Goal: Task Accomplishment & Management: Manage account settings

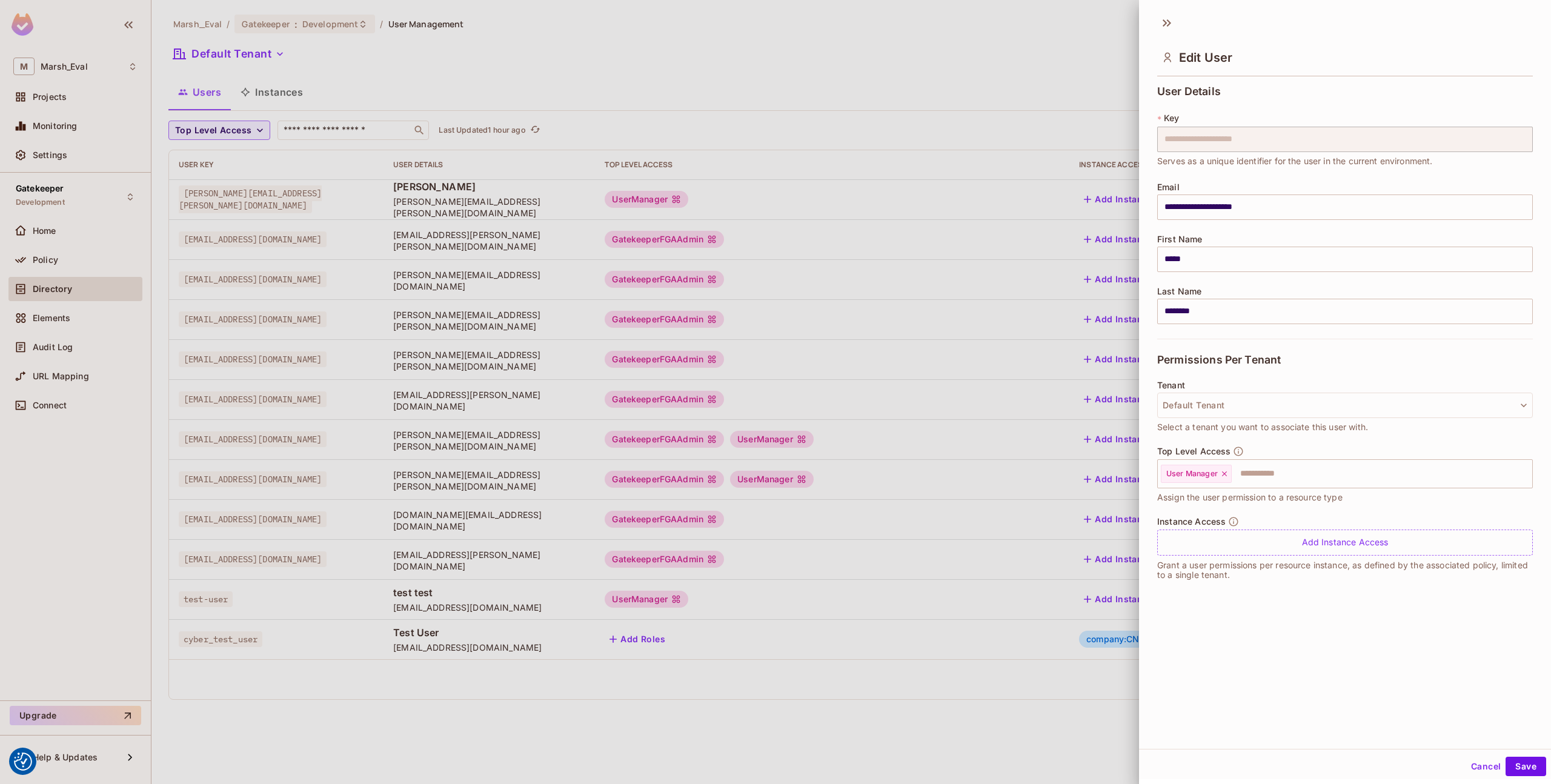
click at [929, 319] on div at bounding box center [776, 392] width 1551 height 784
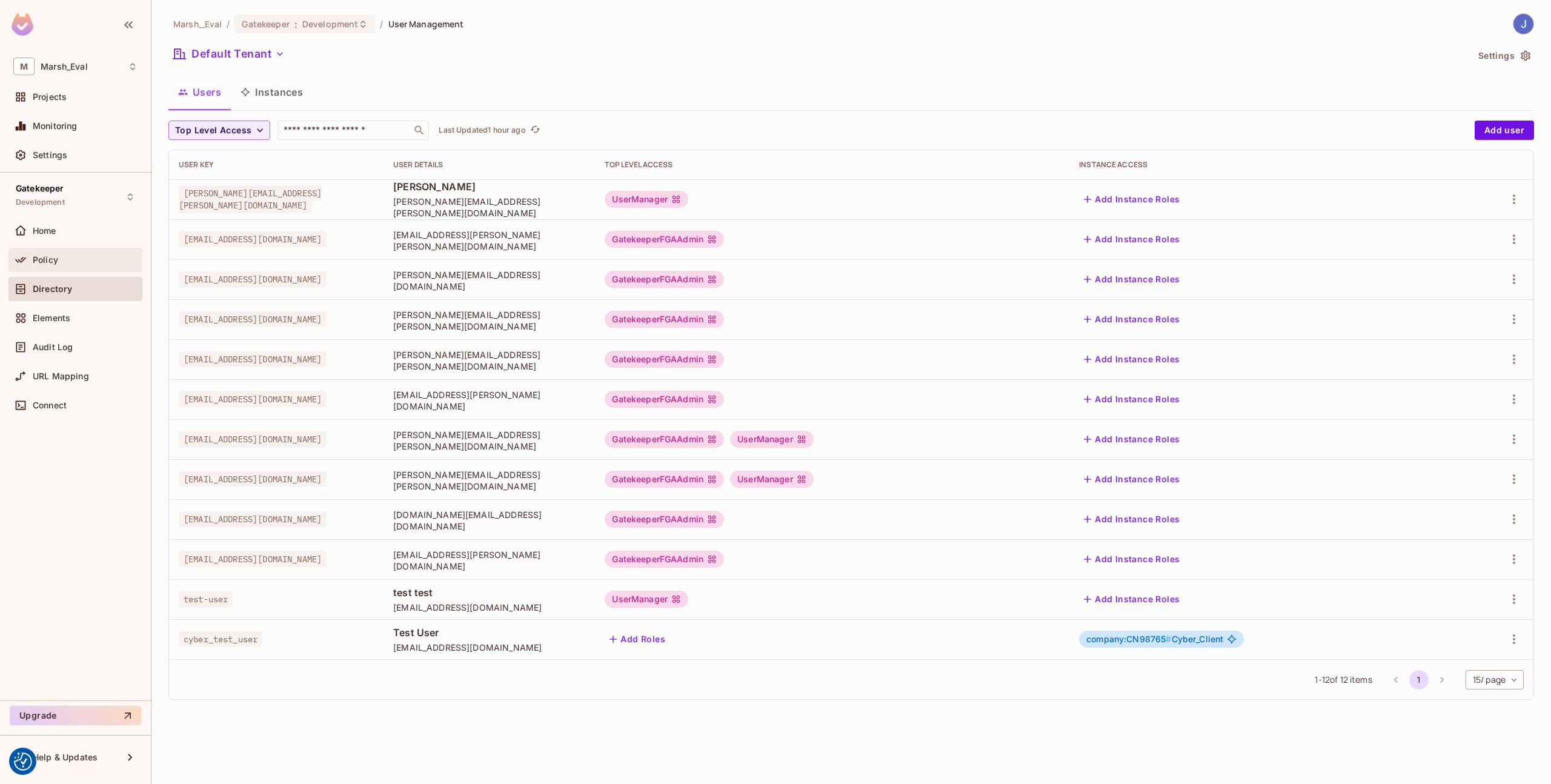
click at [93, 255] on div "Policy" at bounding box center [85, 260] width 105 height 10
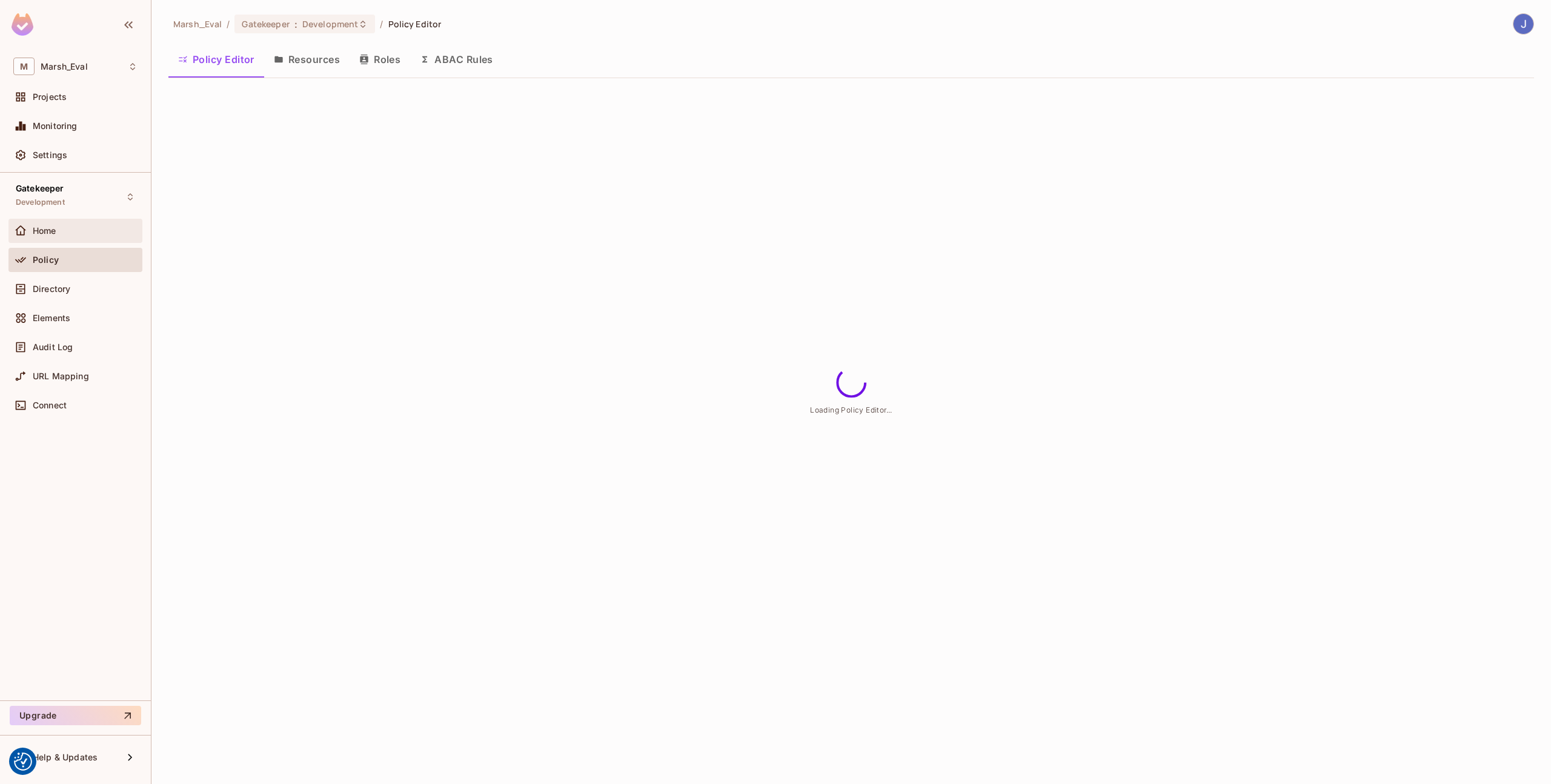
click at [87, 237] on div "Home" at bounding box center [75, 230] width 124 height 15
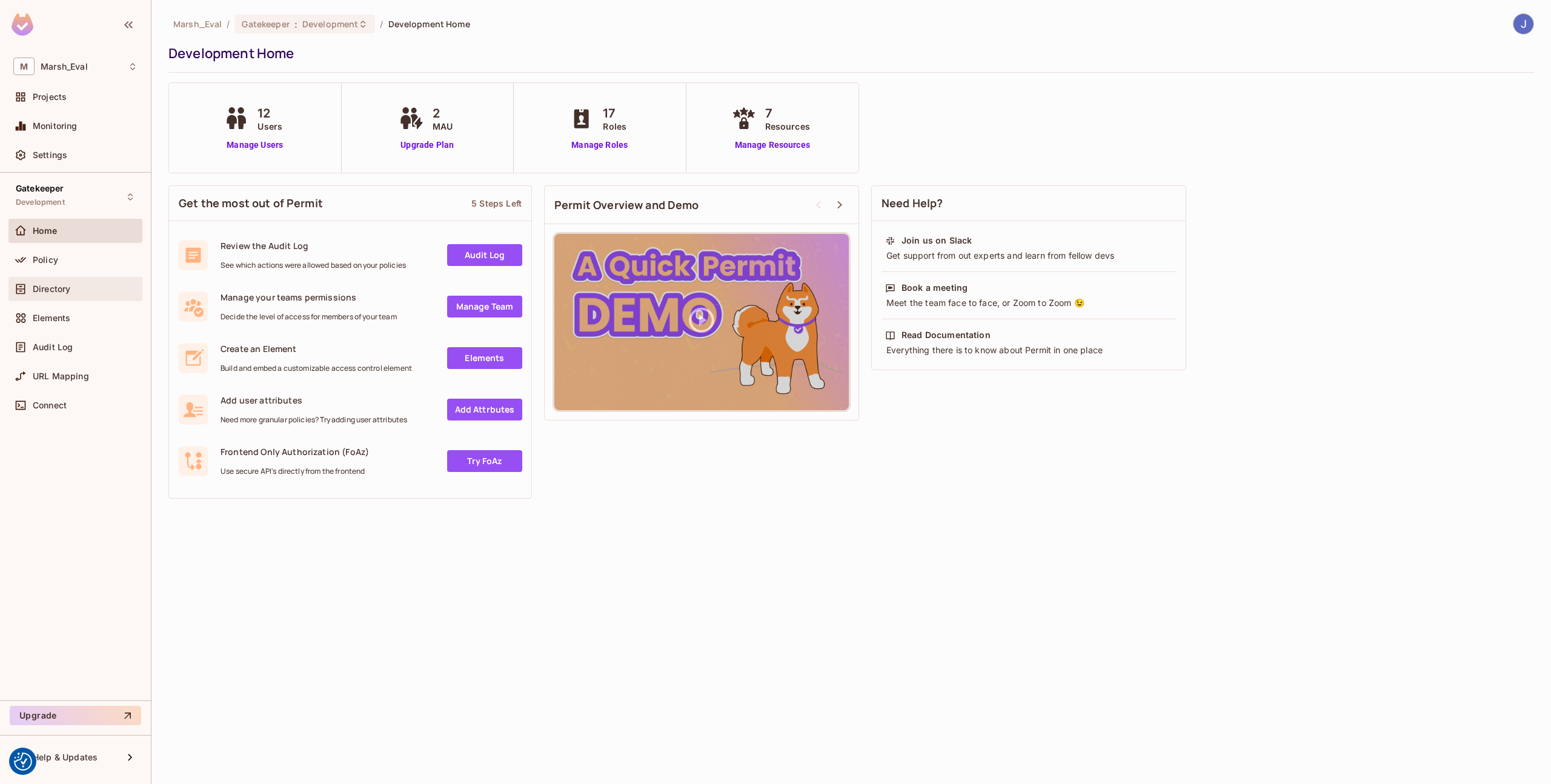
click at [79, 293] on div "Directory" at bounding box center [75, 288] width 124 height 15
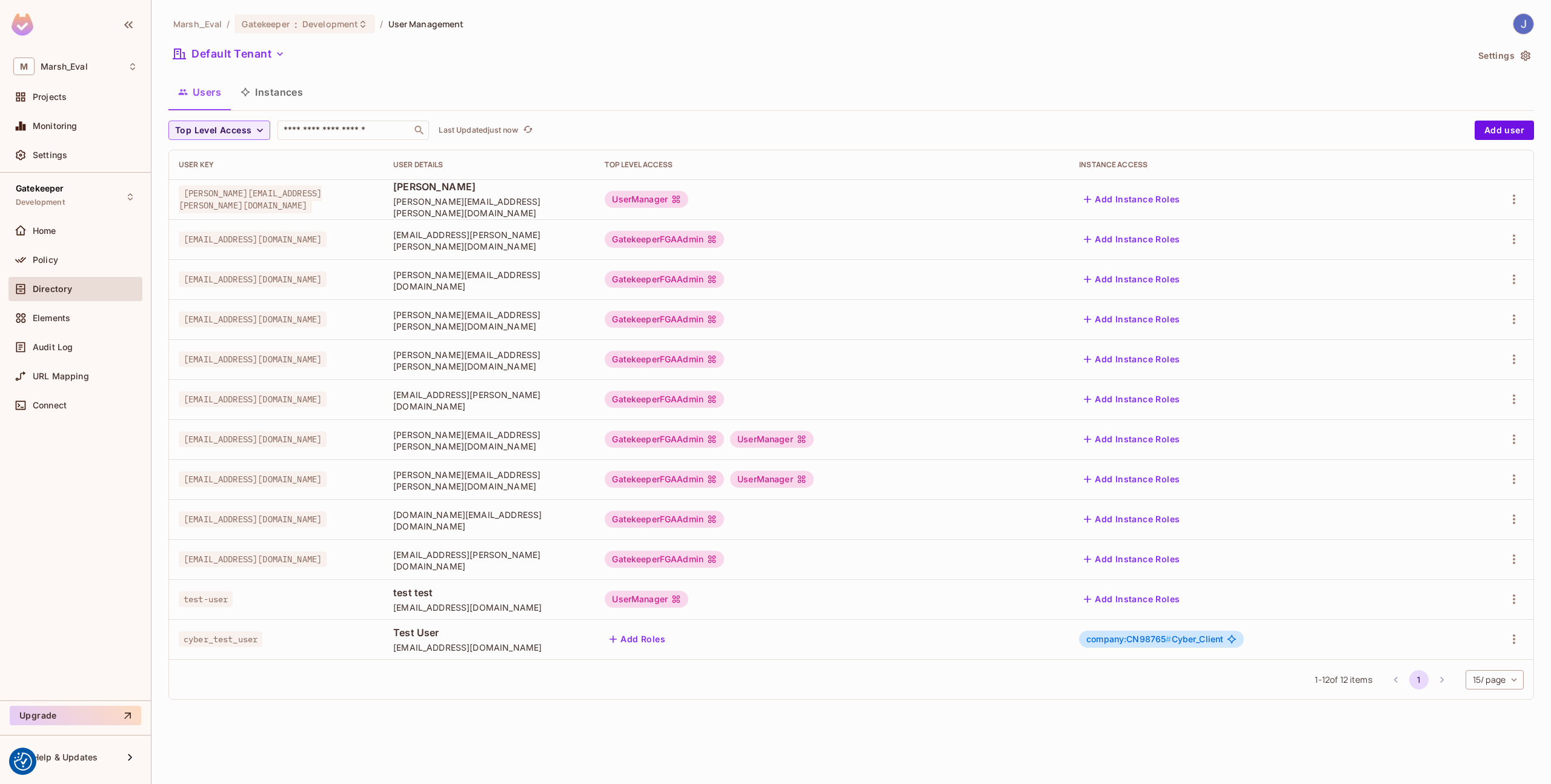
click at [90, 273] on div "Policy" at bounding box center [75, 262] width 134 height 29
click at [75, 258] on div "Policy" at bounding box center [85, 260] width 105 height 10
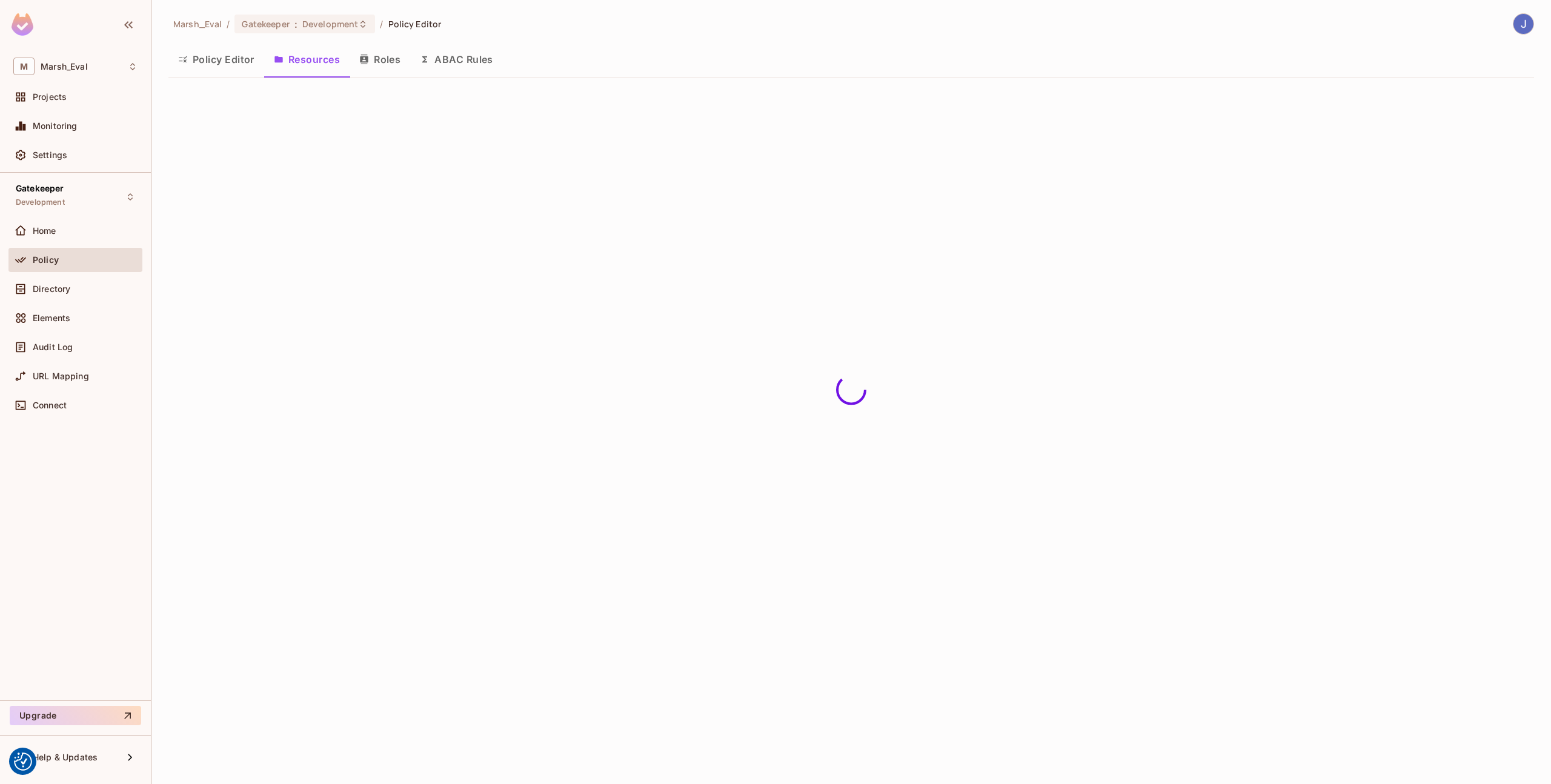
click at [378, 57] on button "Roles" at bounding box center [380, 59] width 60 height 30
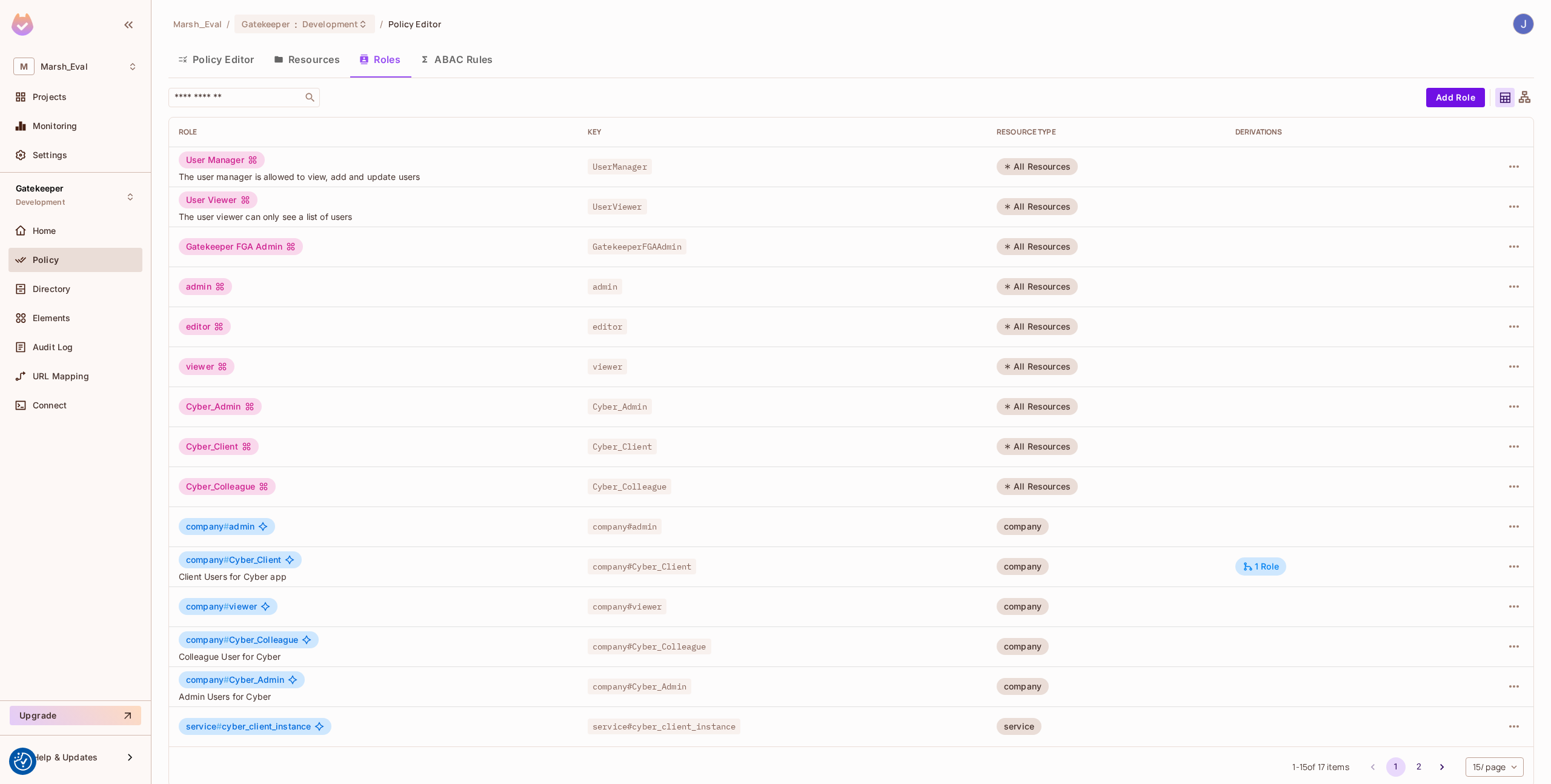
scroll to position [12, 0]
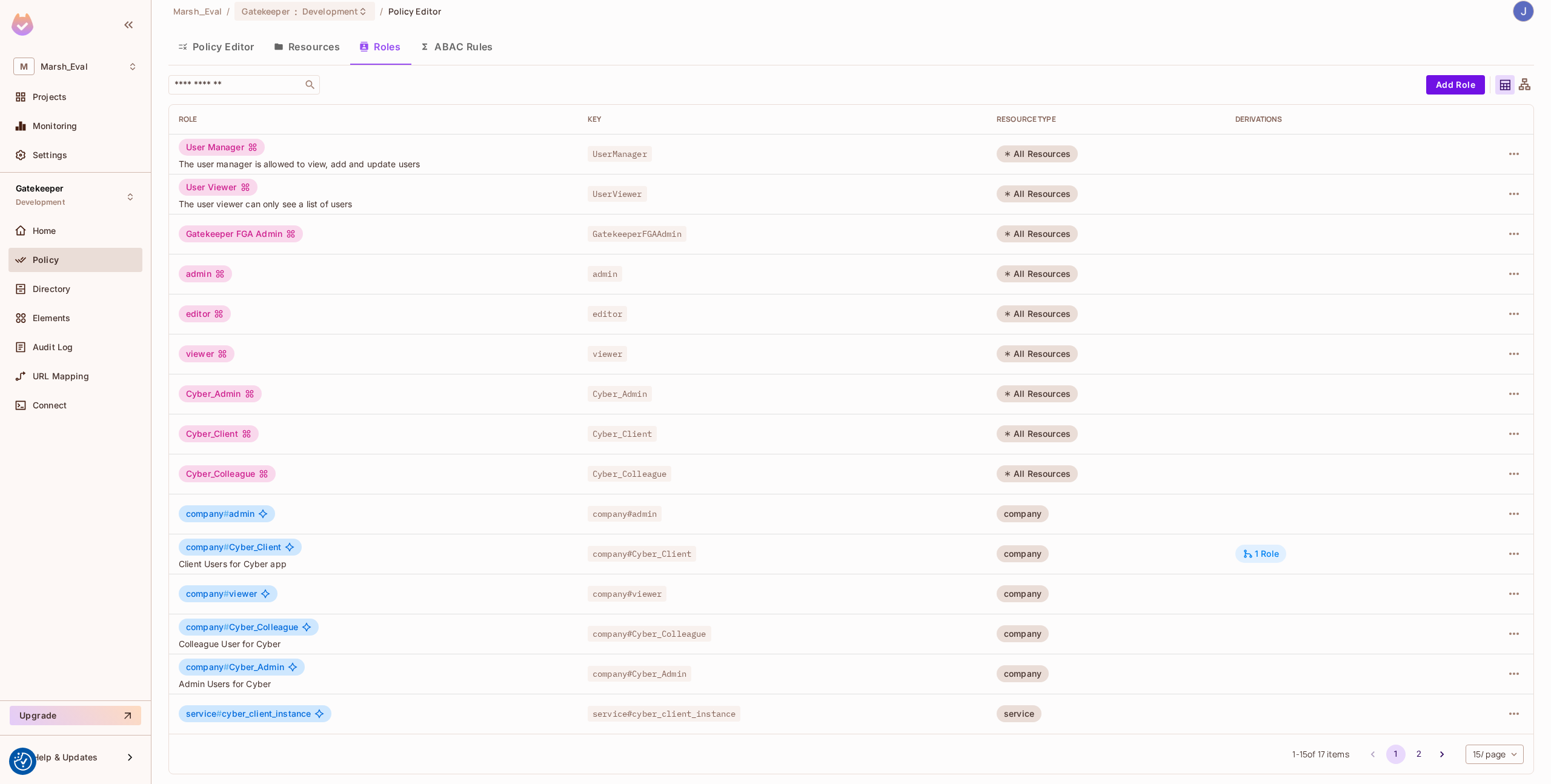
click at [1252, 550] on div "1 Role" at bounding box center [1260, 554] width 36 height 11
click at [1305, 543] on div at bounding box center [776, 392] width 1551 height 784
click at [1507, 554] on icon "button" at bounding box center [1514, 554] width 15 height 15
click at [1437, 591] on li "Edit Role" at bounding box center [1452, 581] width 107 height 26
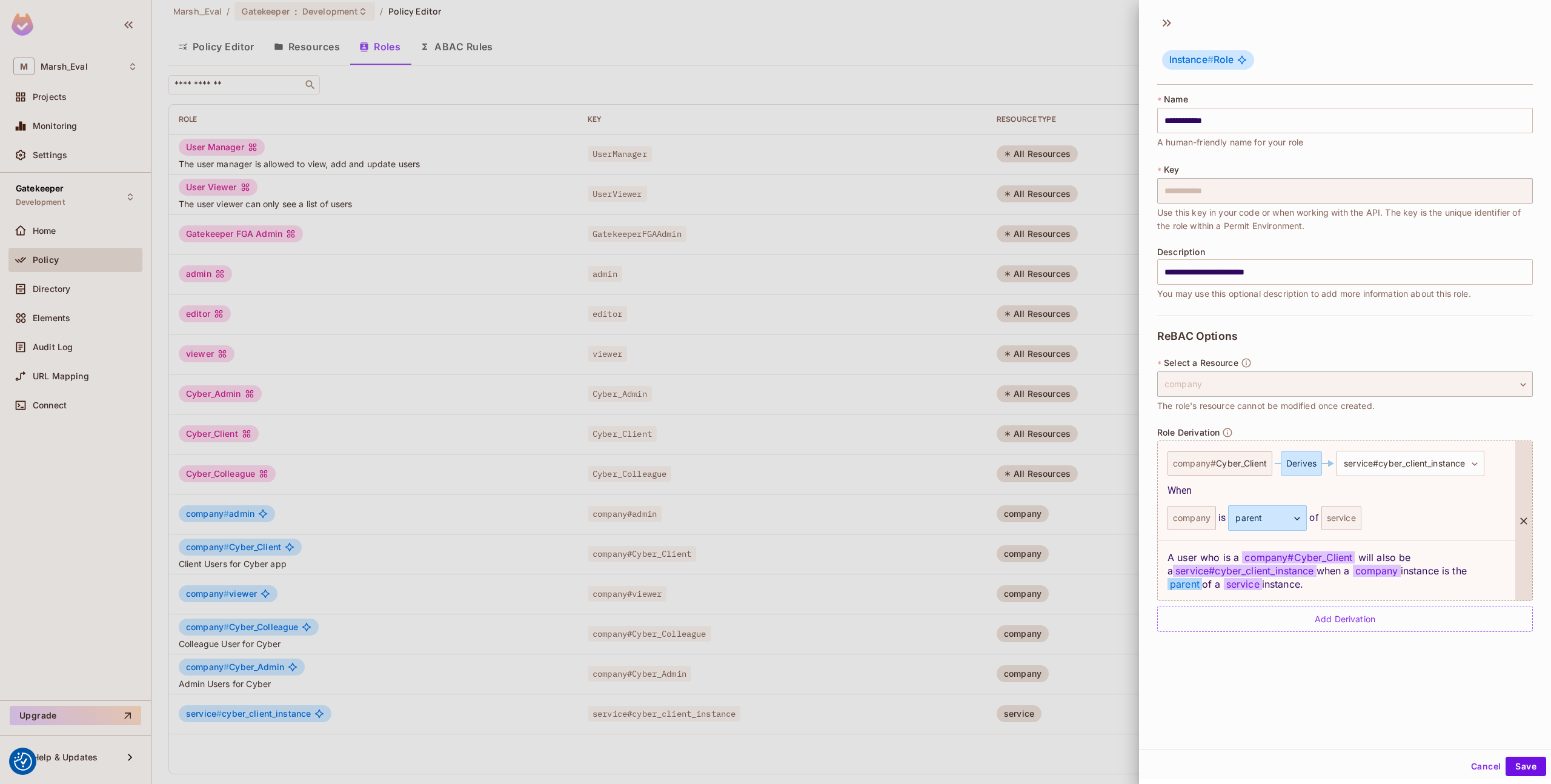
drag, startPoint x: 1322, startPoint y: 585, endPoint x: 1163, endPoint y: 561, distance: 160.8
click at [1163, 561] on div "A user who is a company # Cyber_Client will also be a service#cyber_client_inst…" at bounding box center [1336, 571] width 357 height 60
copy div "A user who is a company # Cyber_Client will also be a service#cyber_client_inst…"
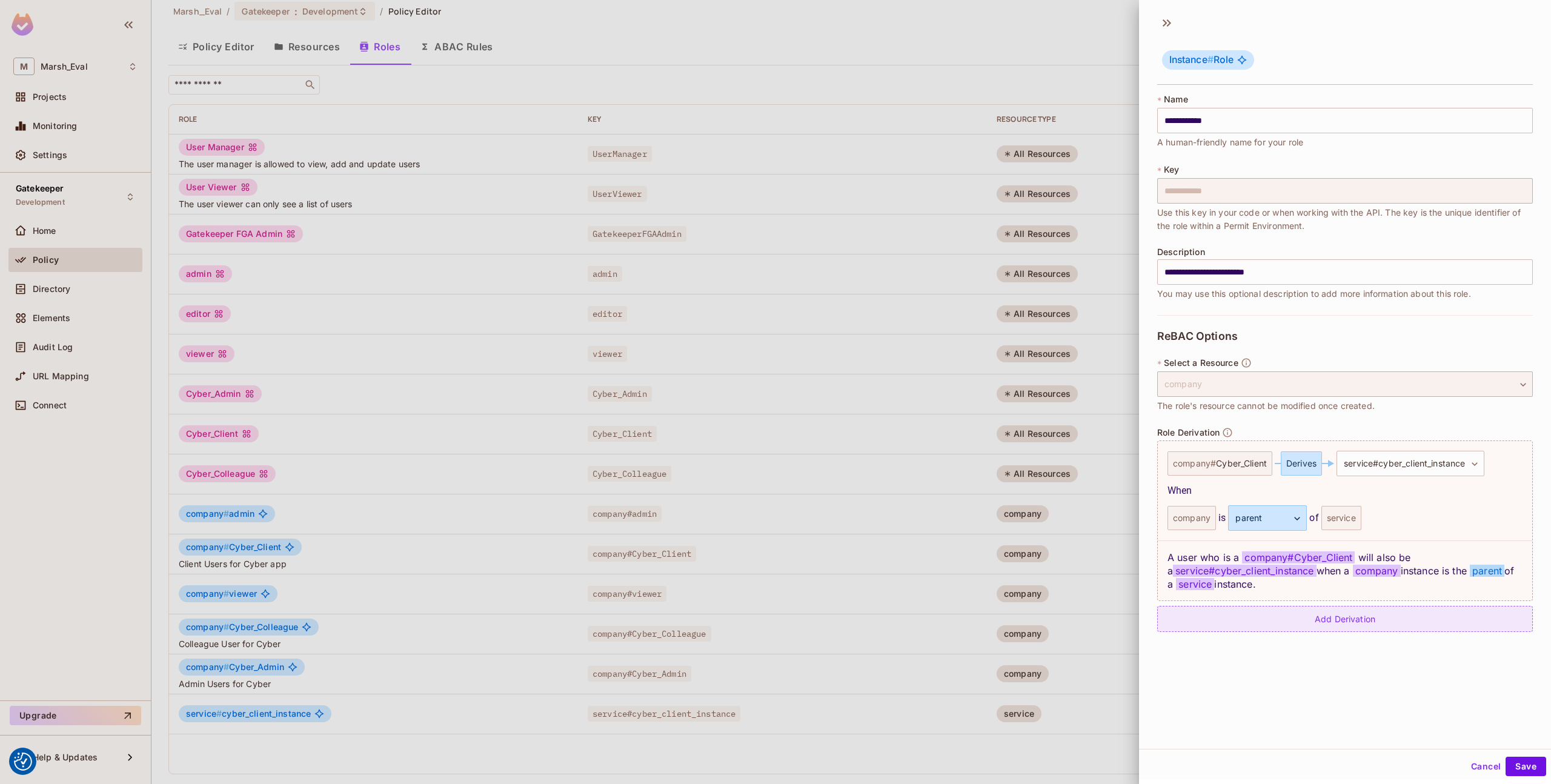
click at [1303, 621] on div "Add Derivation" at bounding box center [1345, 619] width 376 height 26
click at [1380, 637] on body "We use cookies to enhance your browsing experience, serve personalized ads or c…" at bounding box center [776, 392] width 1551 height 784
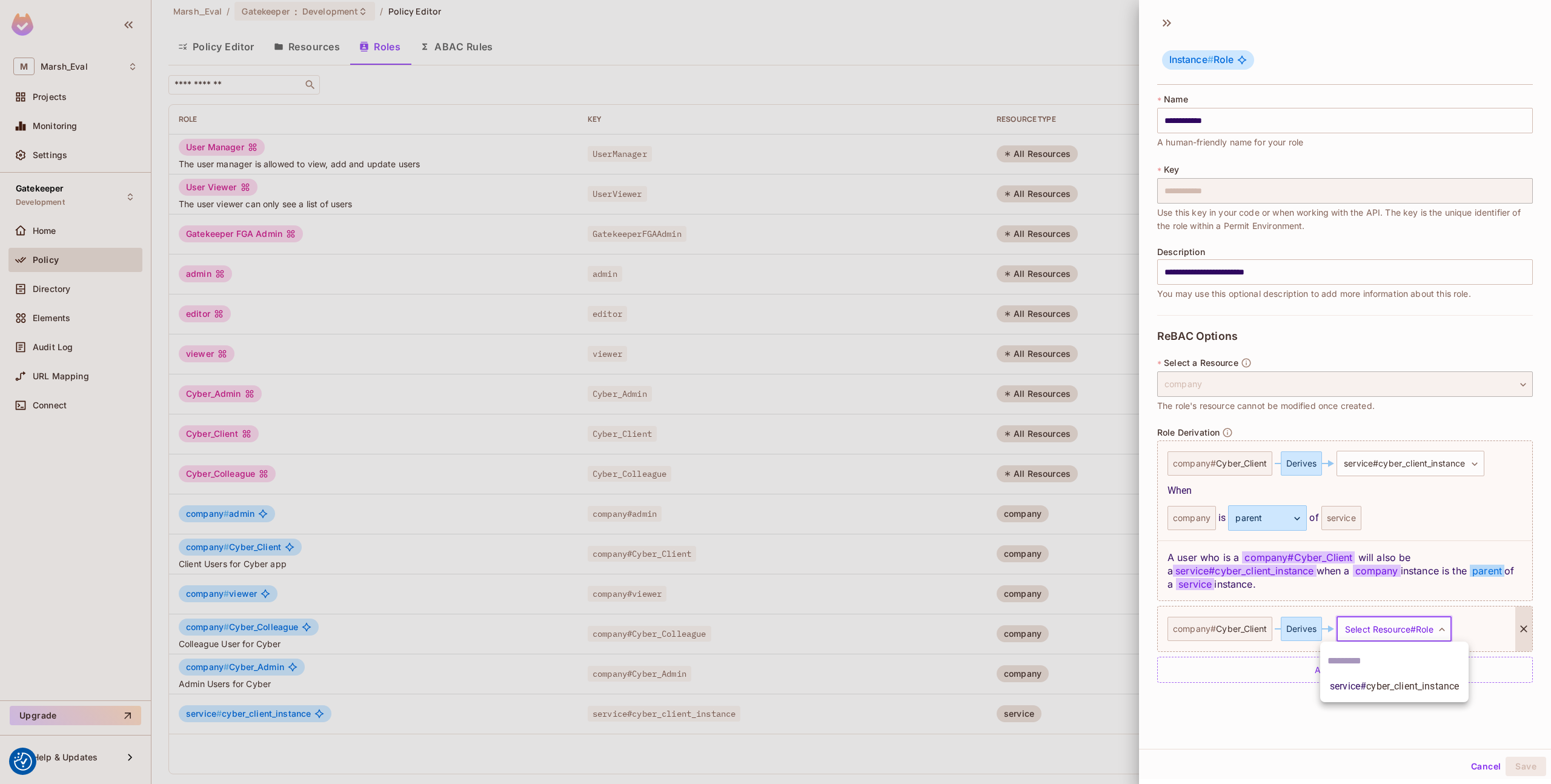
click at [1337, 731] on div at bounding box center [776, 392] width 1551 height 784
click at [1466, 766] on button "Cancel" at bounding box center [1485, 766] width 39 height 19
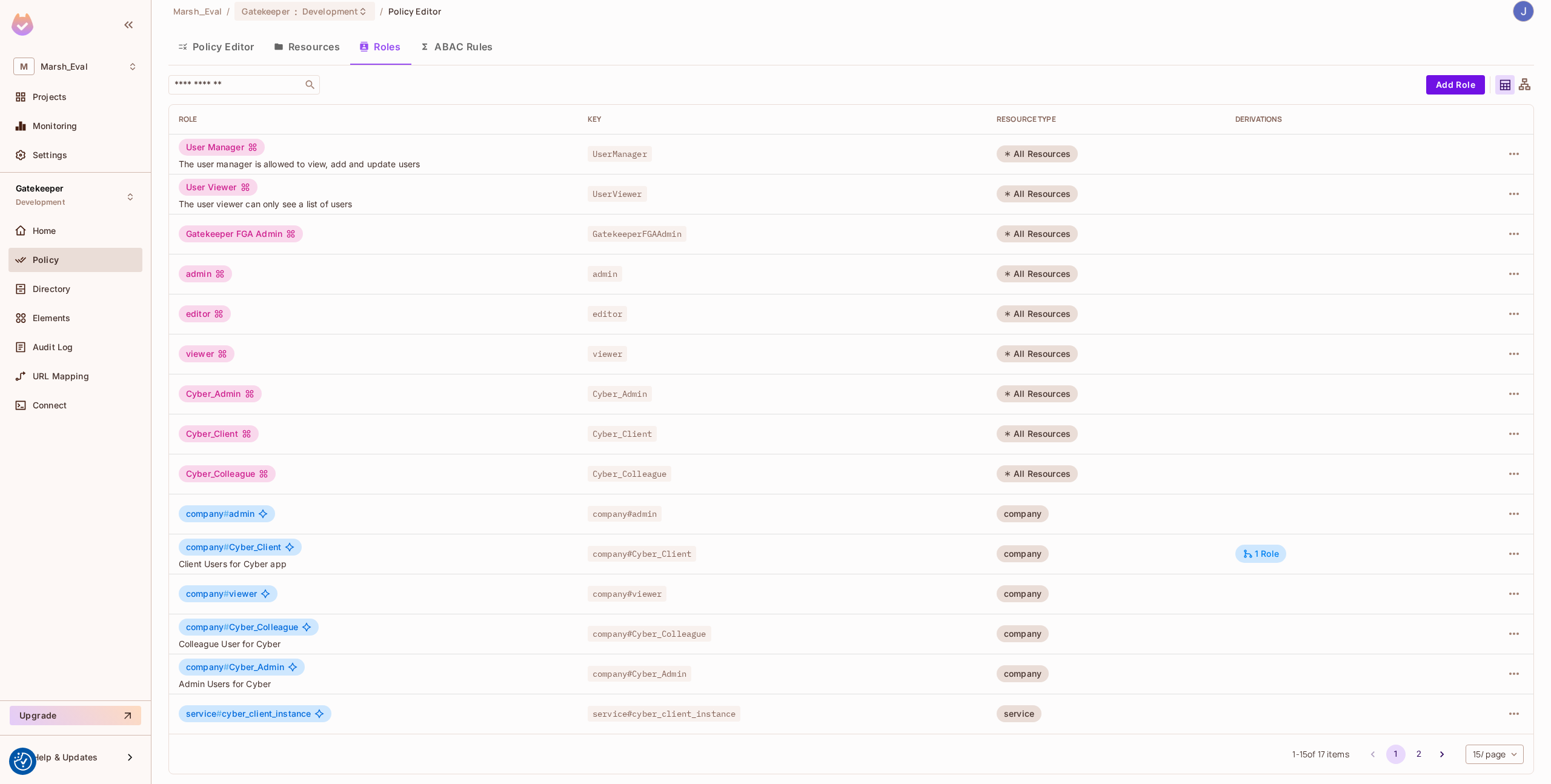
click at [311, 49] on button "Resources" at bounding box center [307, 46] width 85 height 30
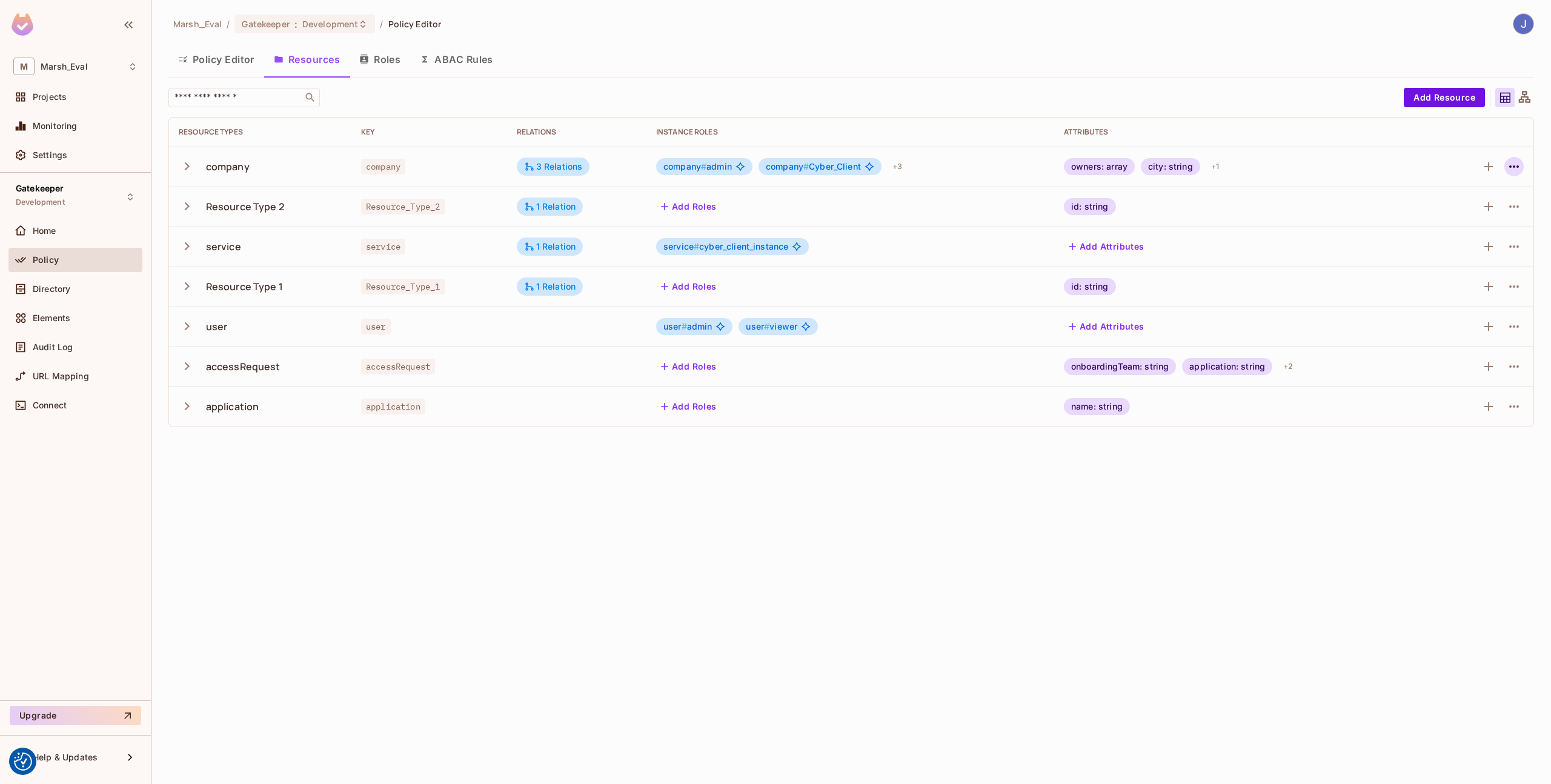
click at [1509, 174] on button "button" at bounding box center [1513, 166] width 19 height 19
click at [1469, 220] on span "Edit Resource" at bounding box center [1461, 214] width 64 height 19
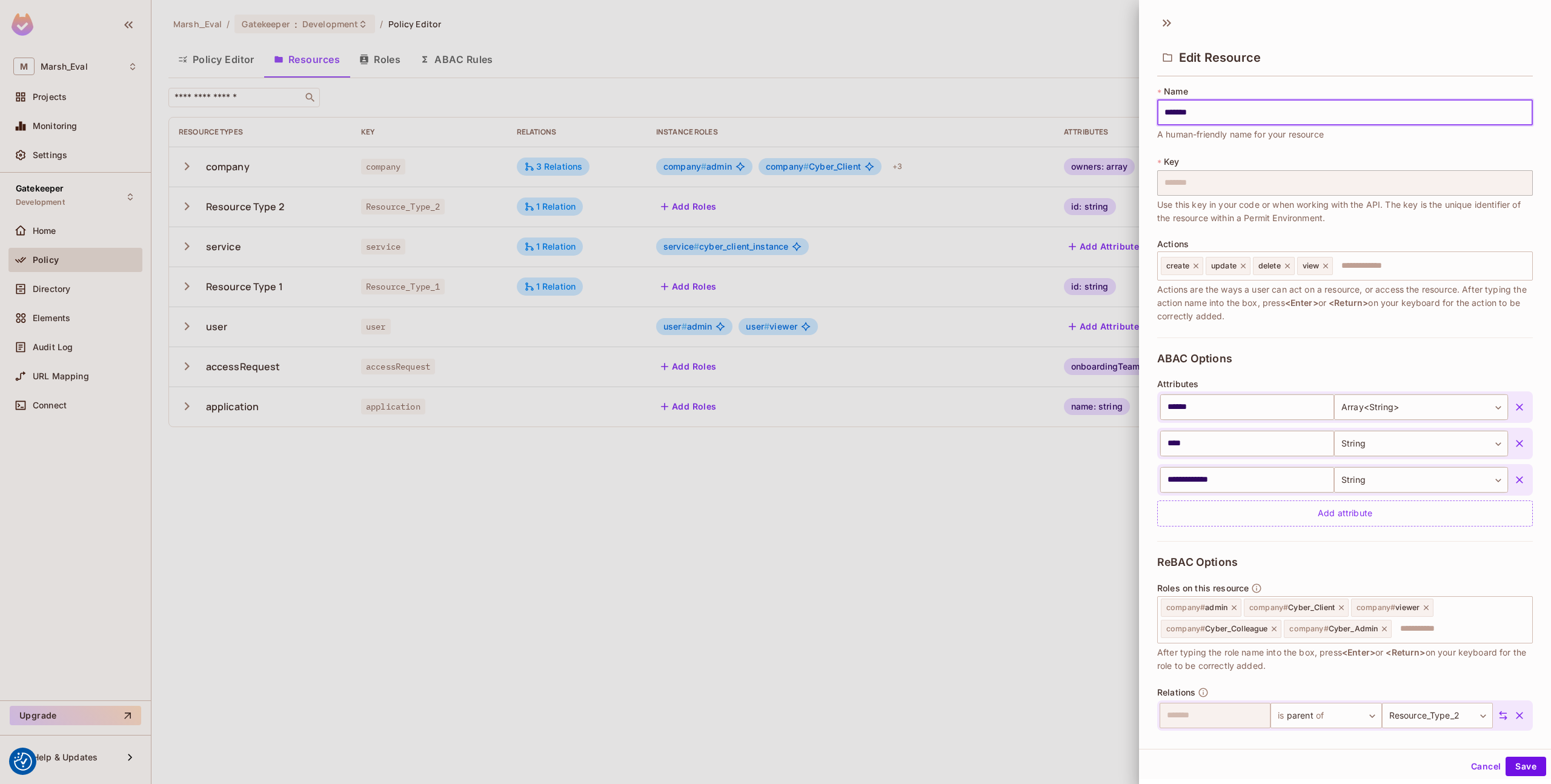
scroll to position [115, 0]
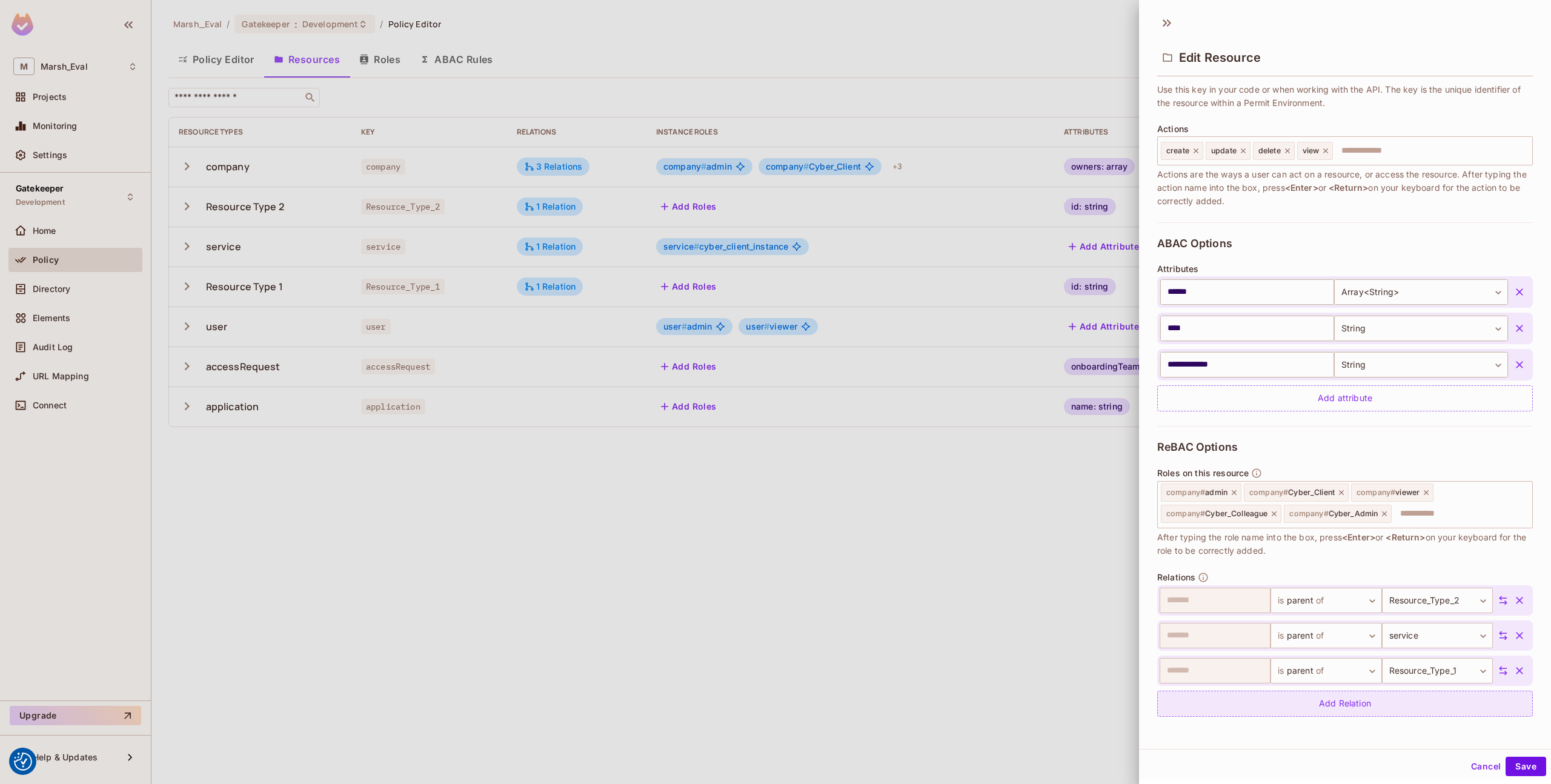
click at [1295, 710] on div "Add Relation" at bounding box center [1345, 704] width 376 height 26
click at [1384, 715] on body "We use cookies to enhance your browsing experience, serve personalized ads or c…" at bounding box center [776, 392] width 1551 height 784
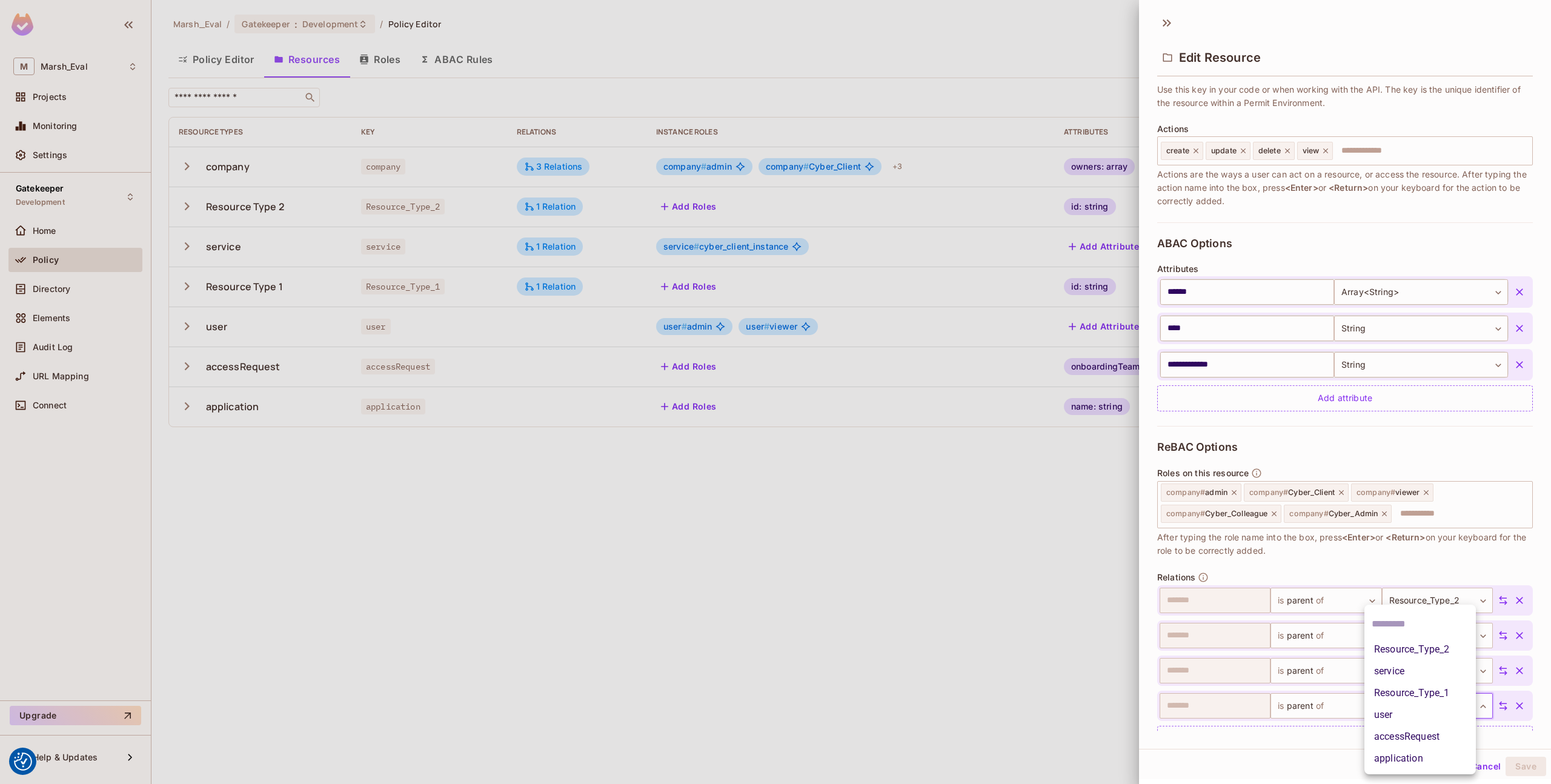
click at [1122, 639] on div at bounding box center [776, 392] width 1551 height 784
click at [1098, 619] on div at bounding box center [776, 392] width 1551 height 784
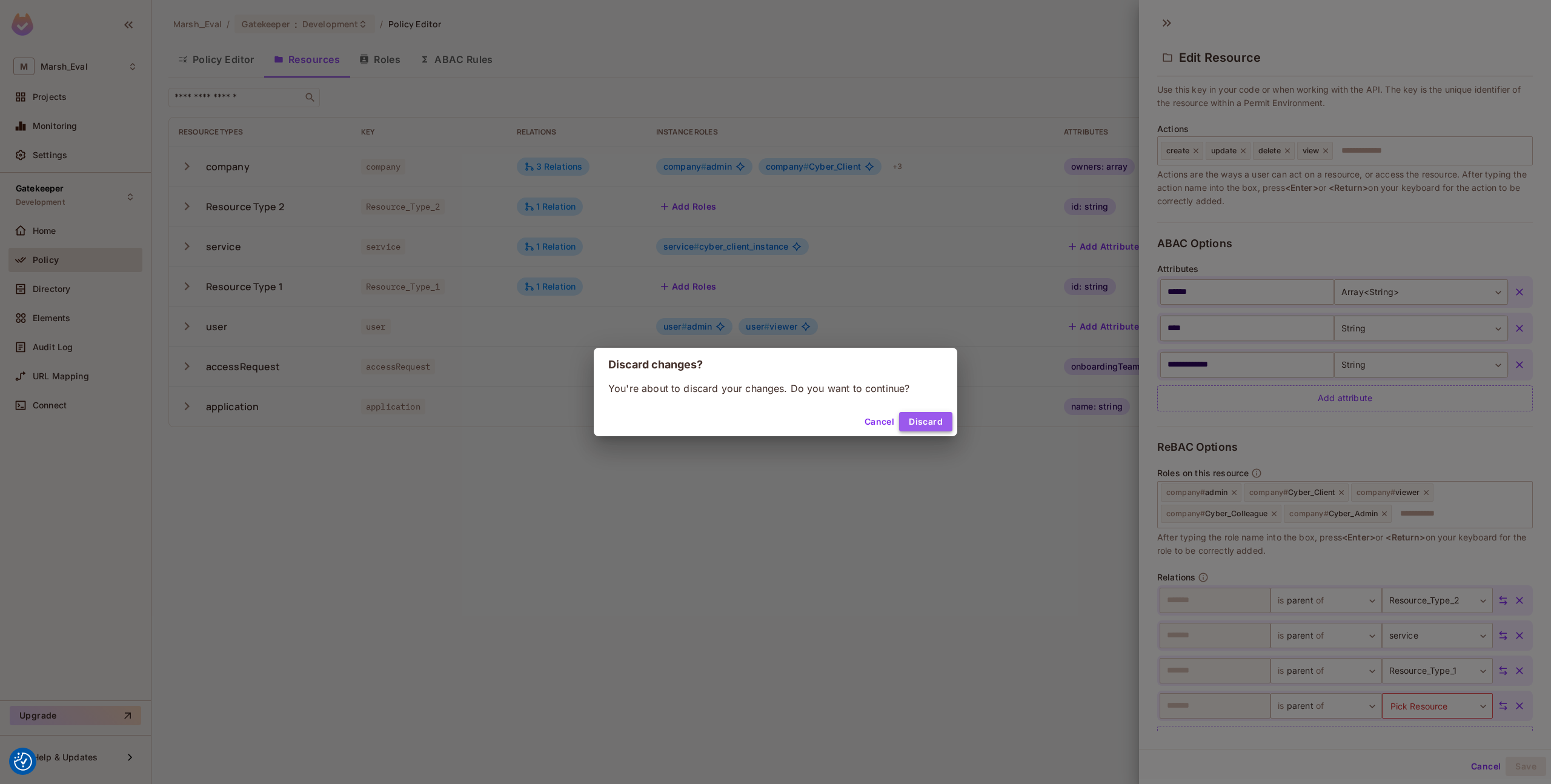
click at [945, 426] on button "Discard" at bounding box center [925, 421] width 53 height 19
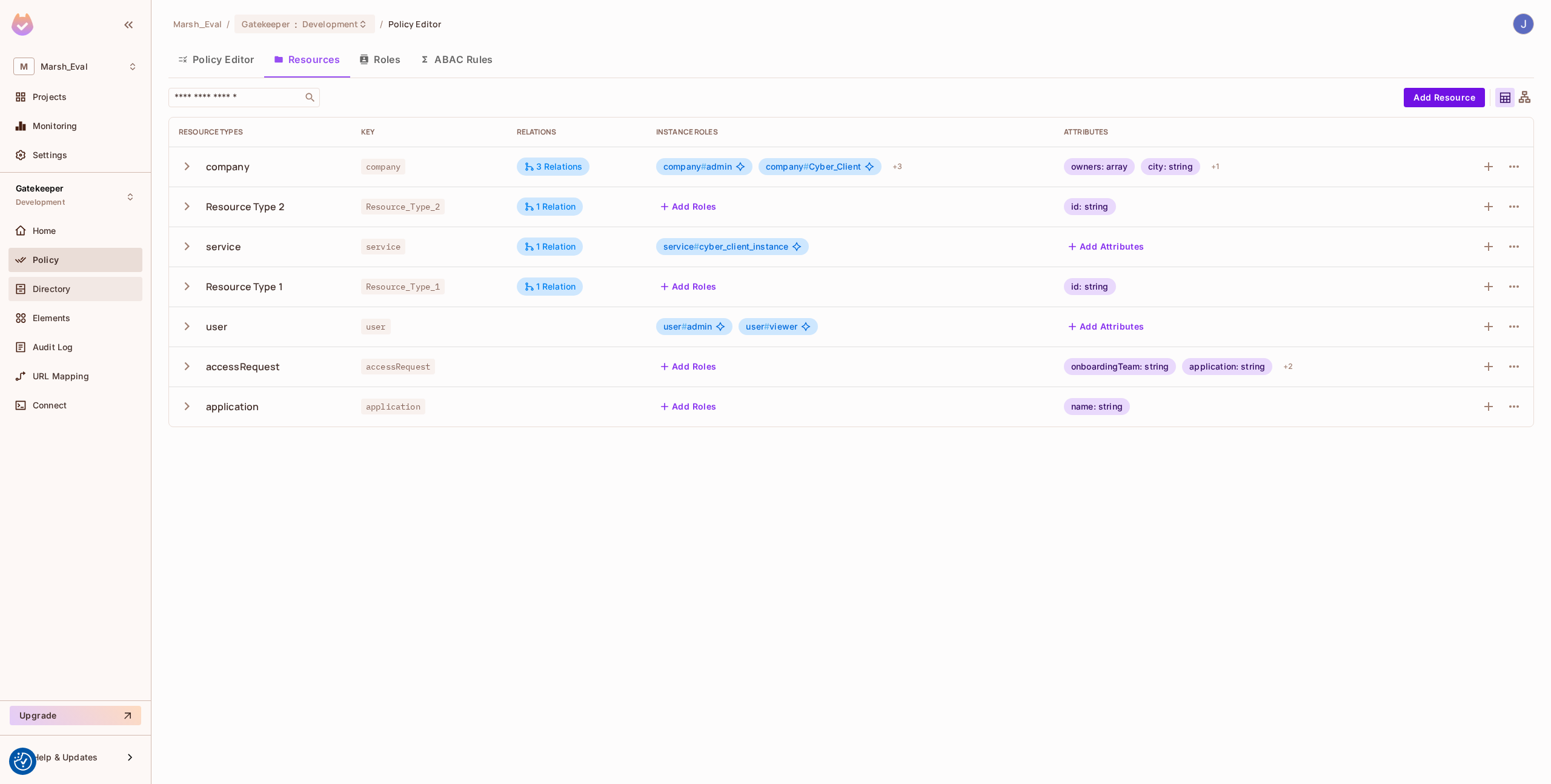
click at [53, 299] on div "Directory" at bounding box center [75, 288] width 134 height 24
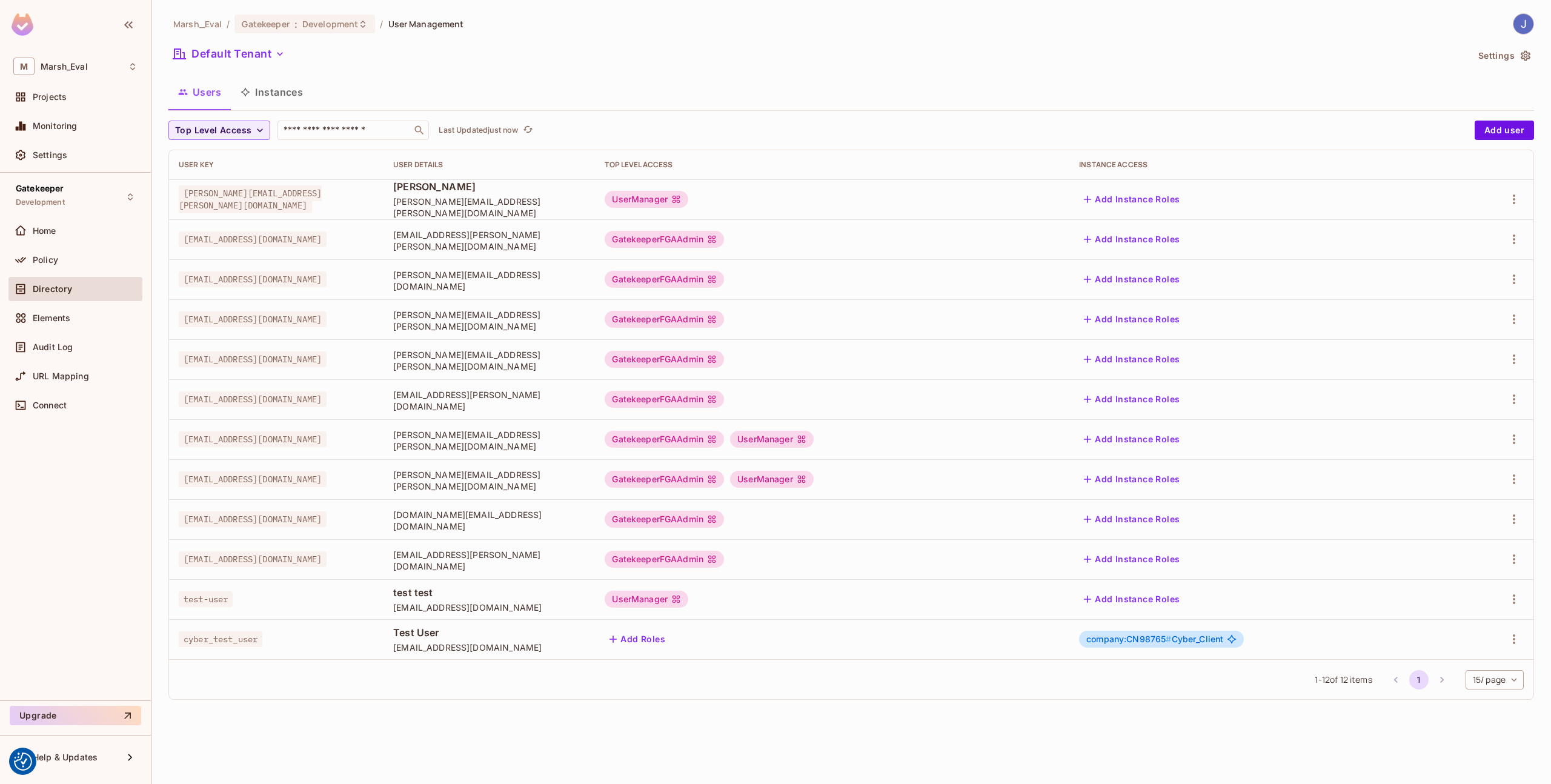
click at [268, 106] on button "Instances" at bounding box center [272, 92] width 82 height 30
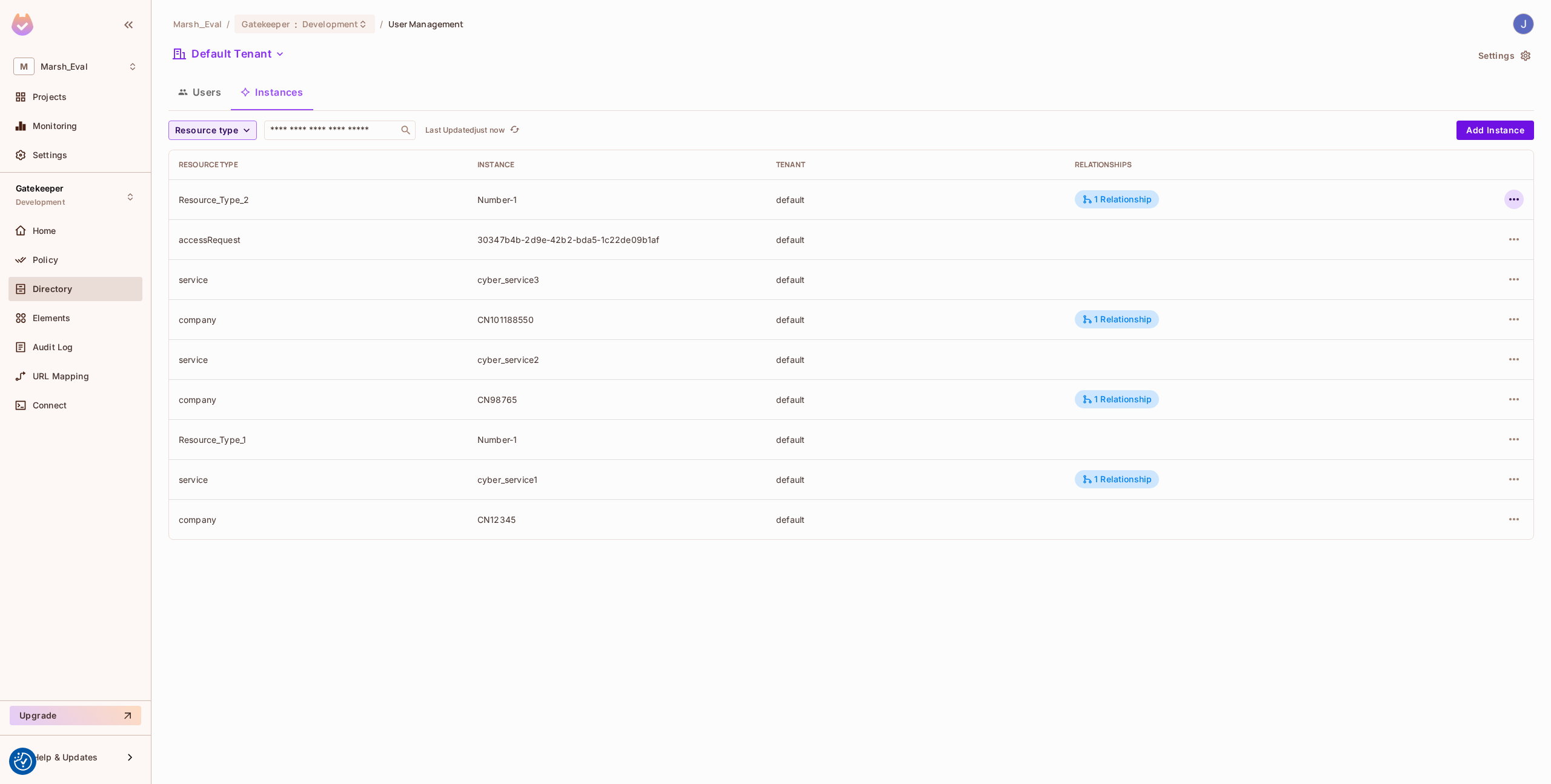
click at [1518, 197] on icon "button" at bounding box center [1514, 199] width 15 height 15
click at [1437, 233] on div "Edit Resource Instance" at bounding box center [1442, 227] width 94 height 12
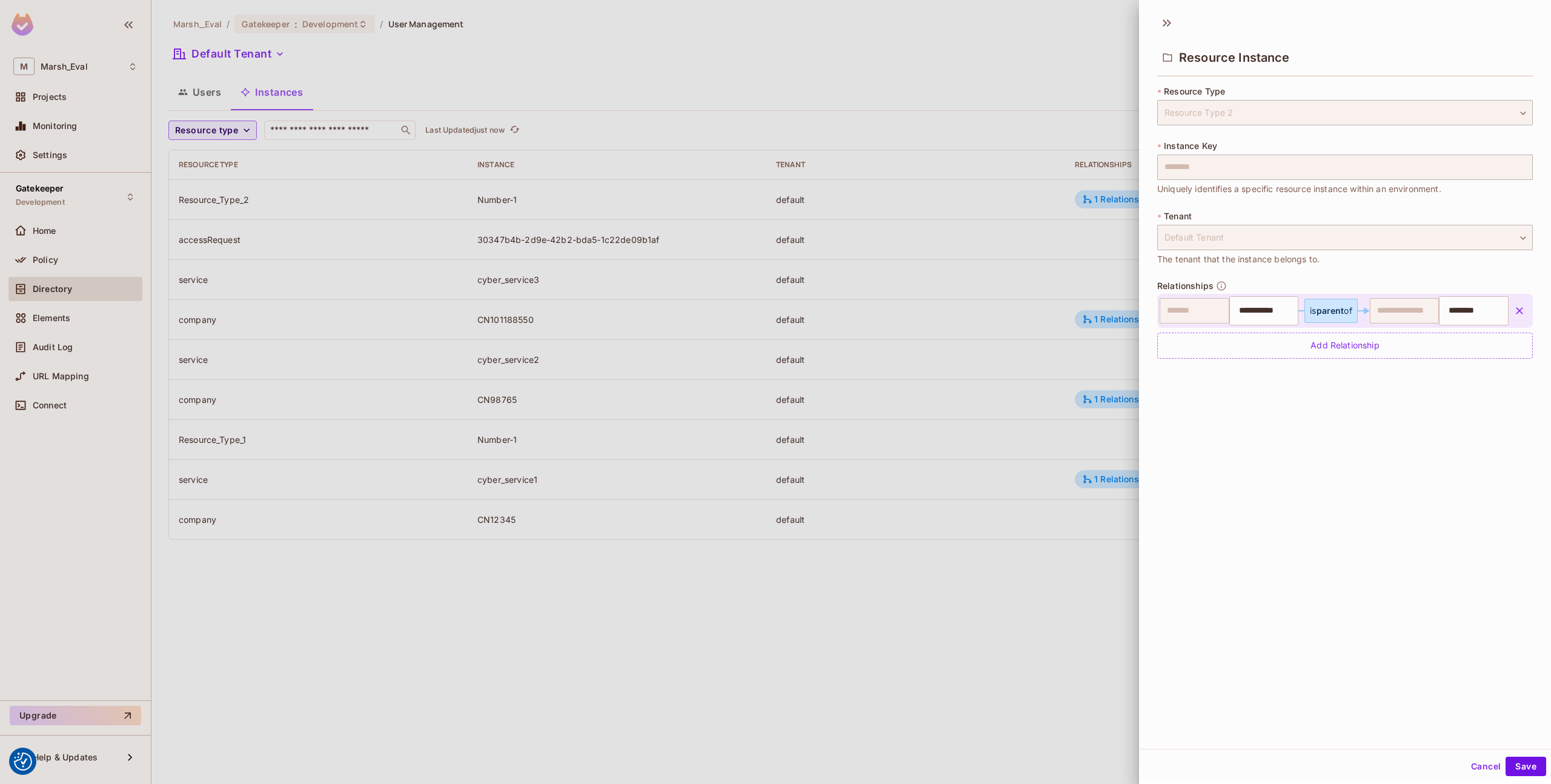
click at [1048, 582] on div at bounding box center [776, 392] width 1551 height 784
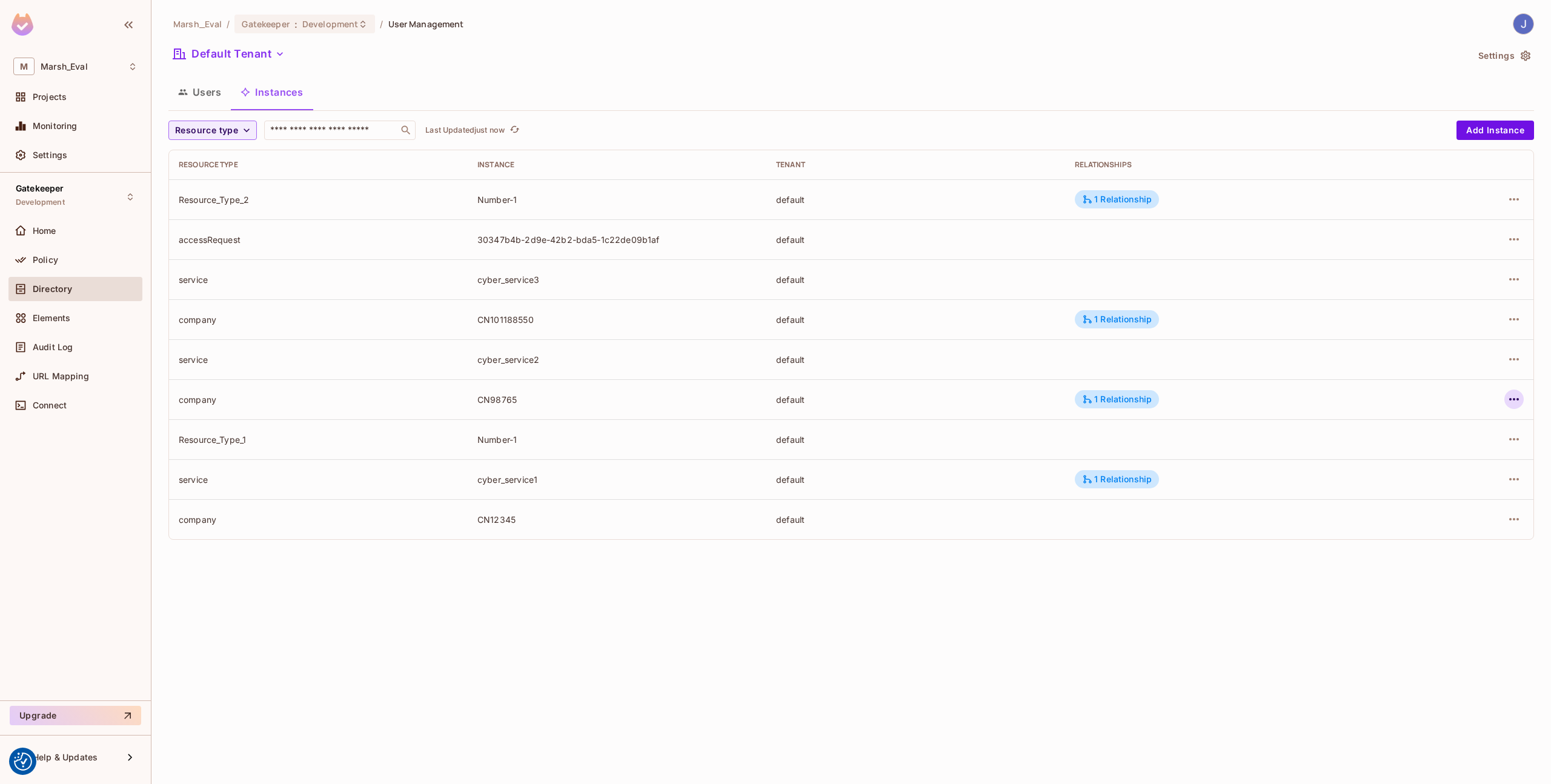
click at [1513, 395] on icon "button" at bounding box center [1514, 399] width 15 height 15
click at [1486, 413] on ul "Edit Resource Instance Edit Attributes Delete Resource Instance" at bounding box center [1437, 454] width 152 height 90
click at [1485, 415] on li "Edit Resource Instance" at bounding box center [1437, 427] width 152 height 26
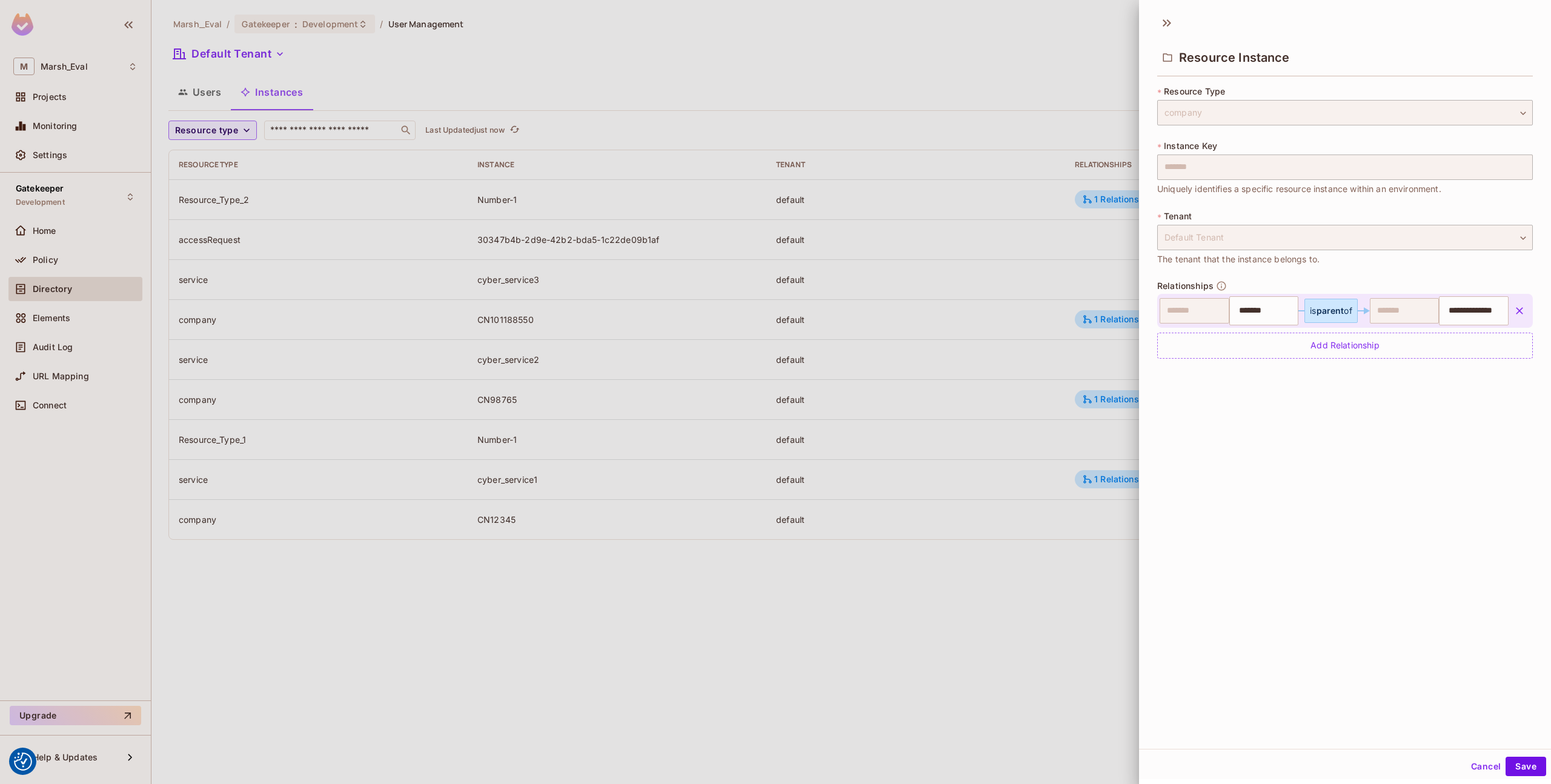
click at [1103, 453] on div at bounding box center [776, 392] width 1551 height 784
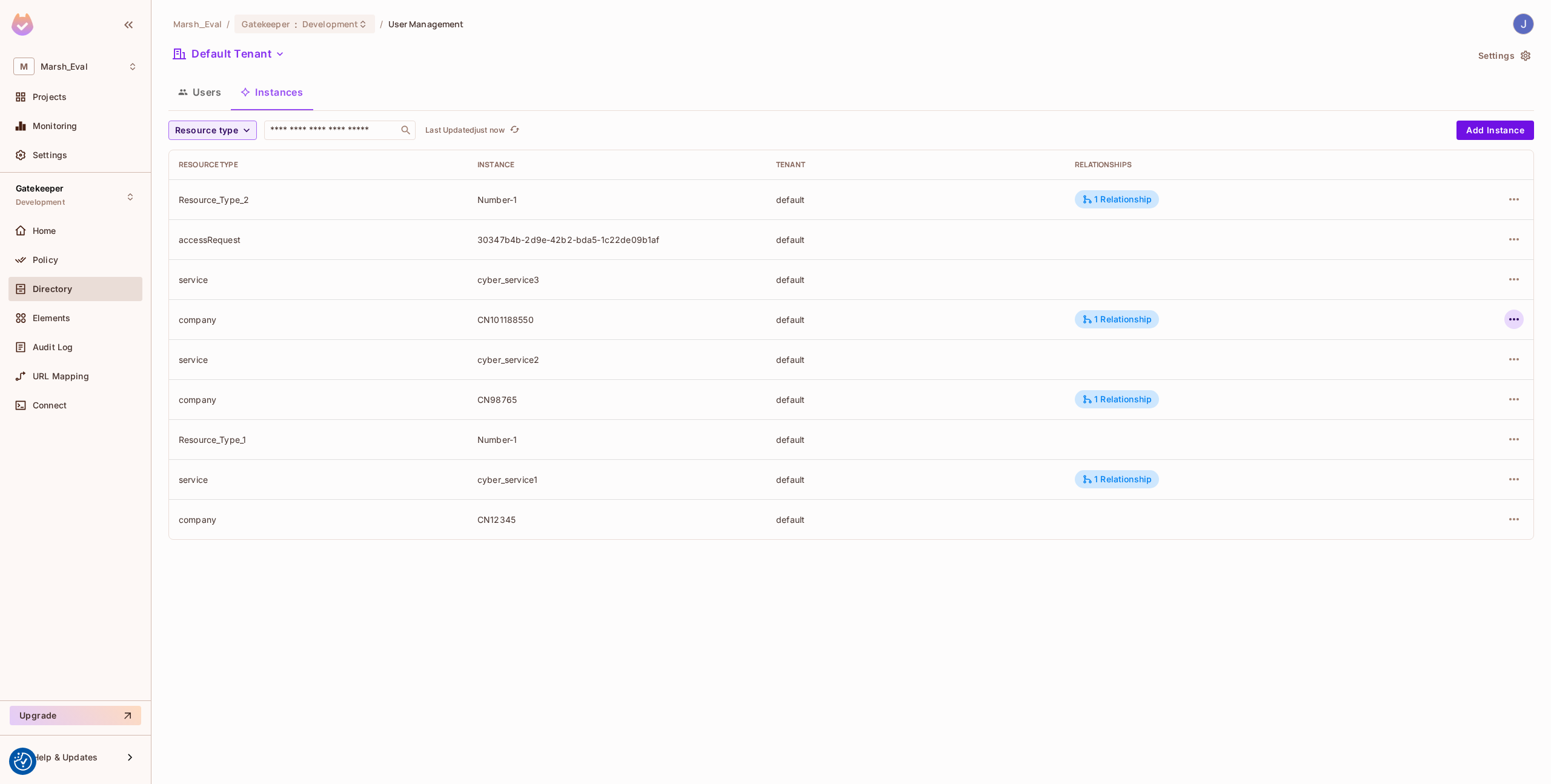
click at [1512, 319] on icon "button" at bounding box center [1514, 319] width 10 height 2
click at [1465, 336] on li "Edit Resource Instance" at bounding box center [1437, 347] width 152 height 26
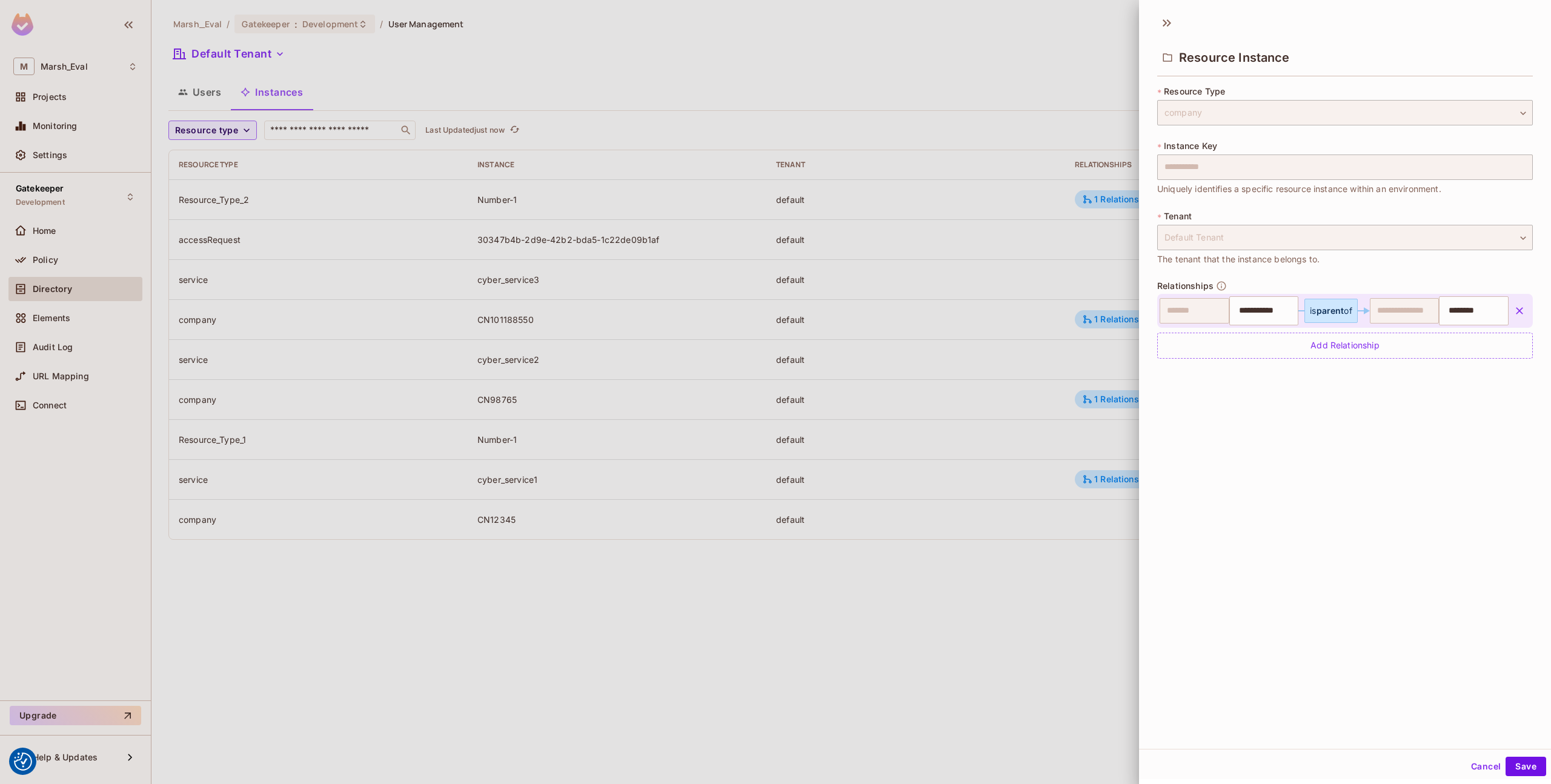
click at [1331, 394] on div "**********" at bounding box center [1345, 378] width 412 height 740
click at [1271, 301] on input "**********" at bounding box center [1263, 310] width 62 height 24
click at [1074, 578] on div at bounding box center [776, 392] width 1551 height 784
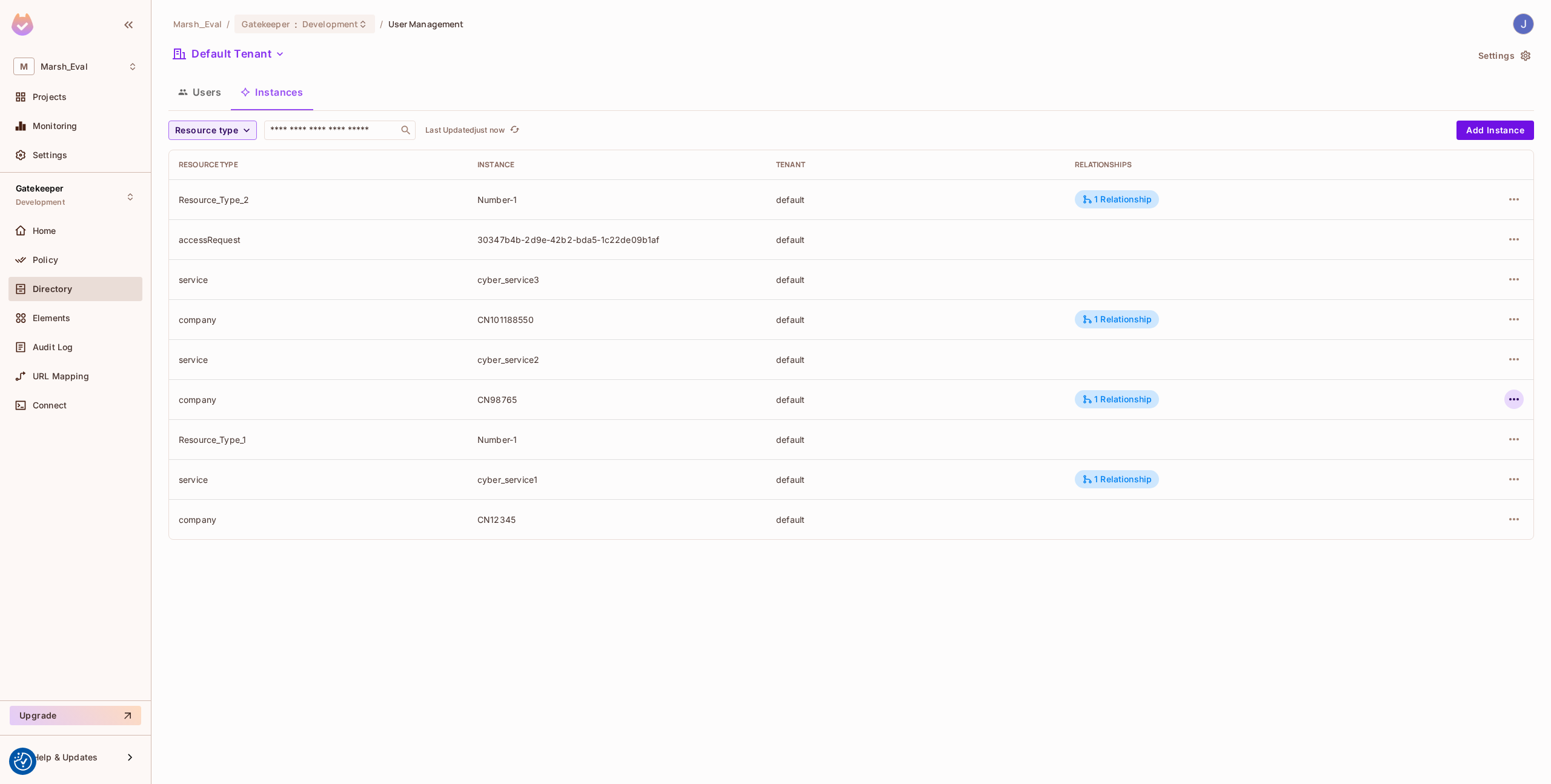
click at [1507, 401] on icon "button" at bounding box center [1514, 399] width 15 height 15
click at [1470, 428] on div "Edit Resource Instance" at bounding box center [1442, 428] width 94 height 12
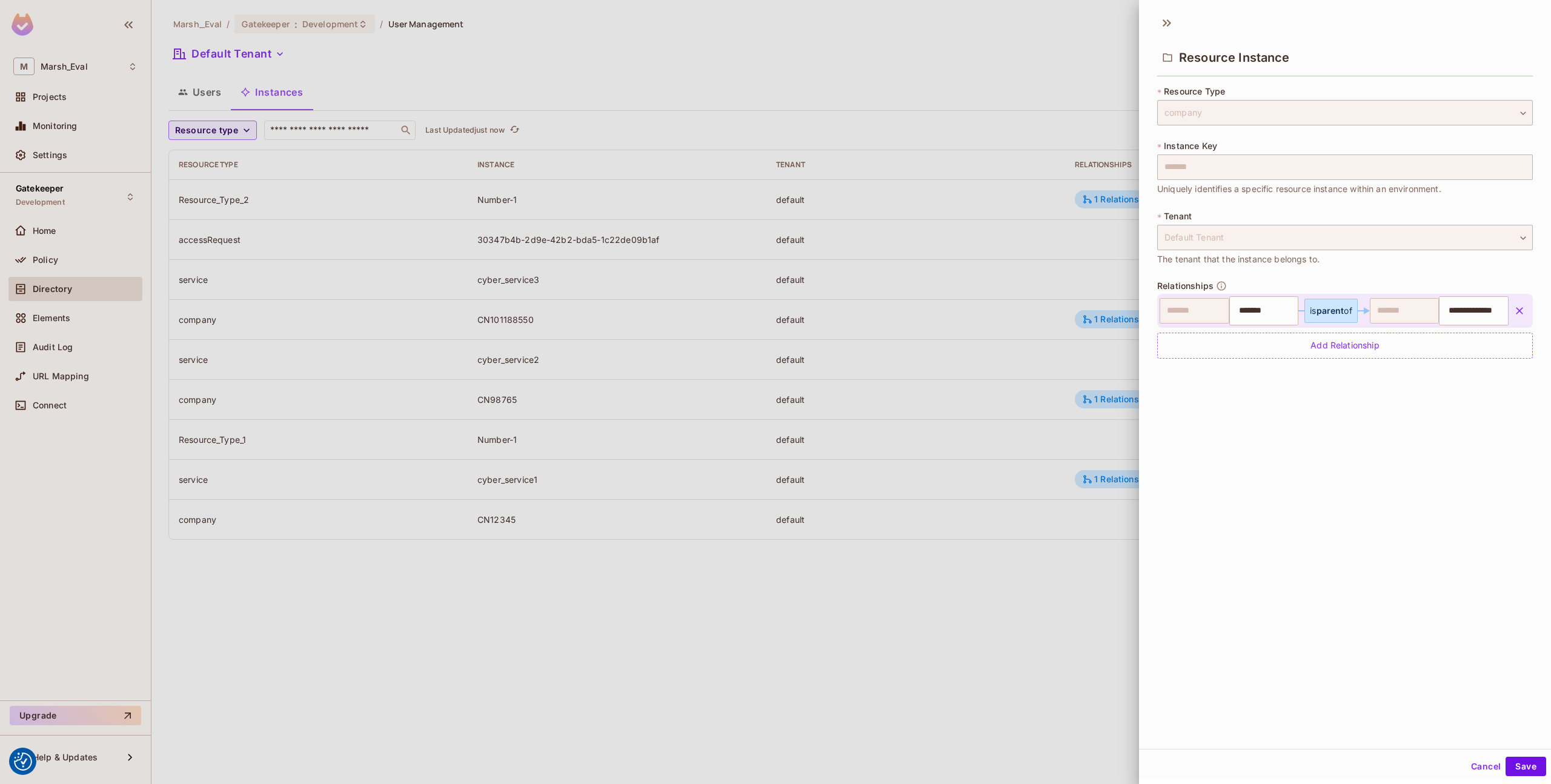
click at [942, 416] on div at bounding box center [776, 392] width 1551 height 784
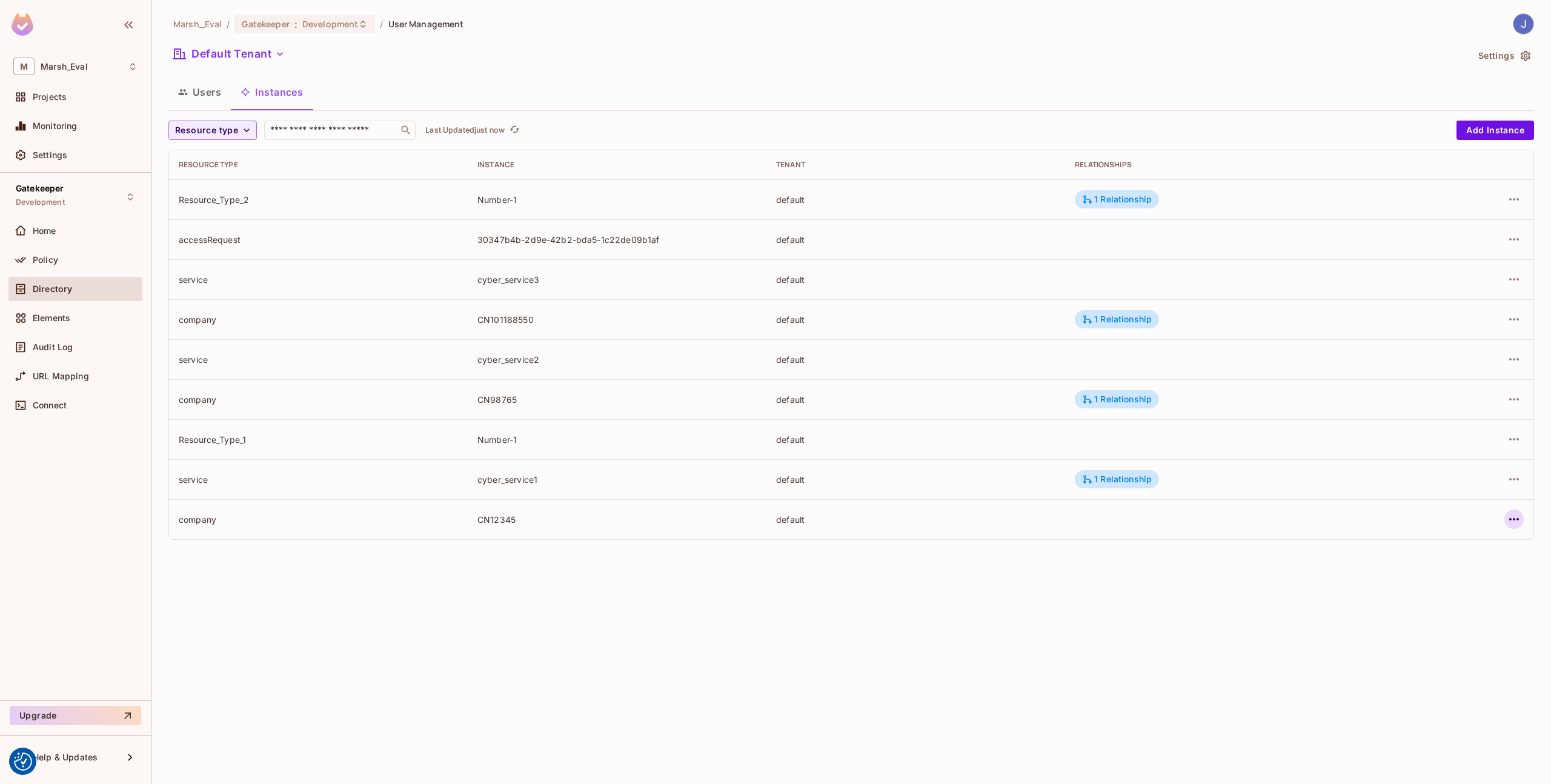
click at [1512, 523] on icon "button" at bounding box center [1514, 519] width 15 height 15
click at [1434, 547] on div "Edit Resource Instance" at bounding box center [1442, 547] width 94 height 12
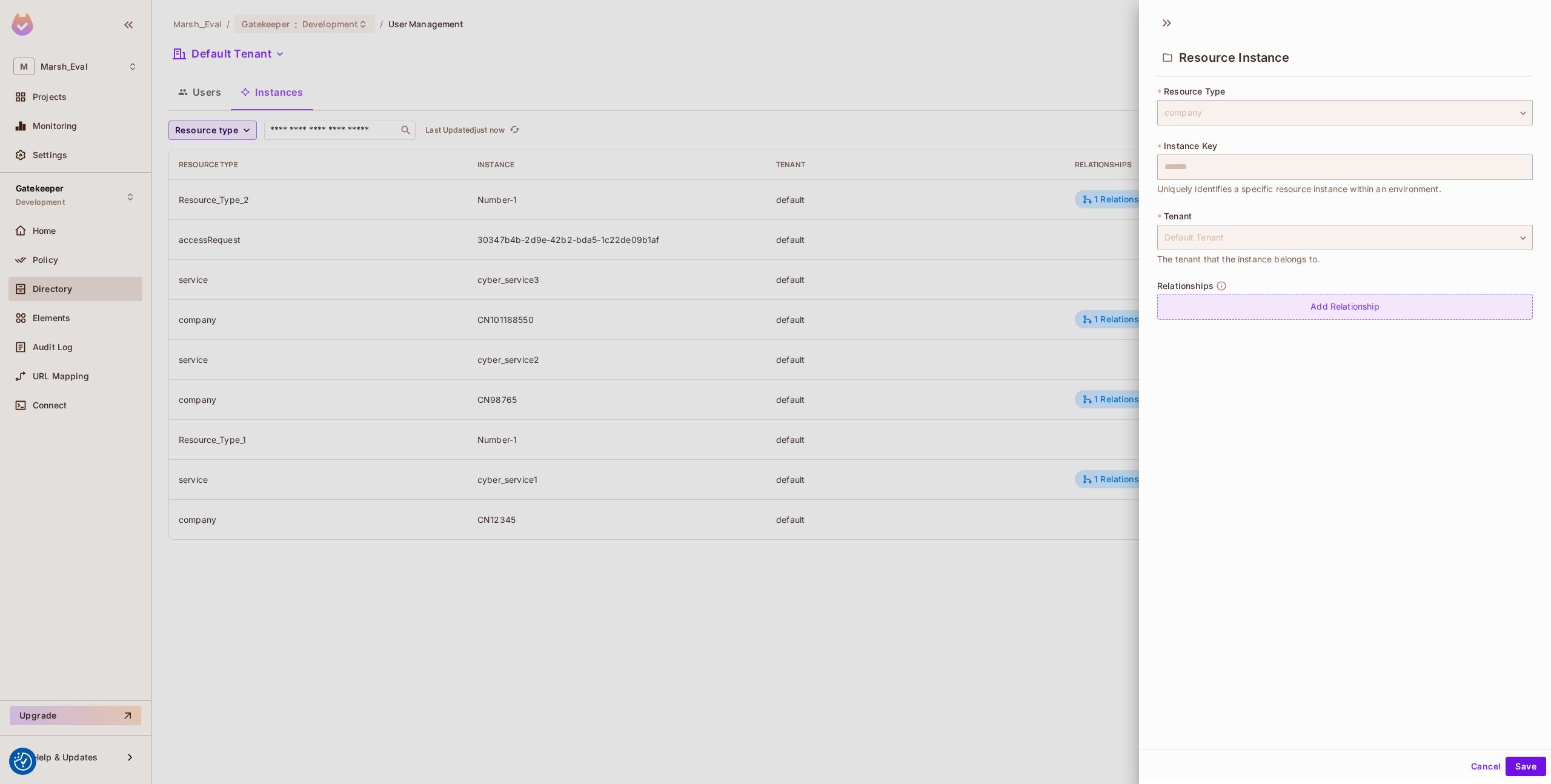
click at [1239, 318] on div "Add Relationship" at bounding box center [1345, 307] width 376 height 26
click at [1232, 312] on body "We use cookies to enhance your browsing experience, serve personalized ads or c…" at bounding box center [776, 392] width 1551 height 784
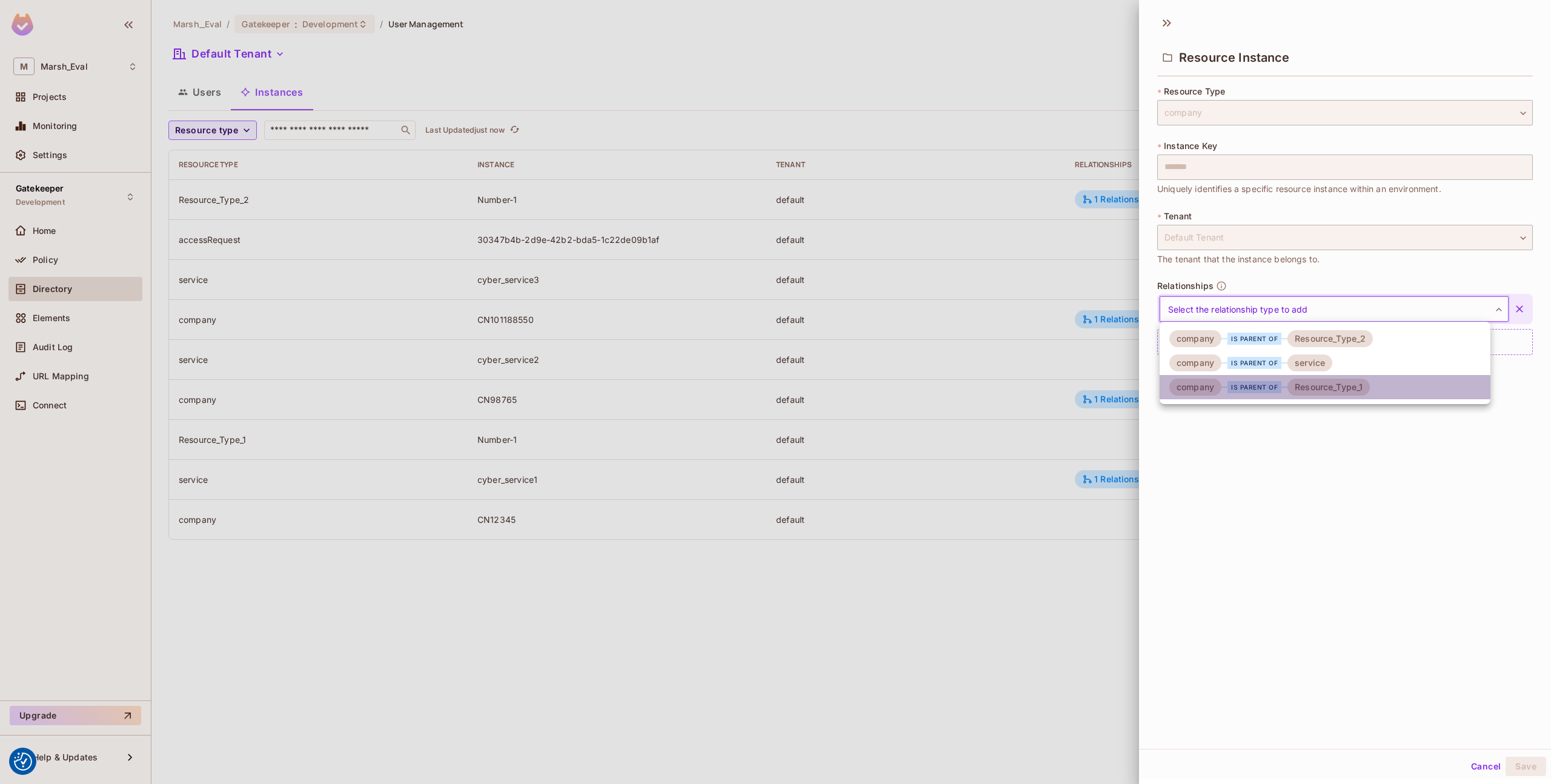
click at [1222, 384] on div "is parent of" at bounding box center [1253, 387] width 66 height 12
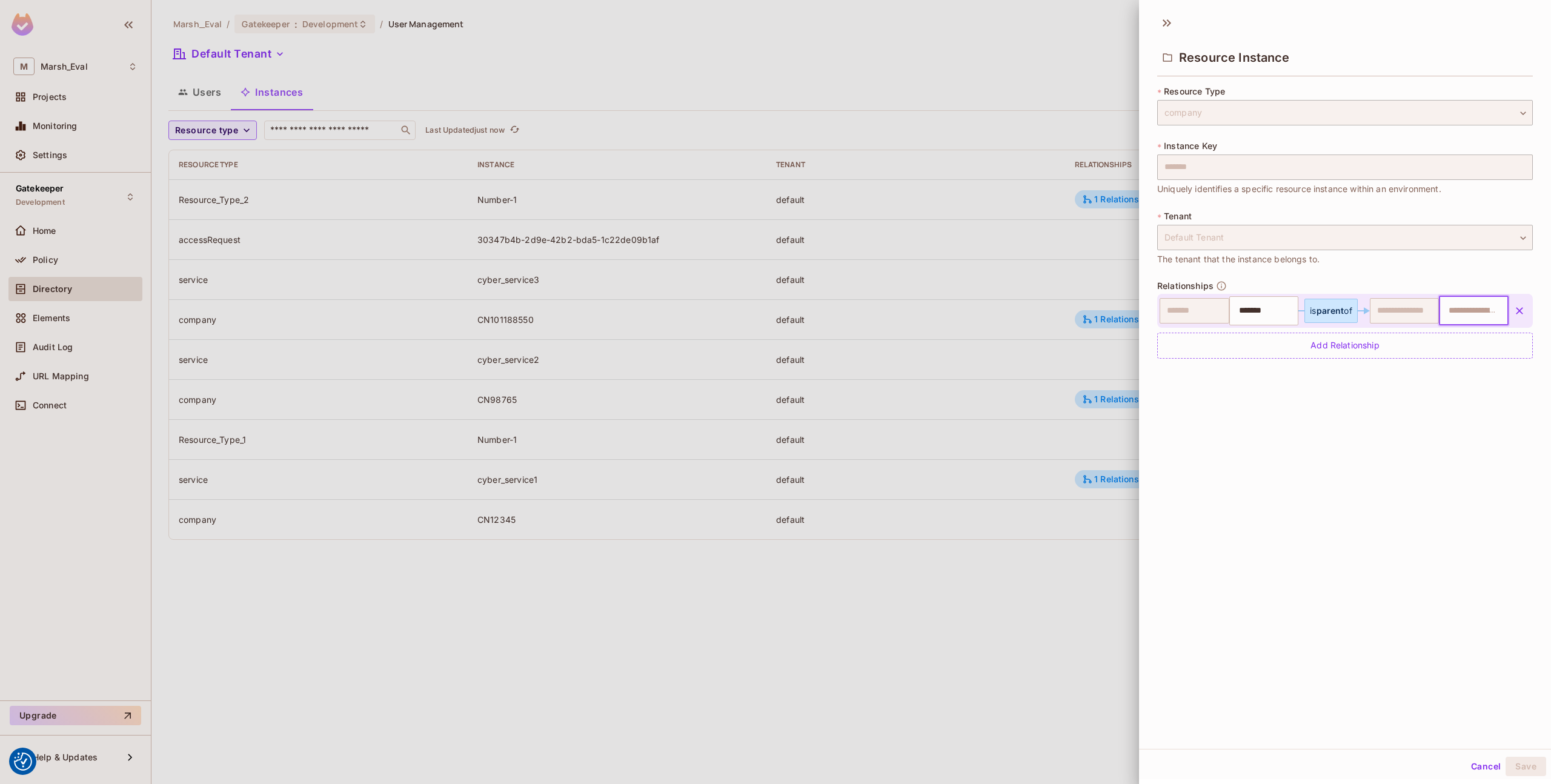
click at [1450, 315] on input "text" at bounding box center [1472, 310] width 62 height 24
type input "********"
click at [1120, 278] on div at bounding box center [776, 392] width 1551 height 784
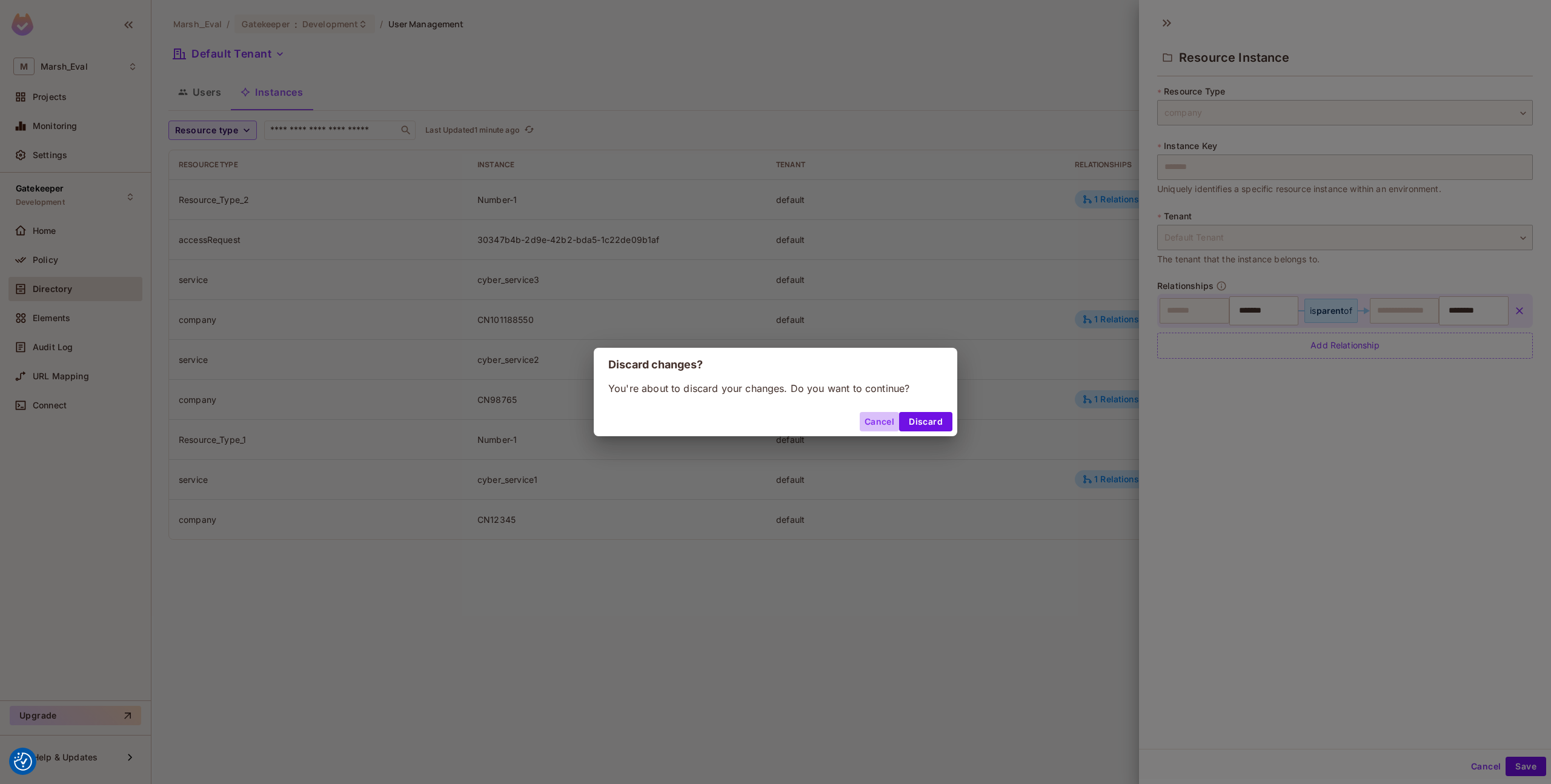
click at [874, 427] on button "Cancel" at bounding box center [879, 421] width 39 height 19
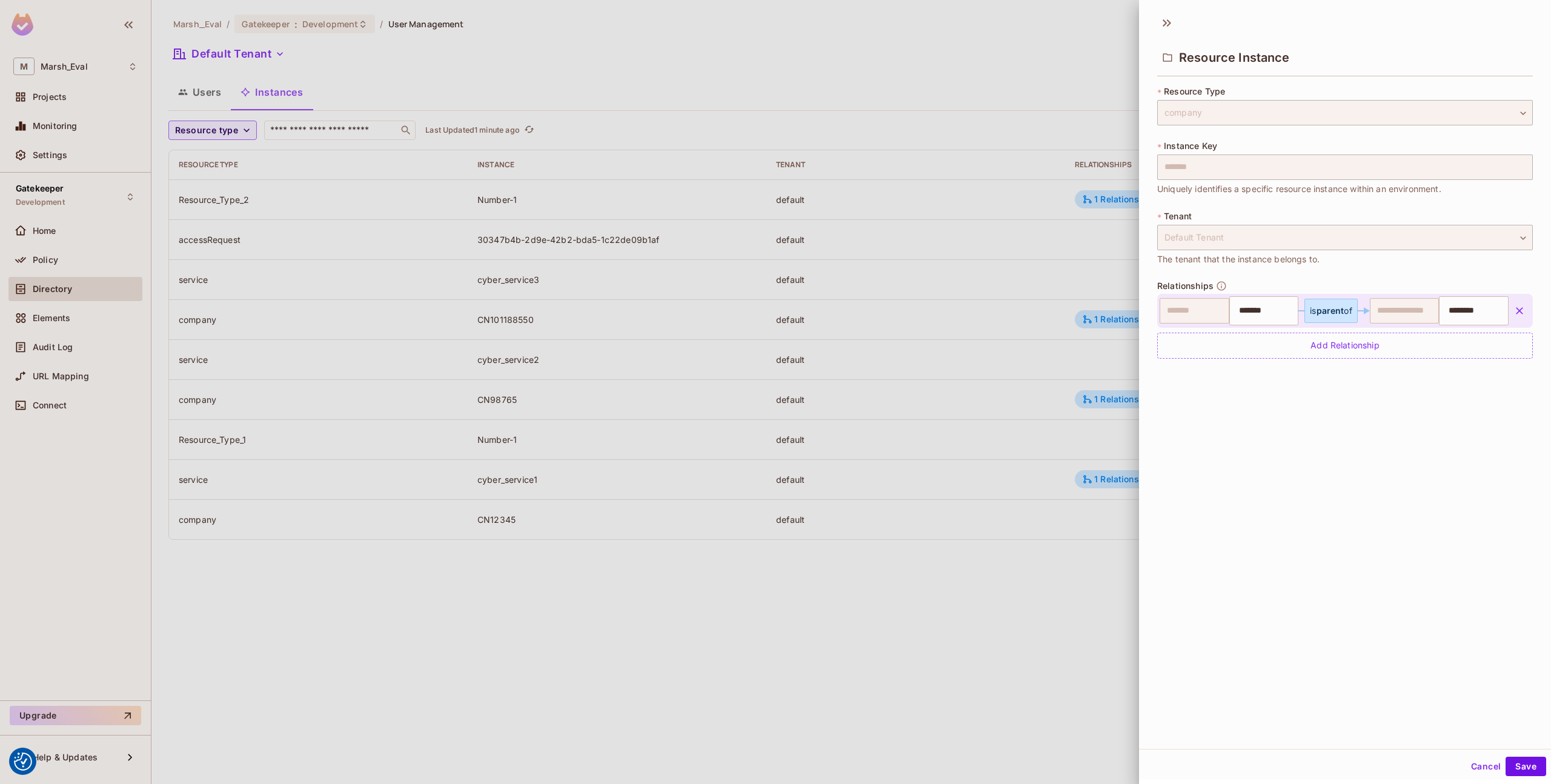
click at [1199, 473] on div "Resource Instance * Resource Type company ******* ​ * Instance Key ******* ​ Un…" at bounding box center [1345, 378] width 412 height 740
click at [1098, 643] on div at bounding box center [776, 392] width 1551 height 784
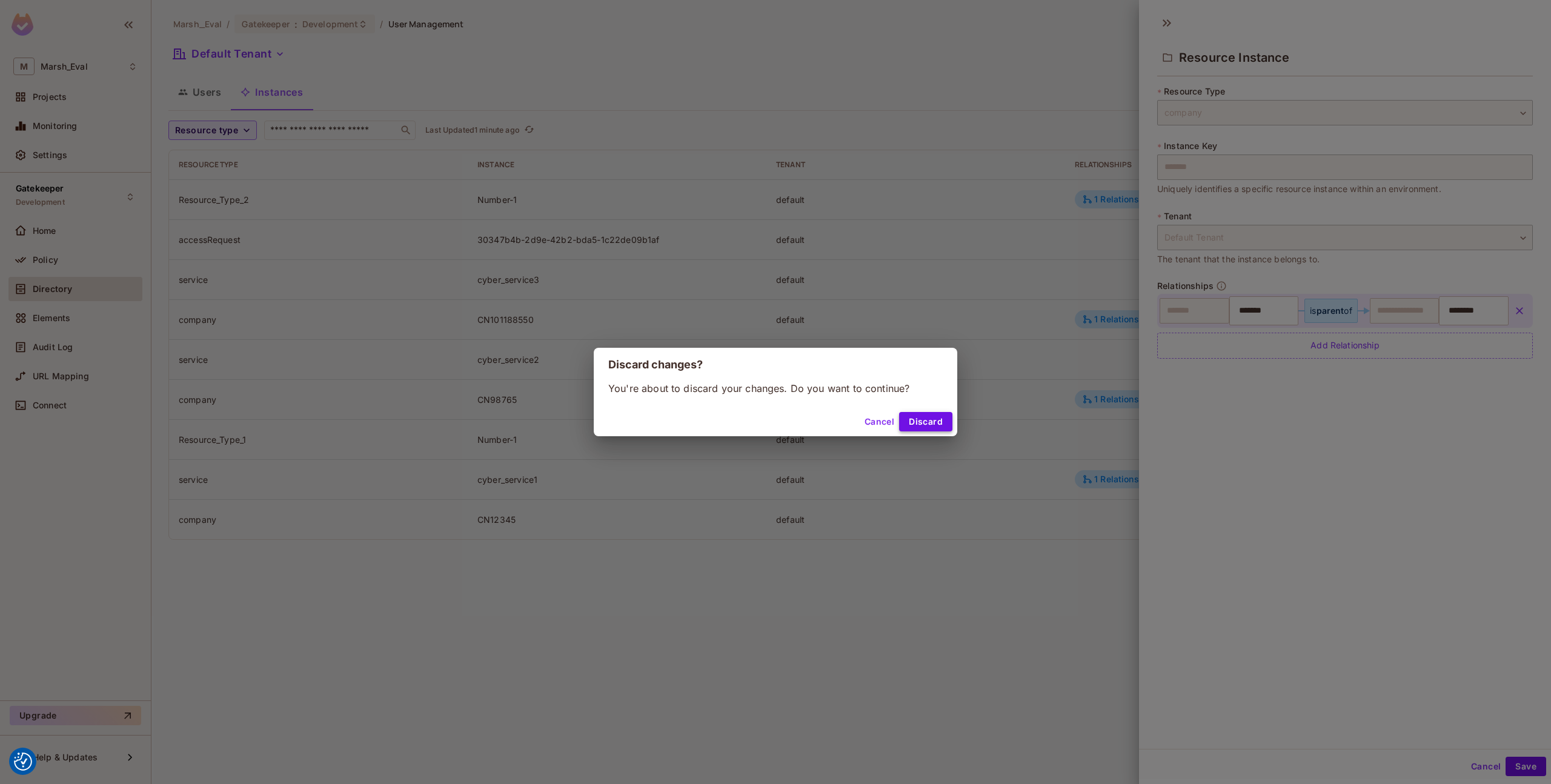
click at [915, 421] on button "Discard" at bounding box center [925, 421] width 53 height 19
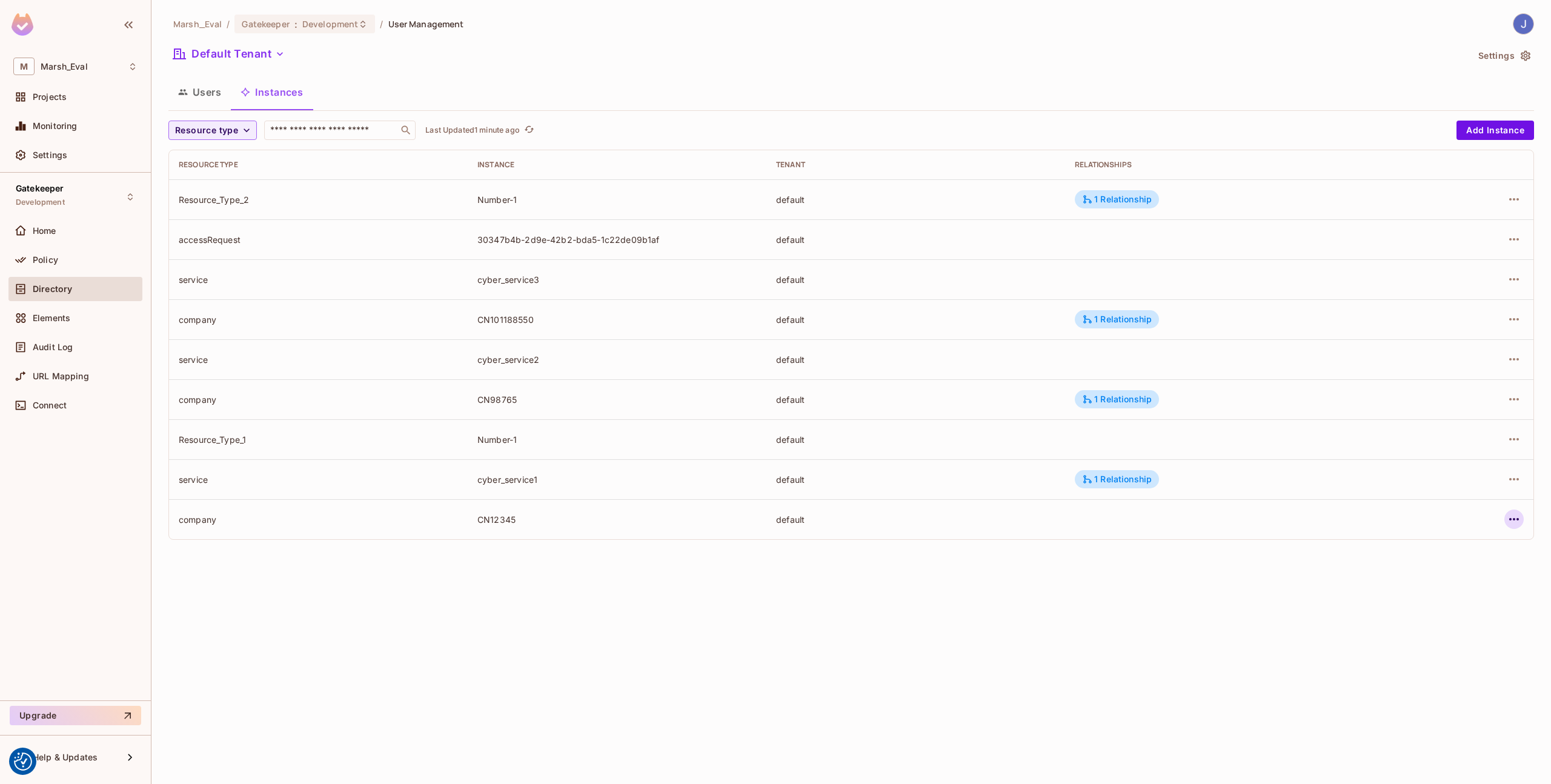
click at [1515, 522] on icon "button" at bounding box center [1514, 519] width 15 height 15
click at [1474, 553] on div "Edit Resource Instance" at bounding box center [1442, 547] width 94 height 12
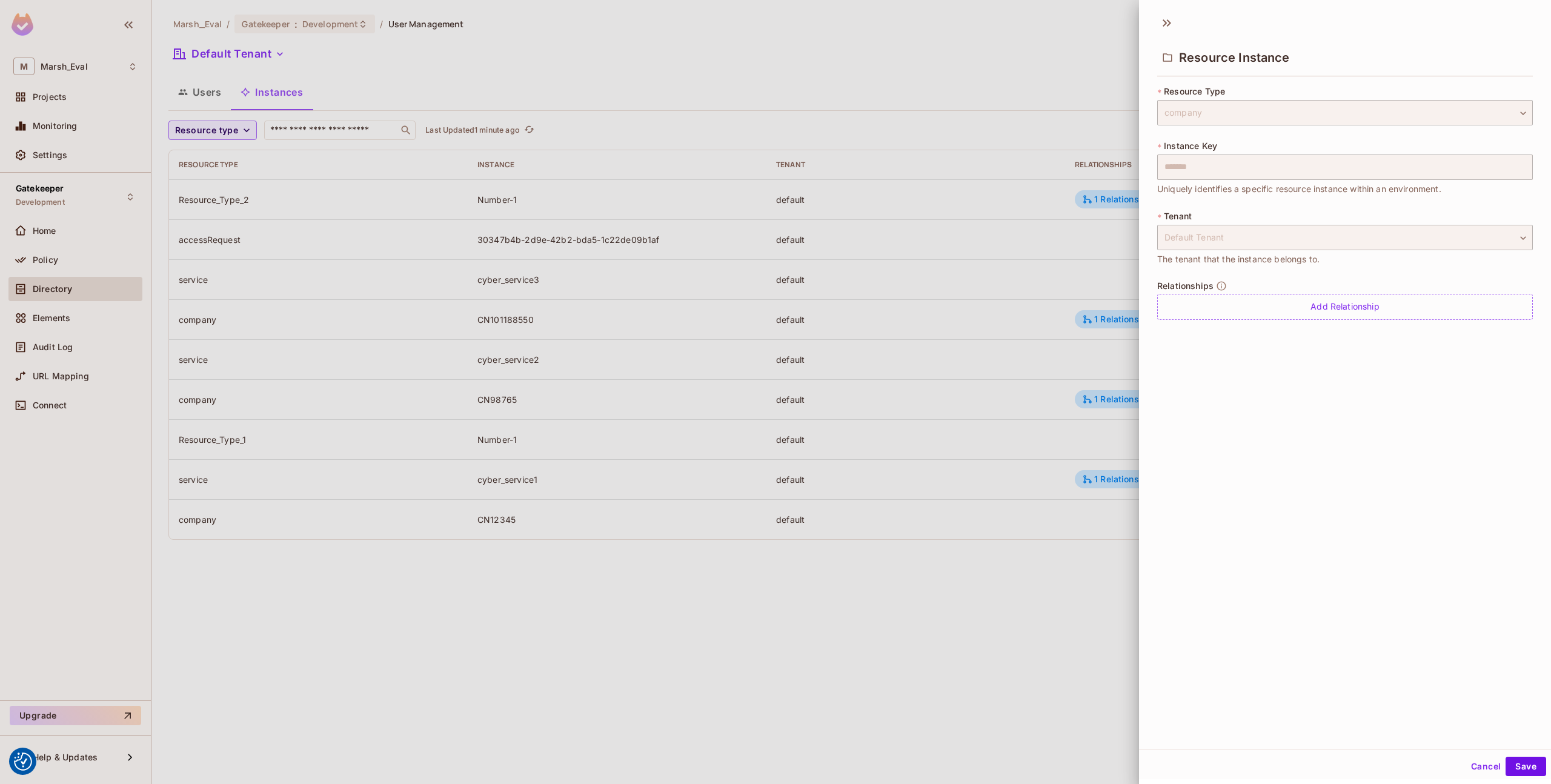
click at [1085, 646] on div at bounding box center [776, 392] width 1551 height 784
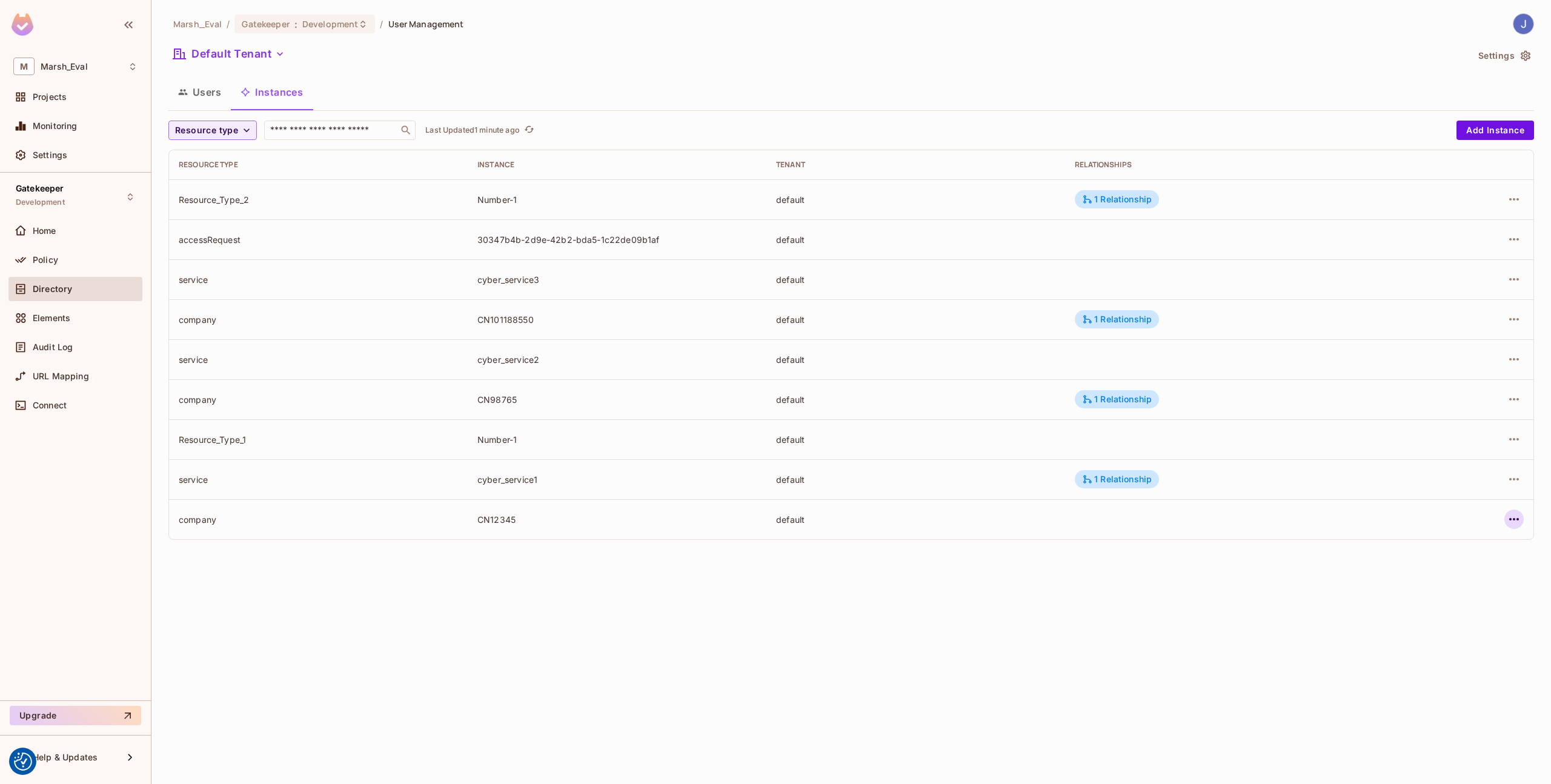
click at [1518, 519] on icon "button" at bounding box center [1514, 519] width 10 height 2
click at [1403, 548] on div "Edit Resource Instance" at bounding box center [1442, 547] width 94 height 12
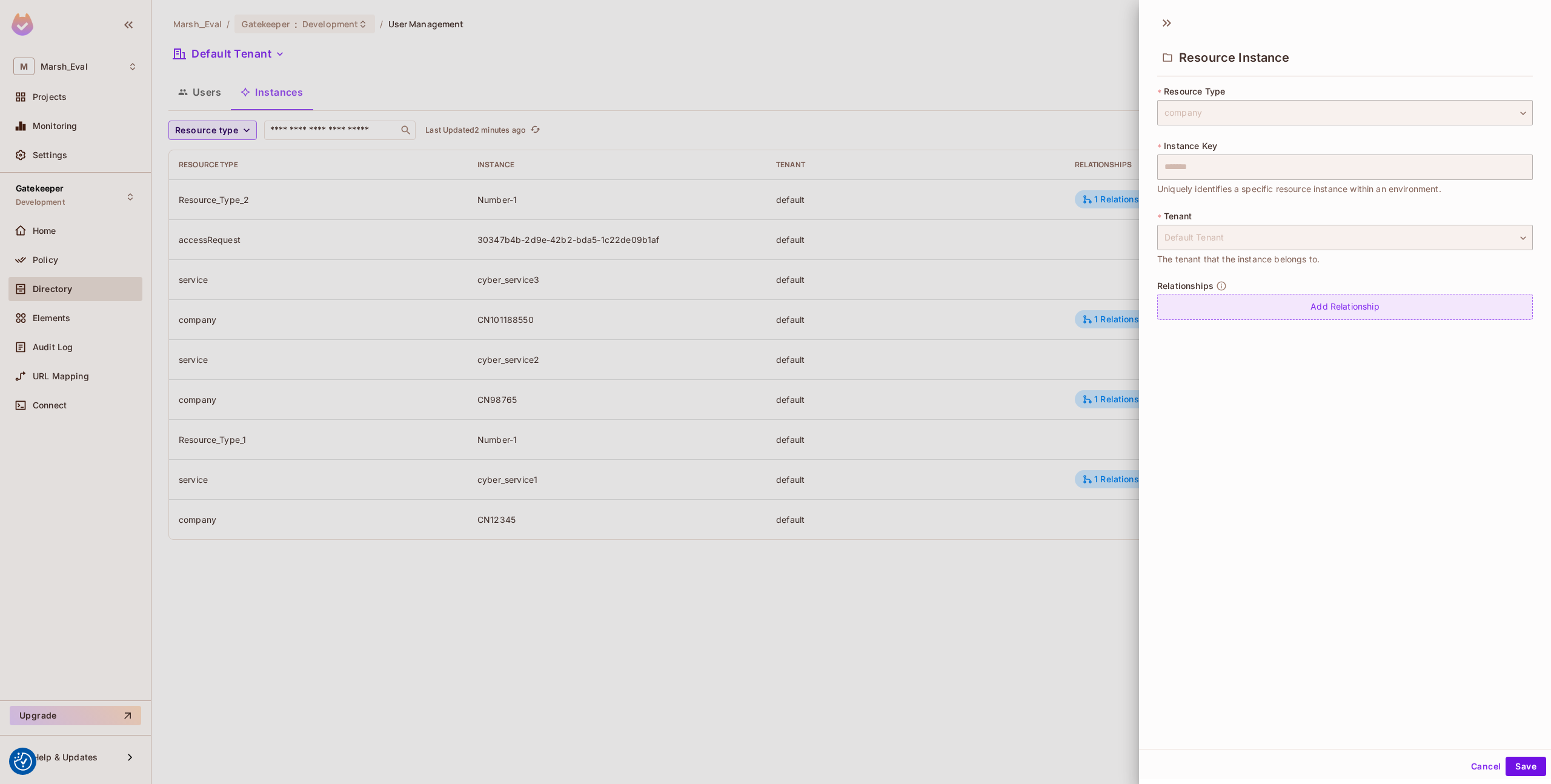
click at [1271, 305] on div "Add Relationship" at bounding box center [1345, 307] width 376 height 26
click at [1259, 326] on div "Select the relationship type to add ​ Select the relationship type to add Add R…" at bounding box center [1345, 324] width 376 height 61
click at [1246, 310] on body "We use cookies to enhance your browsing experience, serve personalized ads or c…" at bounding box center [776, 392] width 1551 height 784
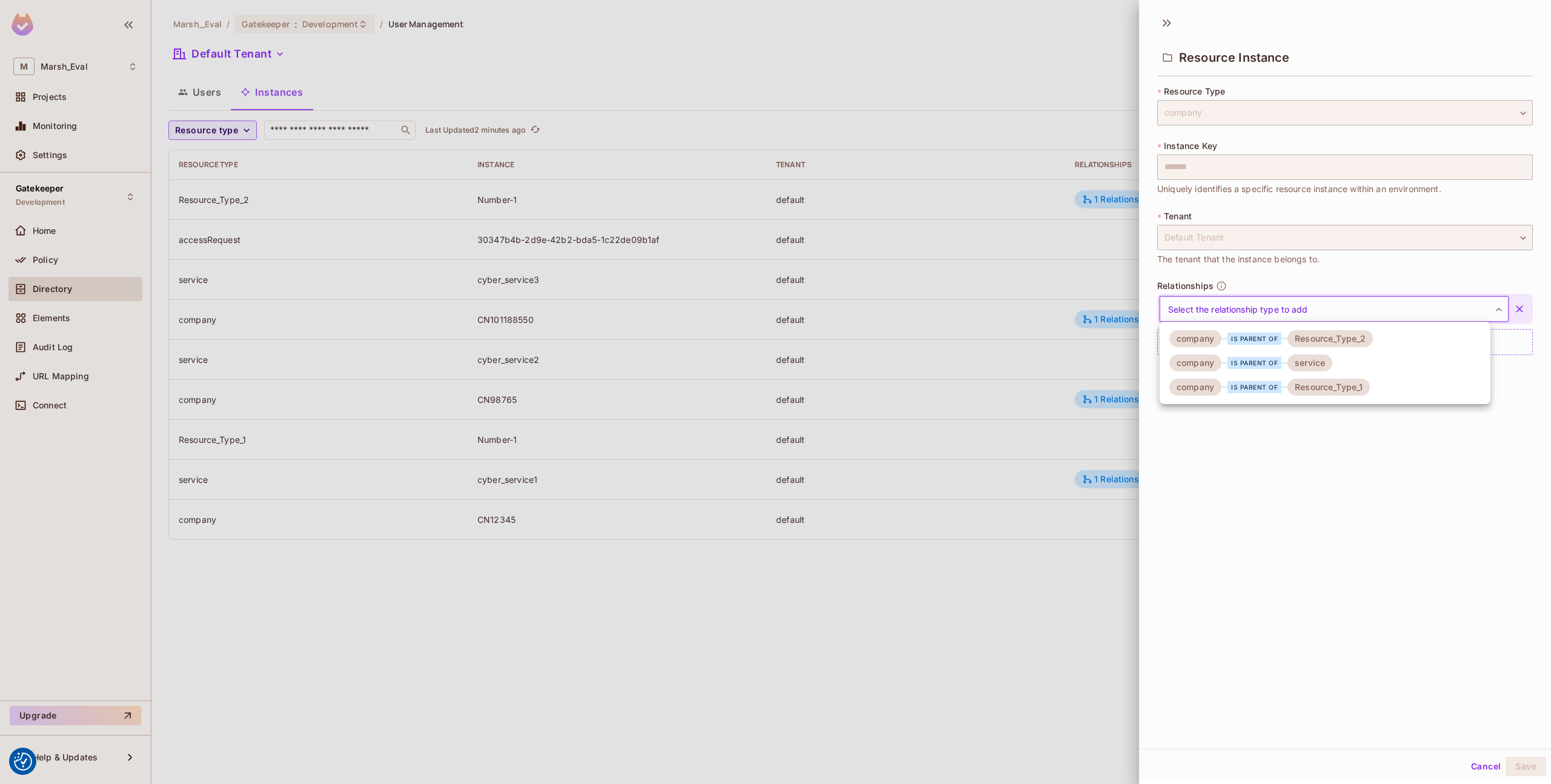
click at [1243, 332] on div "is parent of" at bounding box center [1254, 339] width 54 height 12
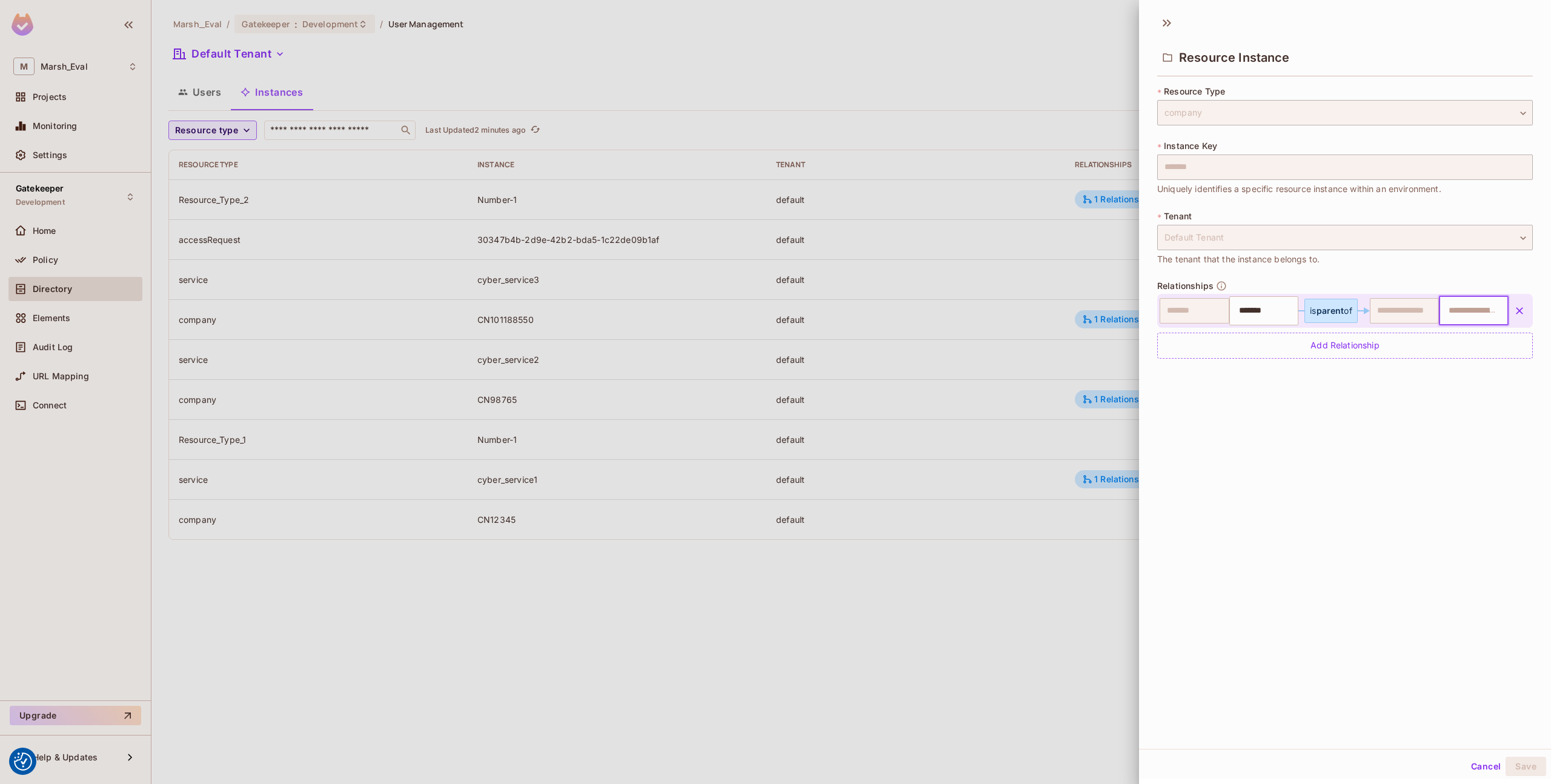
click at [1441, 318] on input "text" at bounding box center [1472, 310] width 62 height 24
type input "********"
click at [1309, 401] on div "Resource Instance * Resource Type company ******* ​ * Instance Key ******* ​ Un…" at bounding box center [1345, 378] width 412 height 740
click at [1530, 759] on button "Save" at bounding box center [1525, 766] width 40 height 19
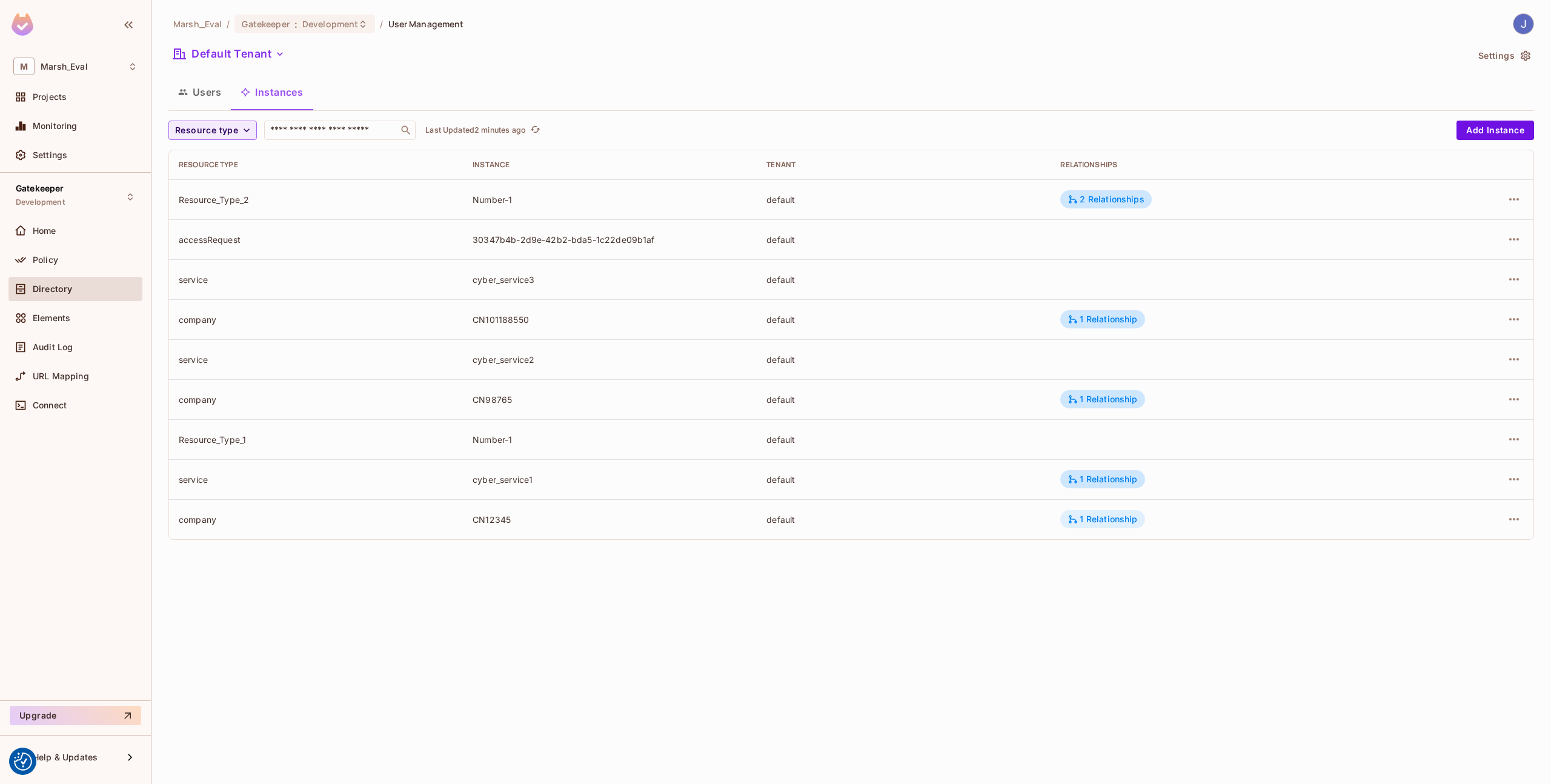
click at [1117, 515] on div "1 Relationship" at bounding box center [1102, 519] width 70 height 11
click at [1518, 518] on div at bounding box center [776, 392] width 1551 height 784
click at [1518, 518] on icon "button" at bounding box center [1514, 519] width 10 height 2
click at [1471, 547] on div "Edit Resource Instance" at bounding box center [1442, 547] width 94 height 12
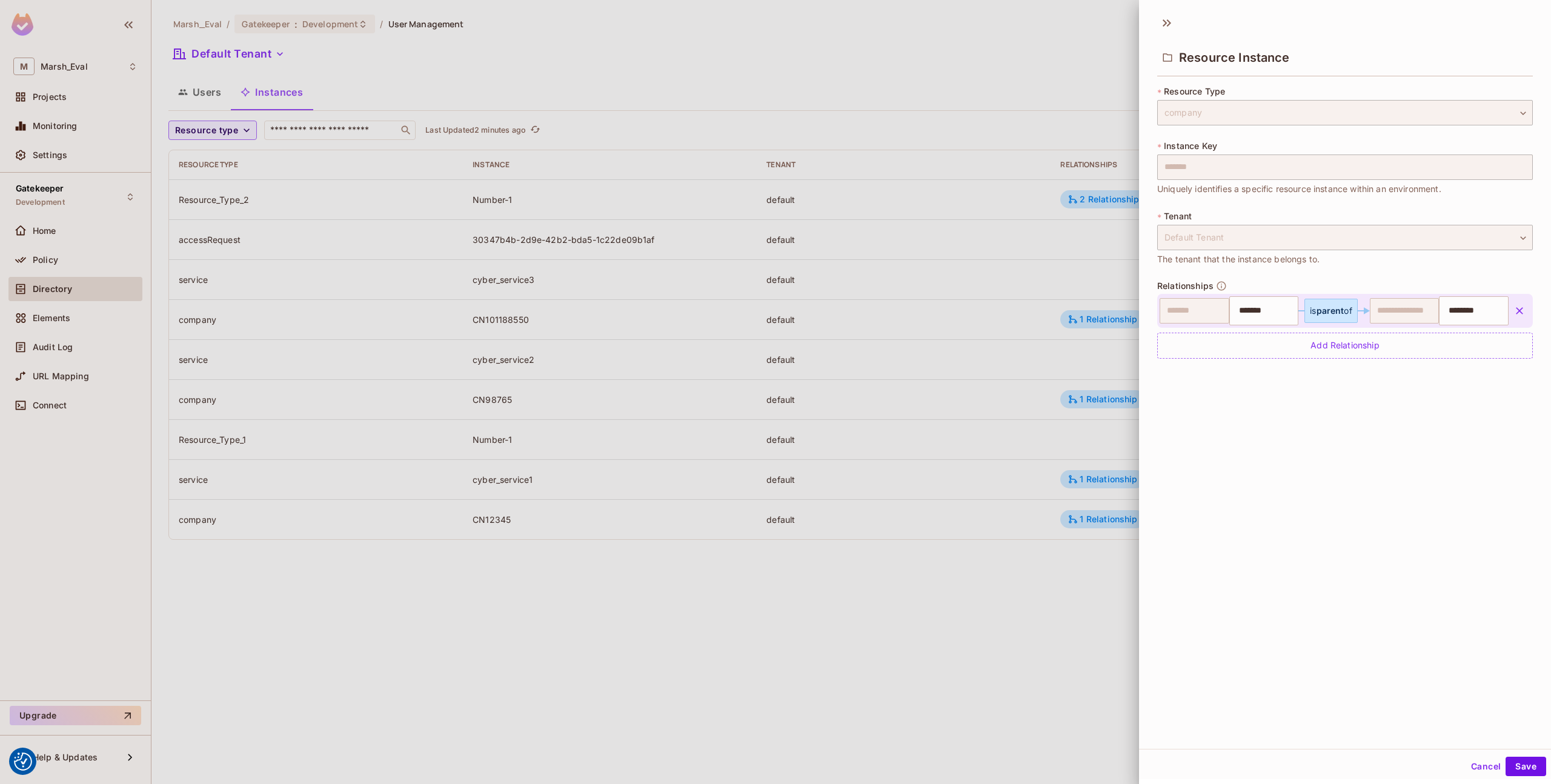
click at [1316, 314] on span "parent" at bounding box center [1330, 310] width 28 height 10
click at [1513, 312] on icon "button" at bounding box center [1519, 311] width 12 height 12
click at [1430, 317] on div "Add Relationship" at bounding box center [1345, 307] width 376 height 26
click at [1399, 336] on div "Add Relationship" at bounding box center [1345, 342] width 376 height 26
click at [1513, 343] on icon "button" at bounding box center [1519, 344] width 12 height 12
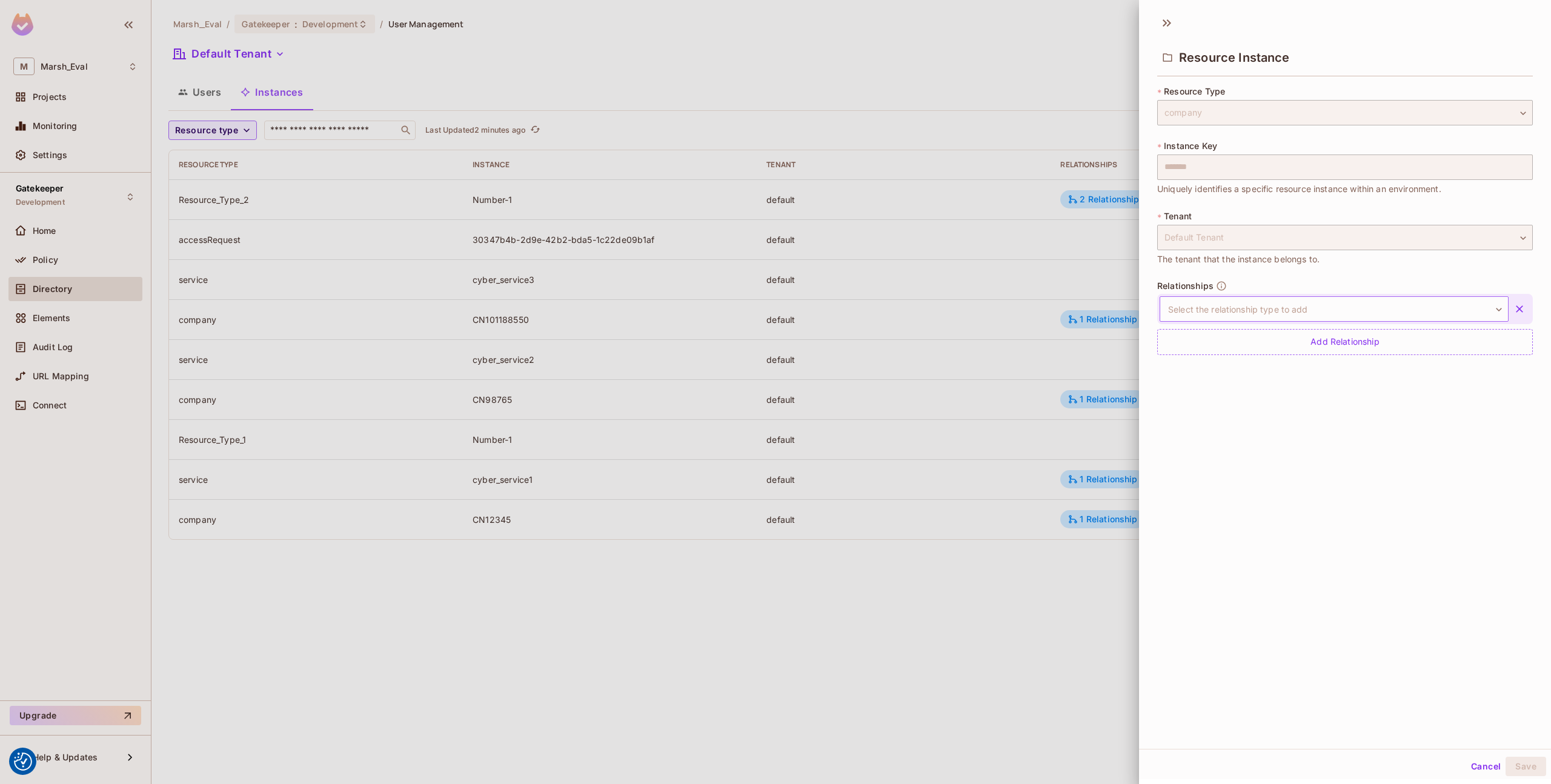
click at [1462, 310] on body "We use cookies to enhance your browsing experience, serve personalized ads or c…" at bounding box center [776, 392] width 1551 height 784
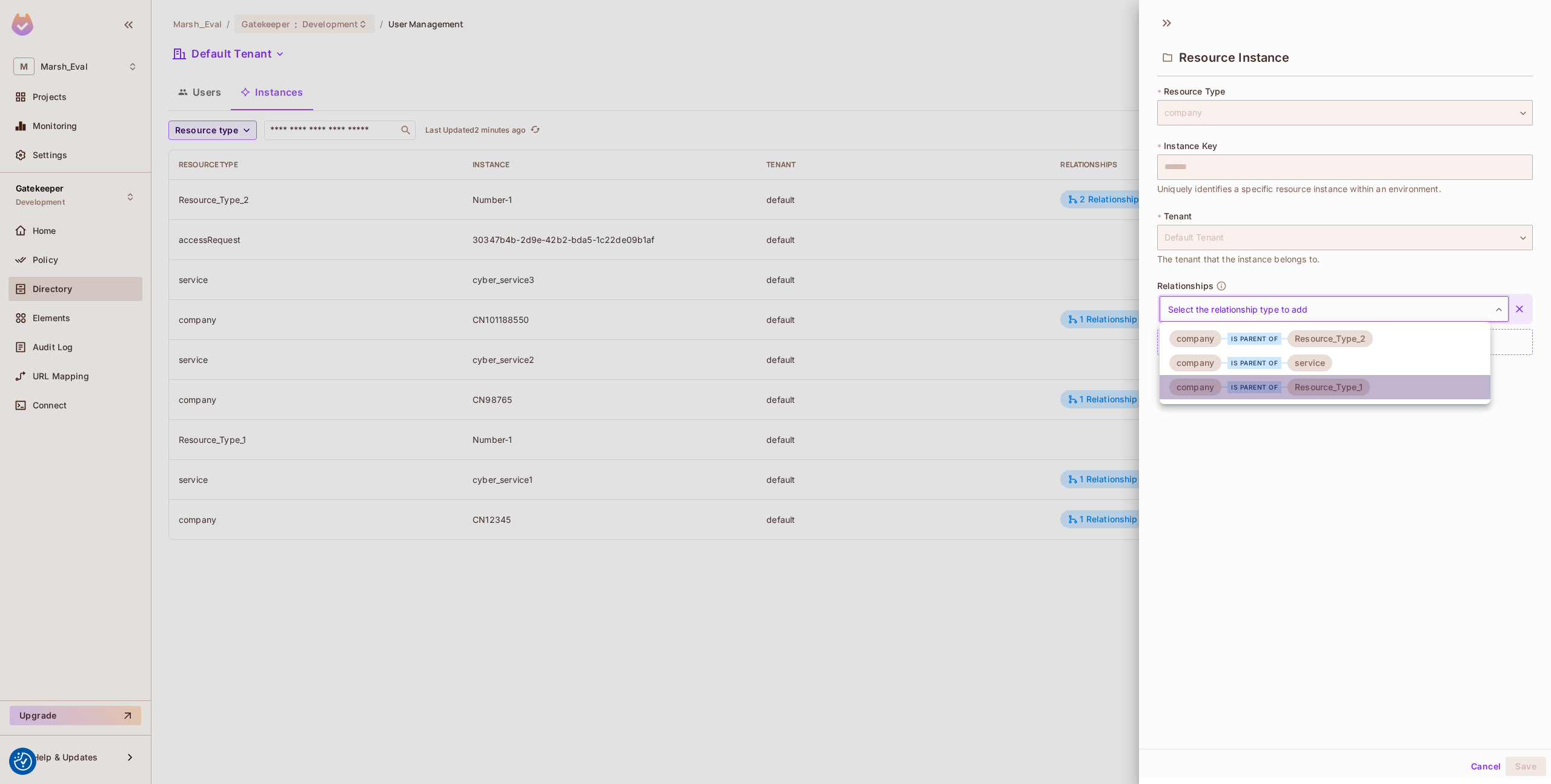
click at [1365, 383] on div "Resource_Type_1" at bounding box center [1328, 387] width 83 height 17
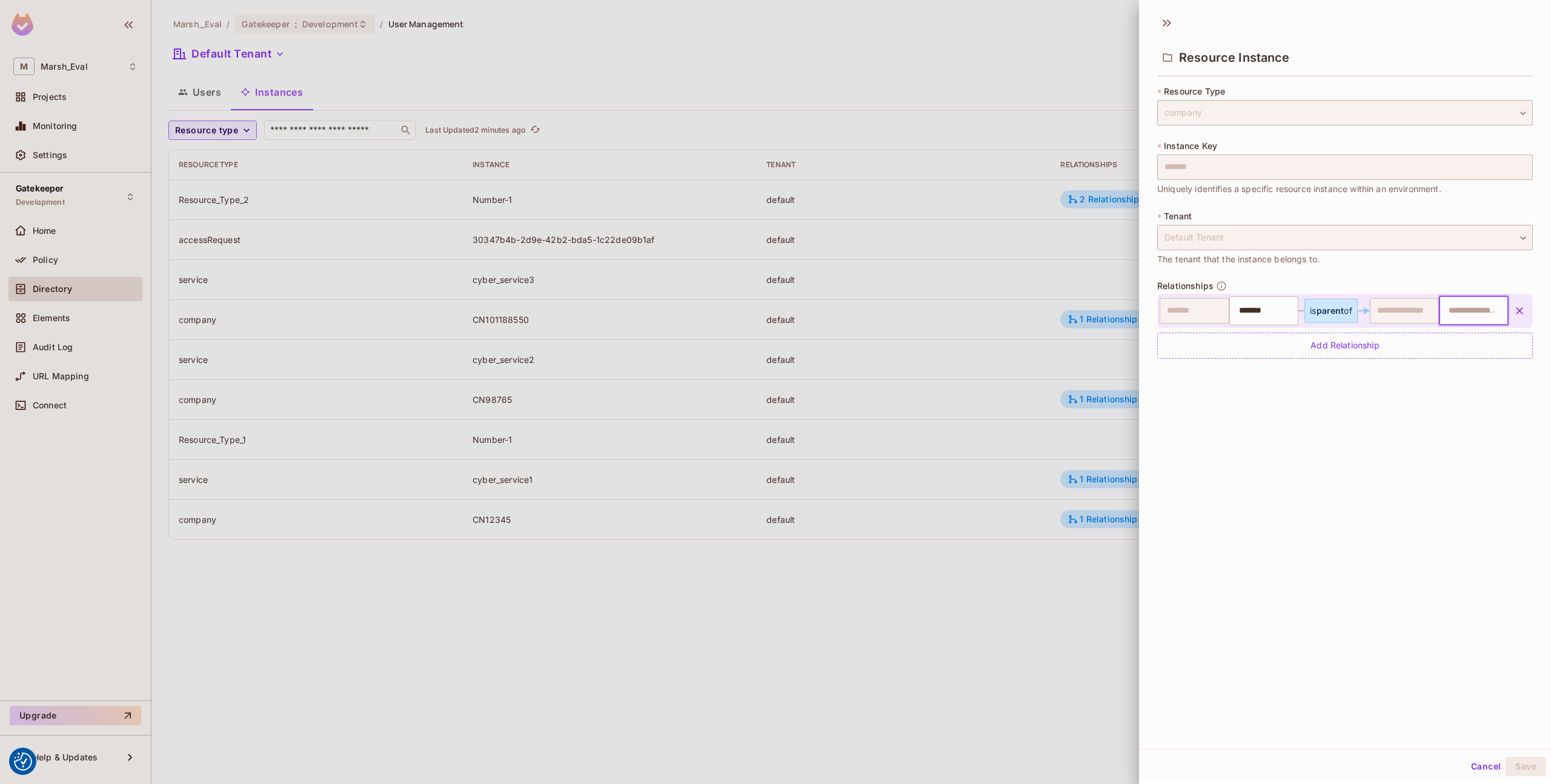
click at [1454, 315] on input "text" at bounding box center [1472, 310] width 62 height 24
type input "*"
type input "********"
click at [1442, 466] on div "Resource Instance * Resource Type company ******* ​ * Instance Key ******* ​ Un…" at bounding box center [1345, 378] width 412 height 740
click at [1509, 753] on div "Cancel Save" at bounding box center [1345, 766] width 412 height 29
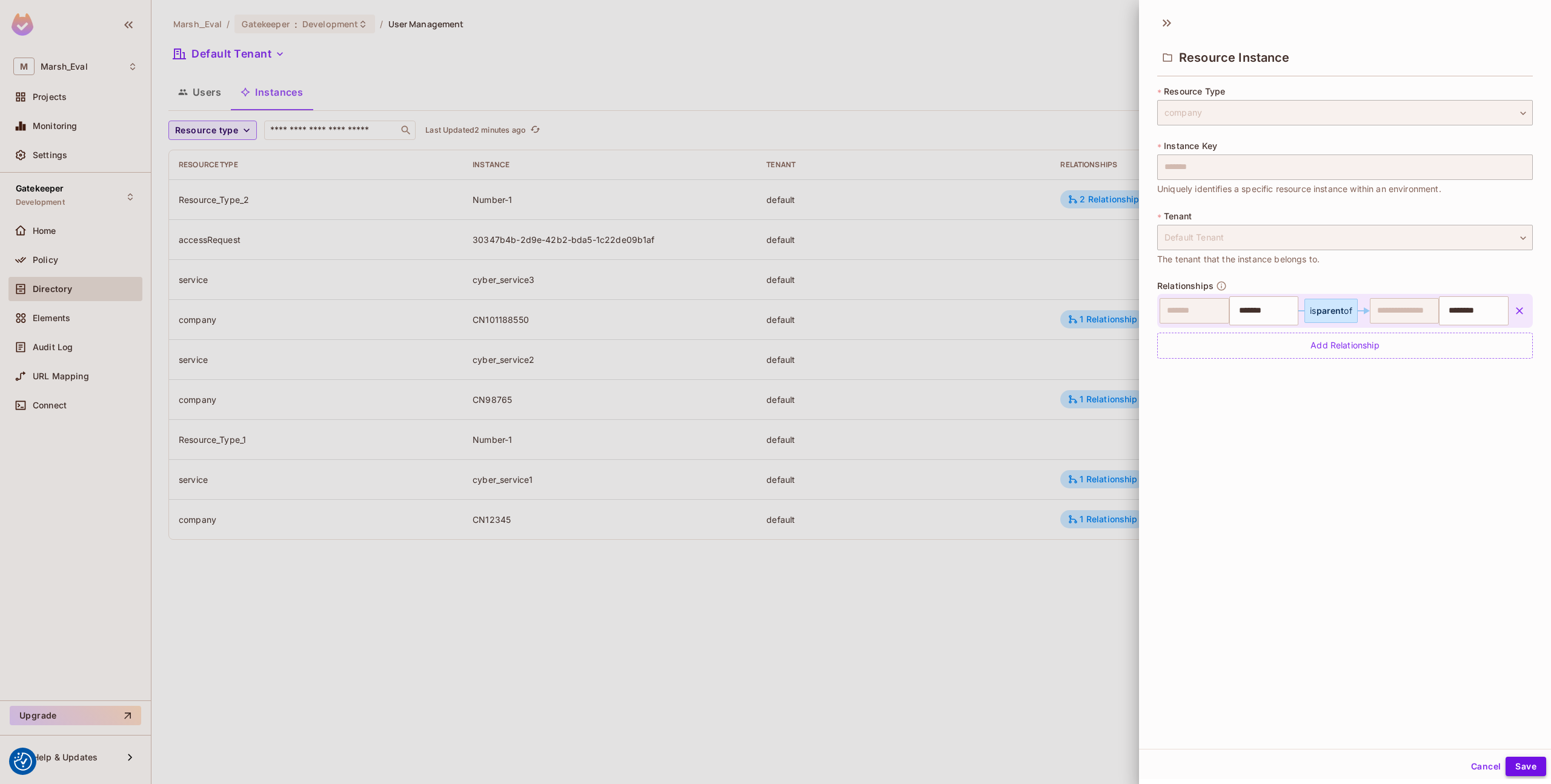
click at [1512, 761] on button "Save" at bounding box center [1525, 766] width 40 height 19
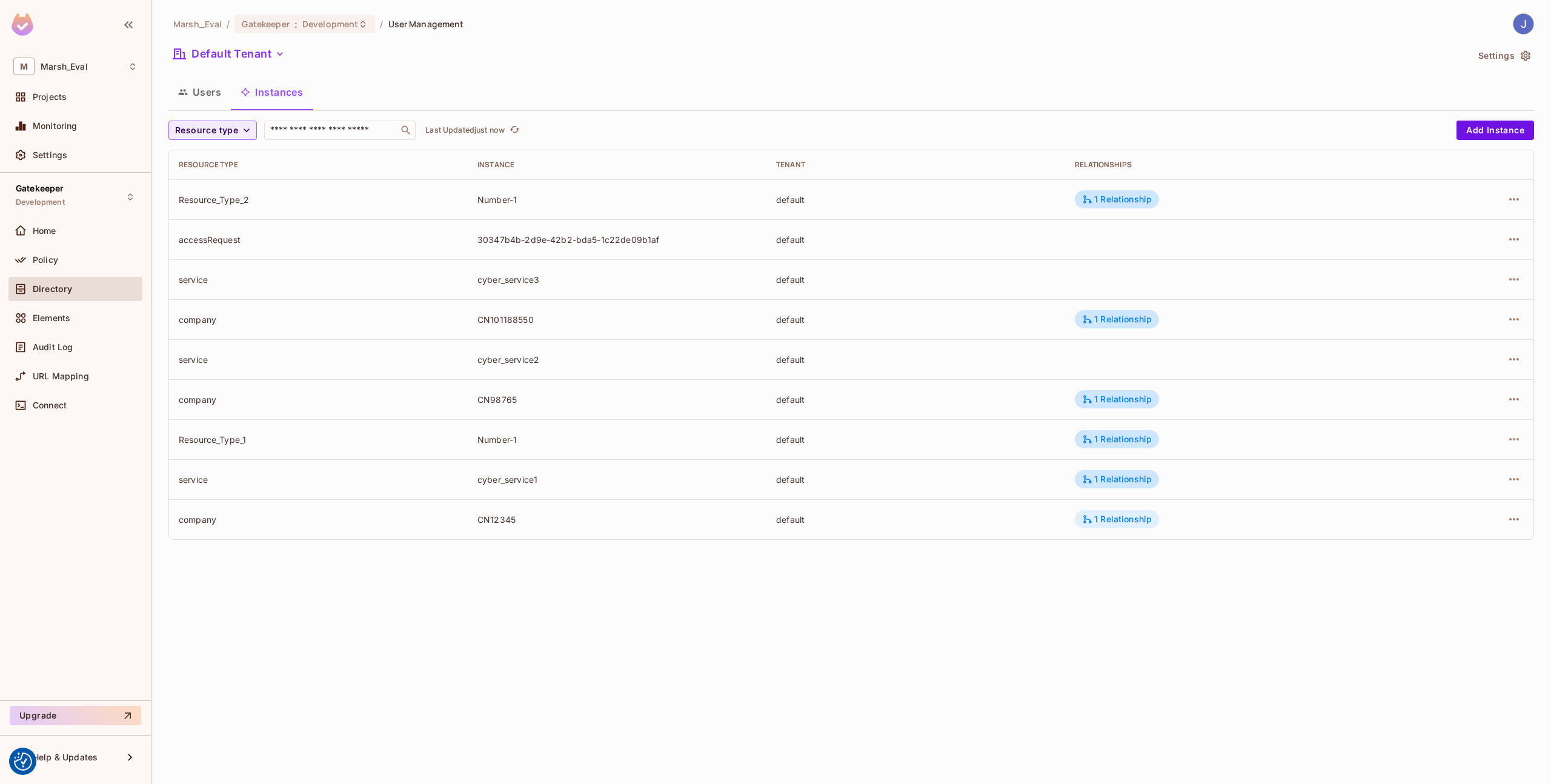
click at [1096, 519] on div "1 Relationship" at bounding box center [1116, 519] width 70 height 11
click at [1024, 396] on div at bounding box center [776, 392] width 1551 height 784
click at [1097, 523] on div "1 Relationship" at bounding box center [1116, 519] width 70 height 11
click at [80, 256] on div at bounding box center [776, 392] width 1551 height 784
click at [54, 261] on span "Policy" at bounding box center [45, 260] width 26 height 10
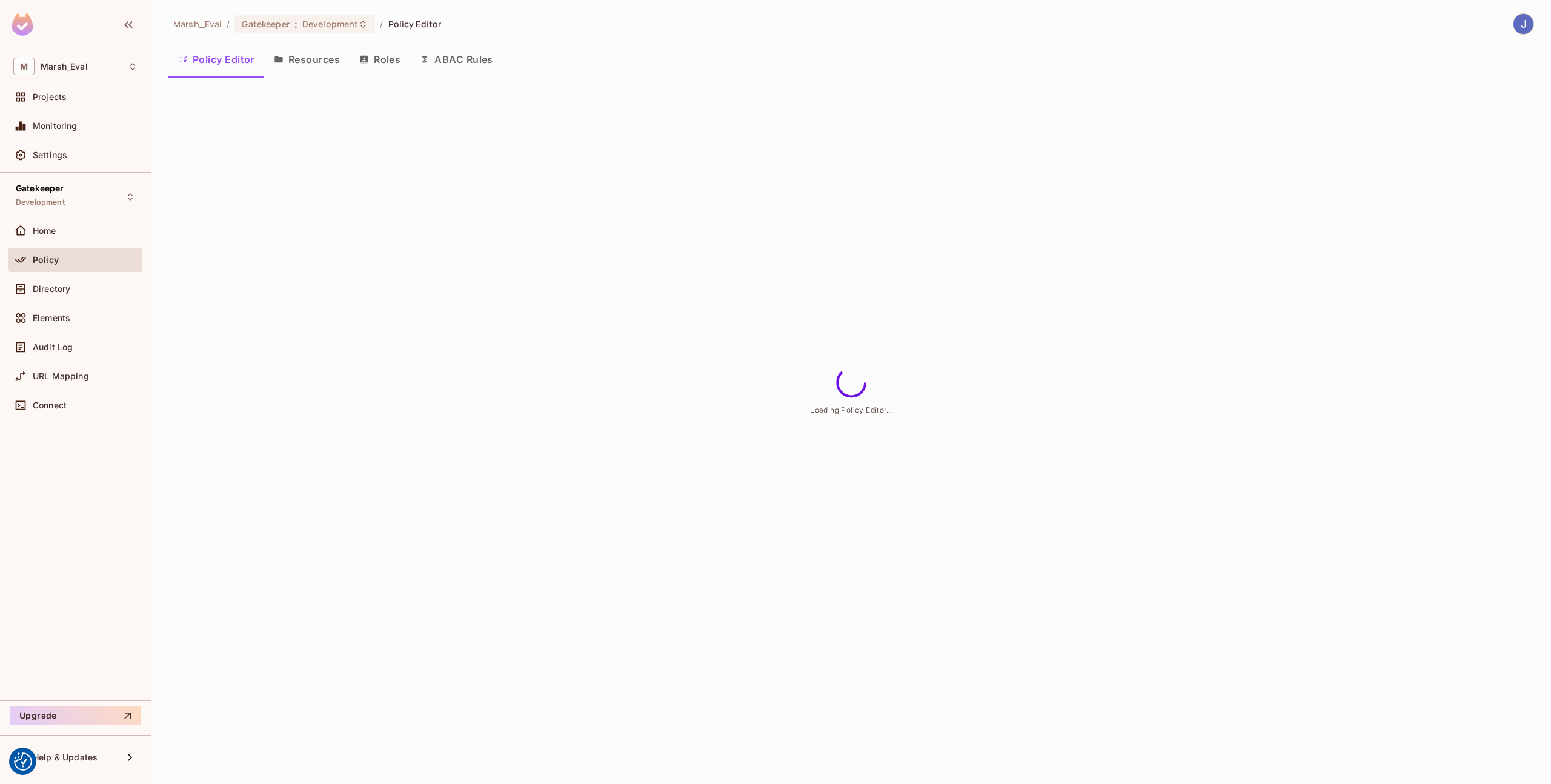
click at [385, 62] on button "Roles" at bounding box center [380, 59] width 60 height 30
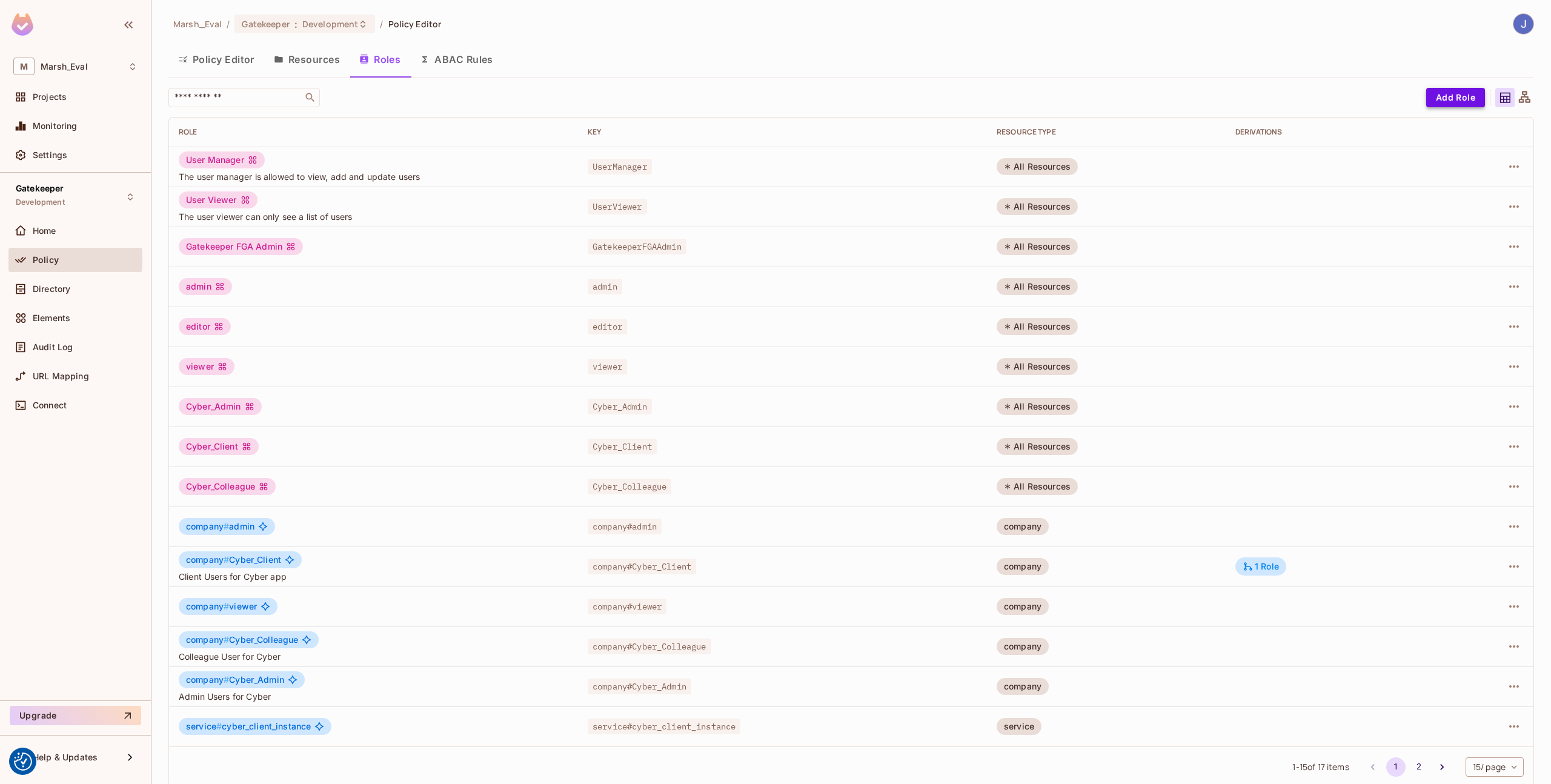
click at [1446, 102] on button "Add Role" at bounding box center [1455, 97] width 59 height 19
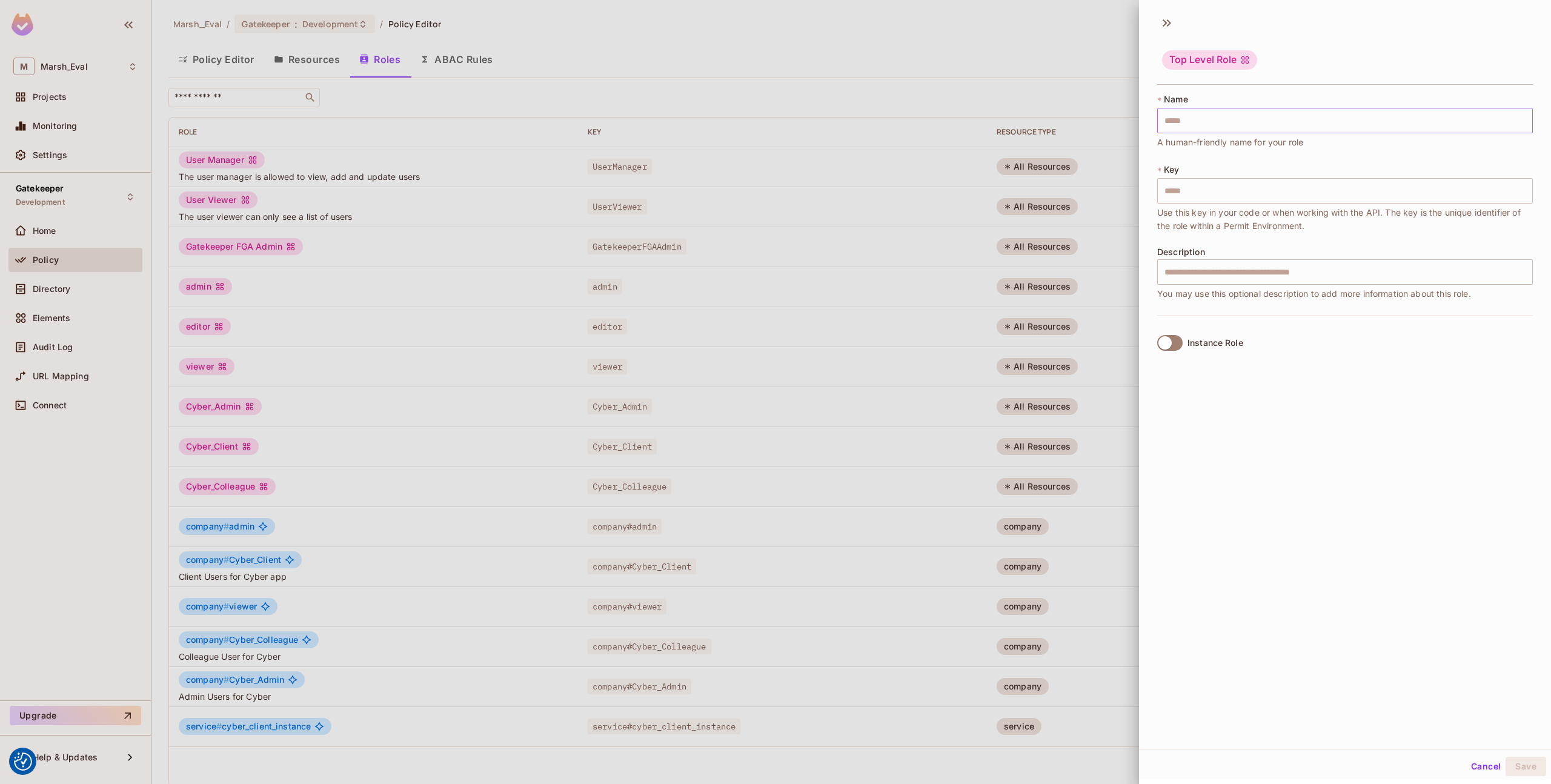
click at [1219, 114] on input "text" at bounding box center [1345, 120] width 376 height 26
click at [1166, 32] on div "Top Level Role" at bounding box center [1345, 50] width 412 height 75
click at [1164, 32] on icon at bounding box center [1166, 22] width 19 height 19
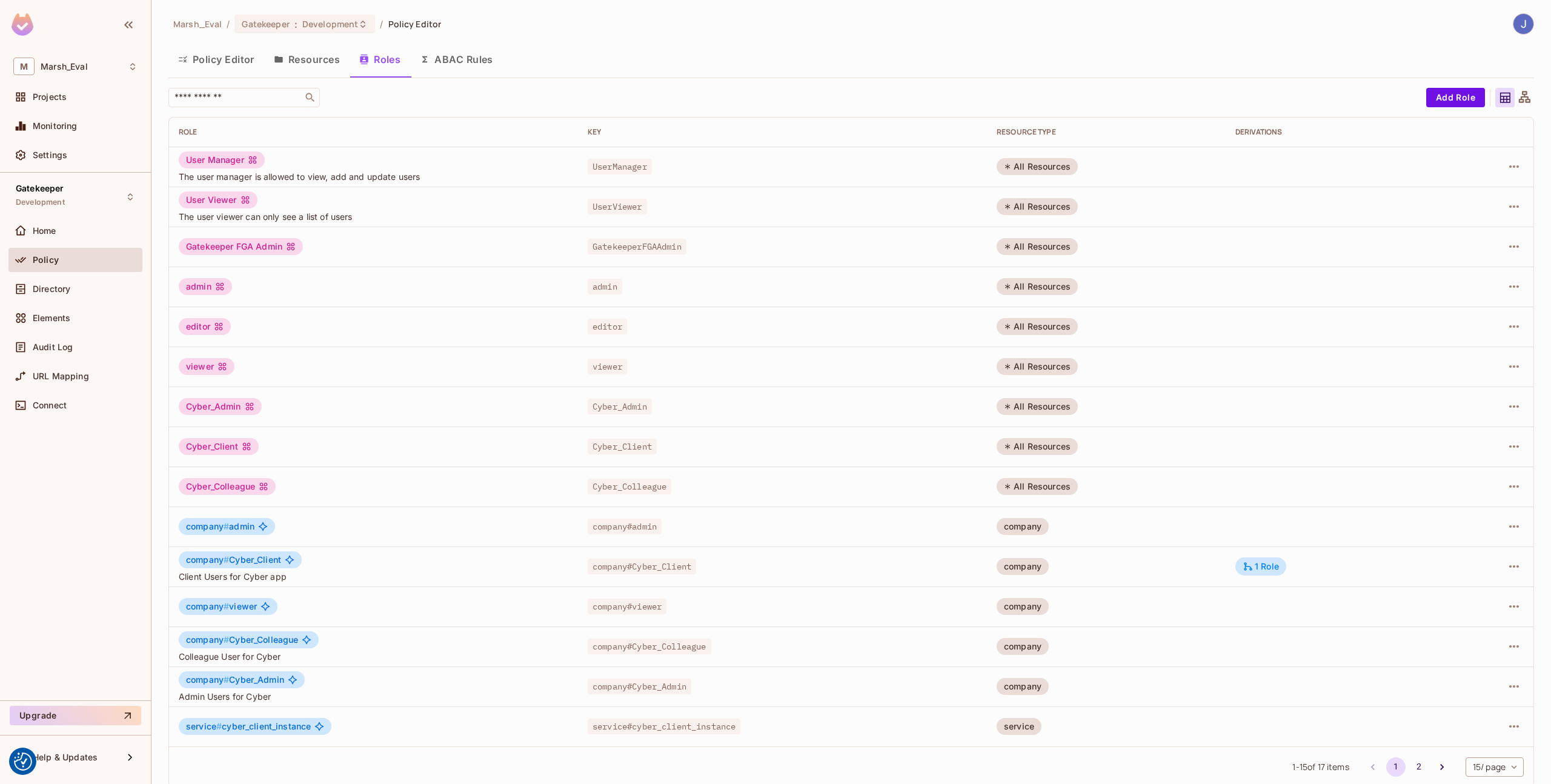
click at [315, 64] on button "Resources" at bounding box center [307, 59] width 85 height 30
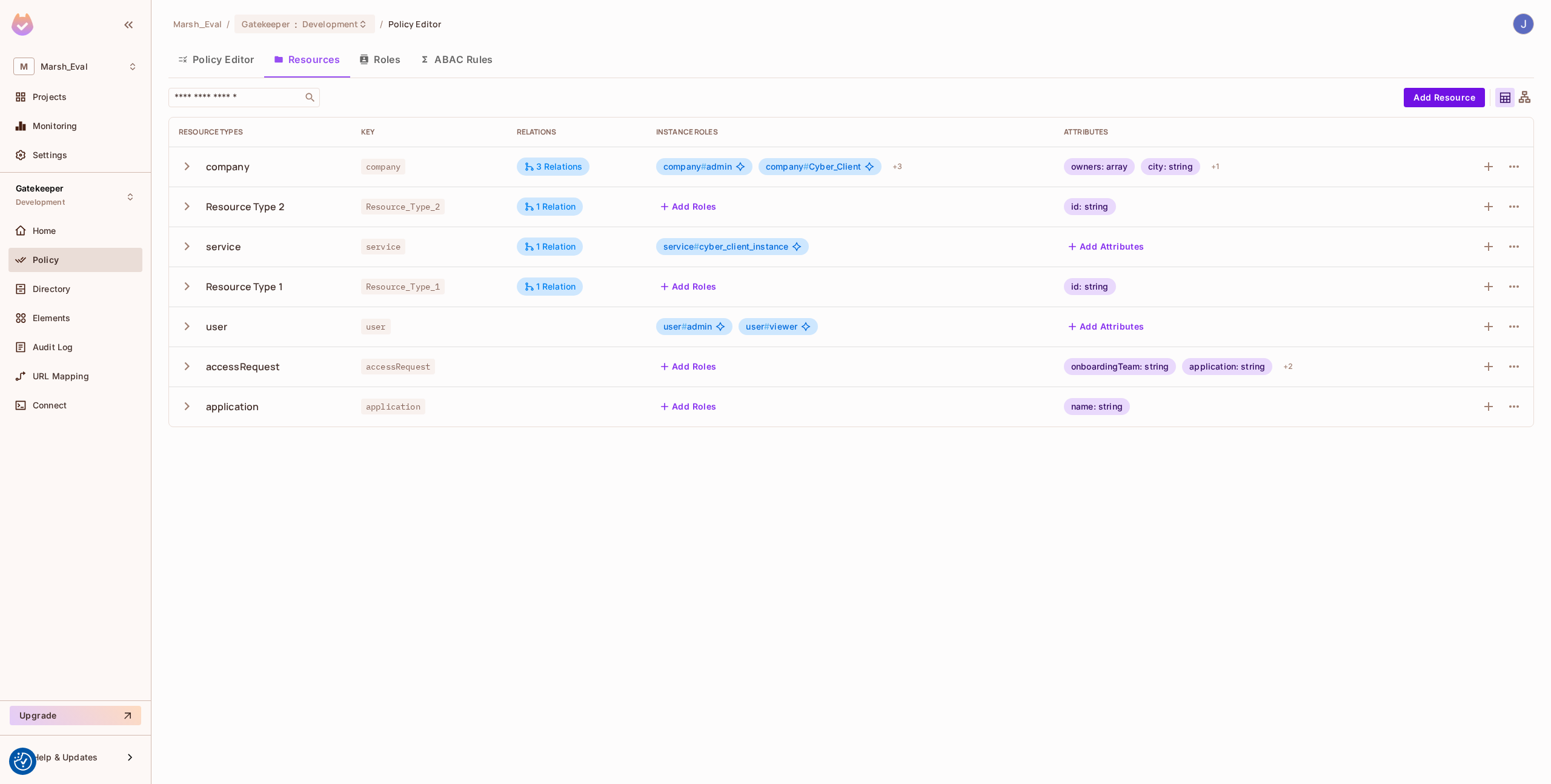
click at [452, 60] on button "ABAC Rules" at bounding box center [456, 59] width 93 height 30
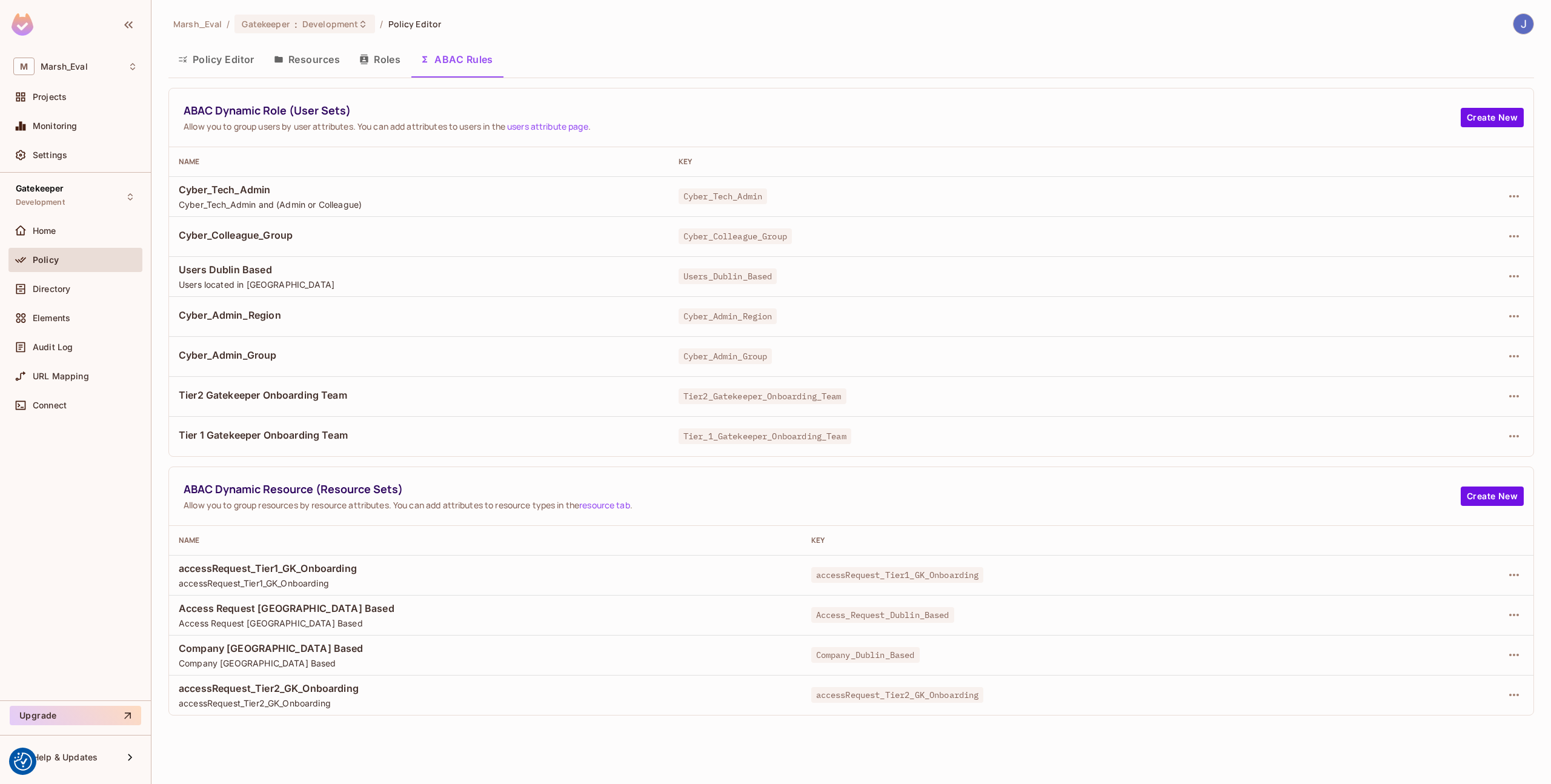
click at [333, 66] on button "Resources" at bounding box center [307, 59] width 85 height 30
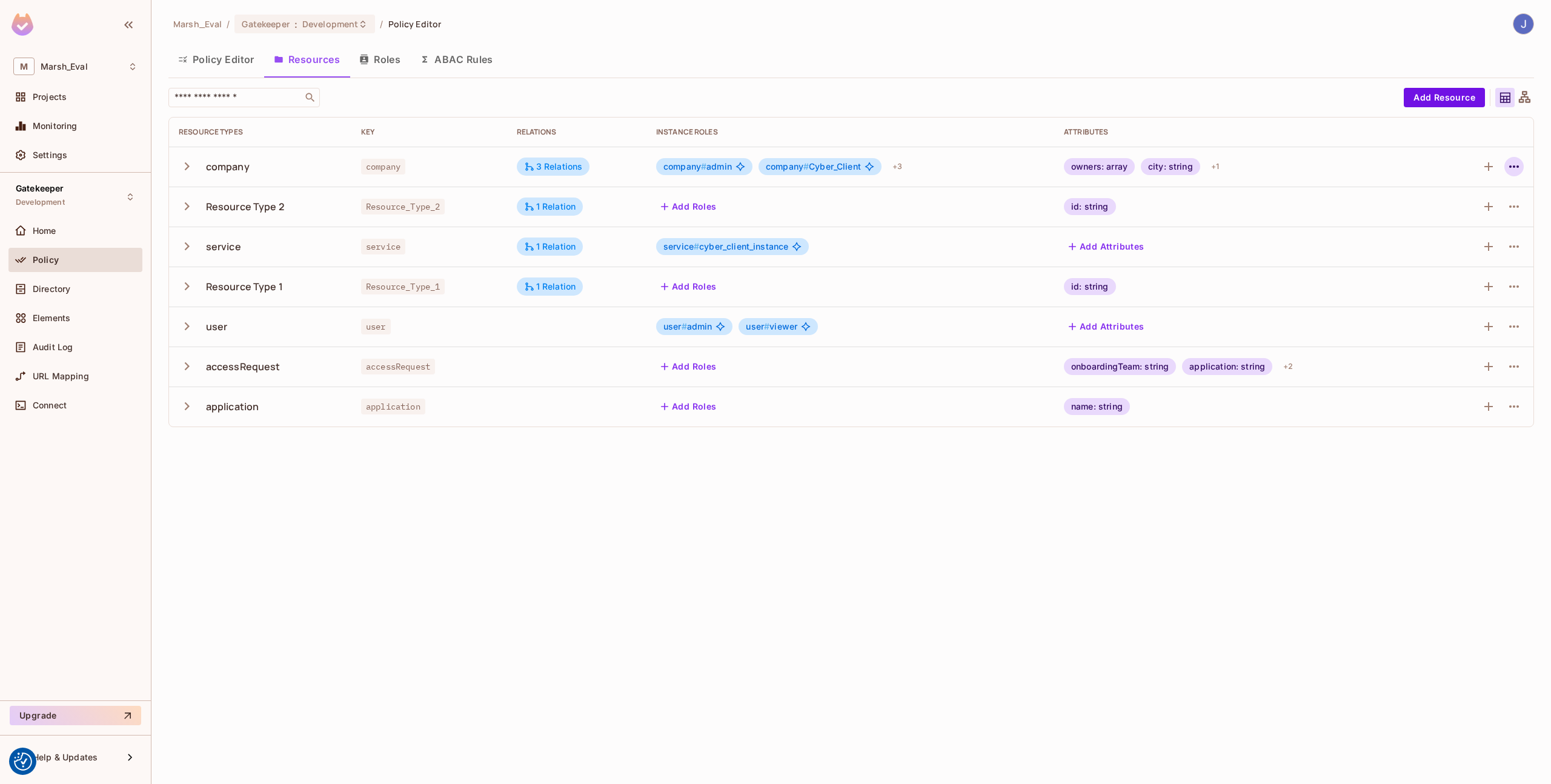
click at [1519, 173] on icon "button" at bounding box center [1514, 166] width 15 height 15
click at [1472, 220] on div "Edit Resource" at bounding box center [1461, 215] width 57 height 12
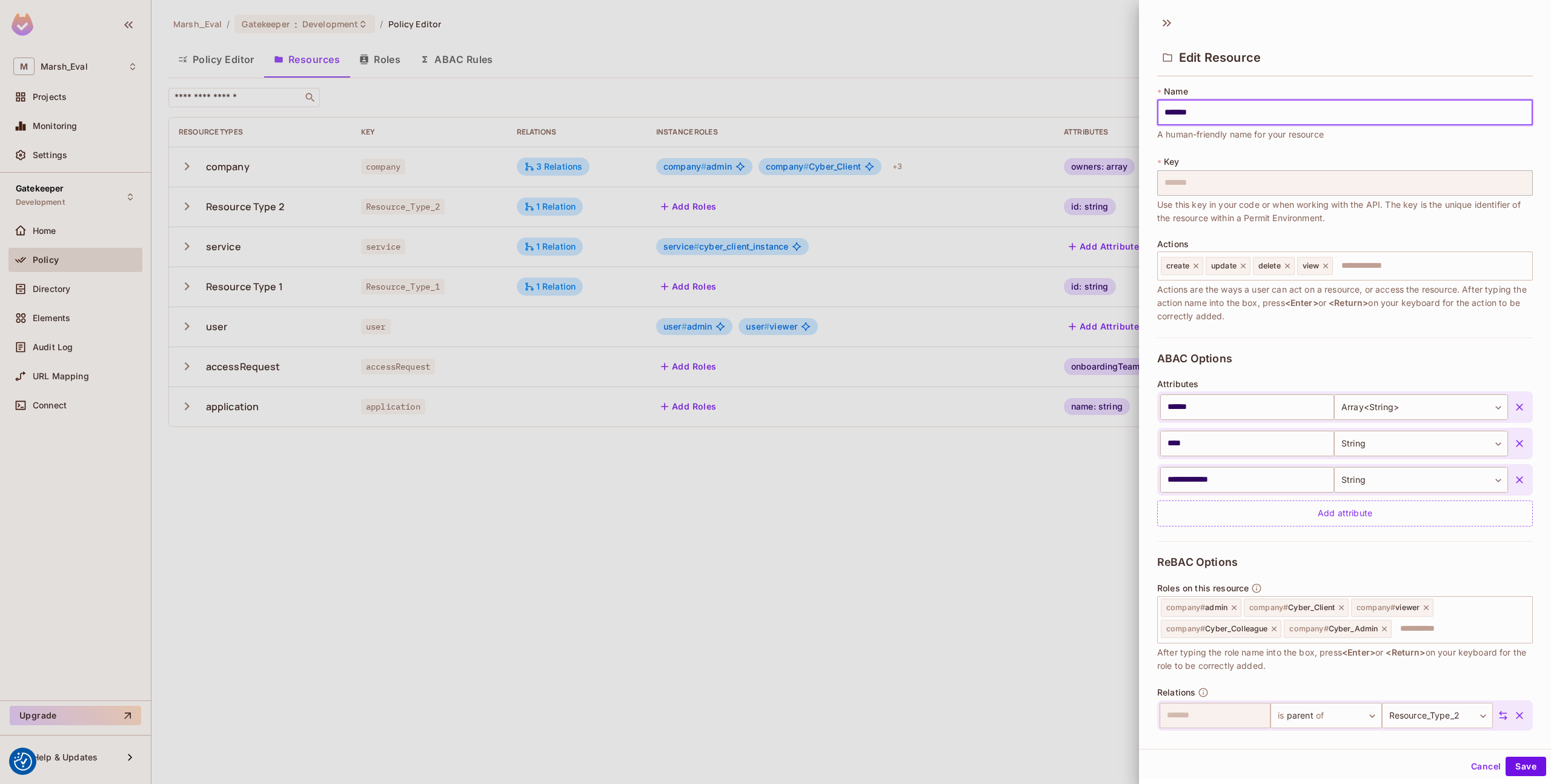
click at [950, 346] on div at bounding box center [776, 392] width 1551 height 784
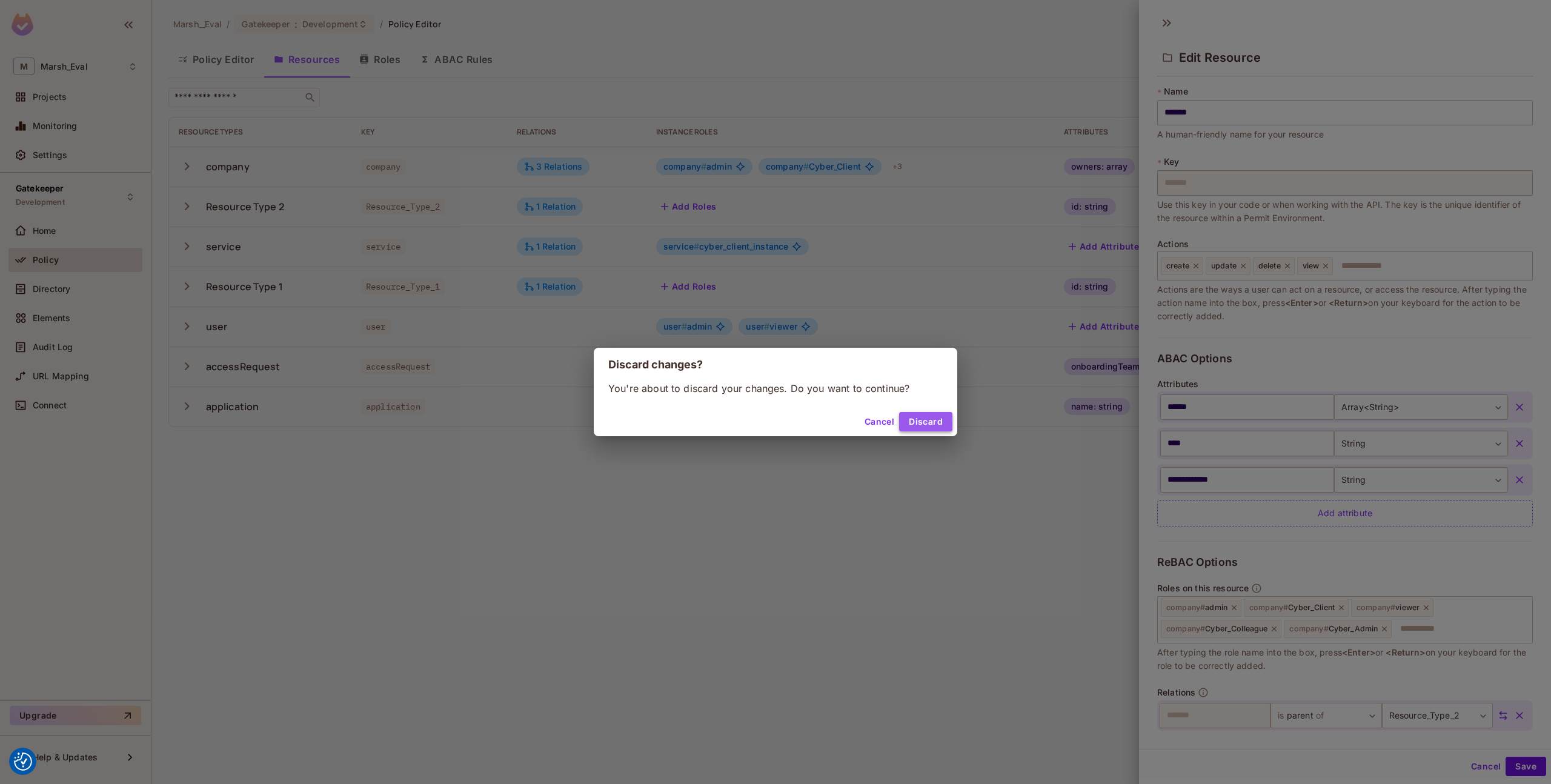
click at [924, 430] on button "Discard" at bounding box center [925, 421] width 53 height 19
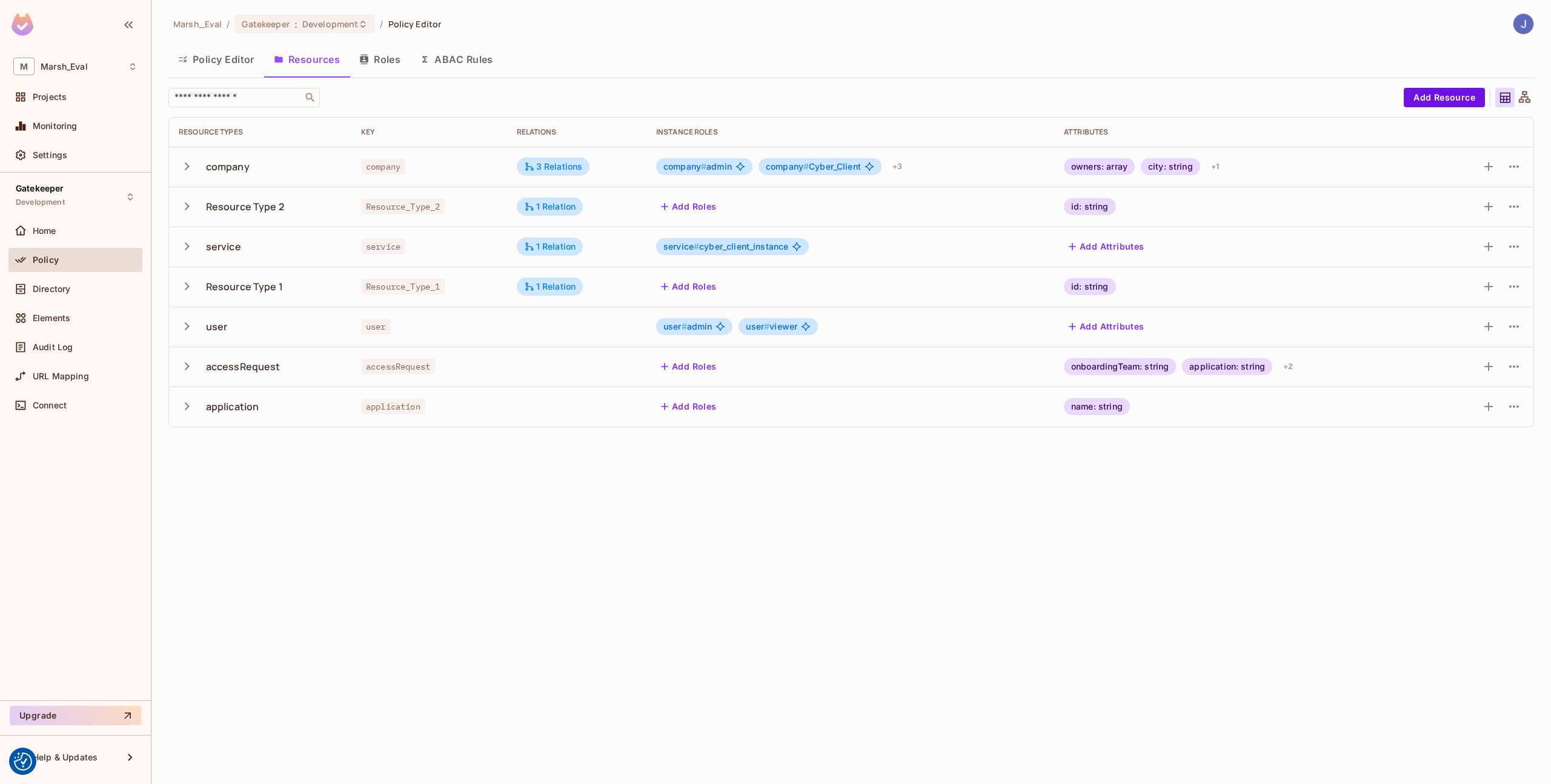
click at [377, 82] on div "Marsh_Eval / Gatekeeper : Development / Policy Editor Policy Editor Resources R…" at bounding box center [851, 225] width 1365 height 424
click at [367, 52] on button "Roles" at bounding box center [380, 59] width 60 height 30
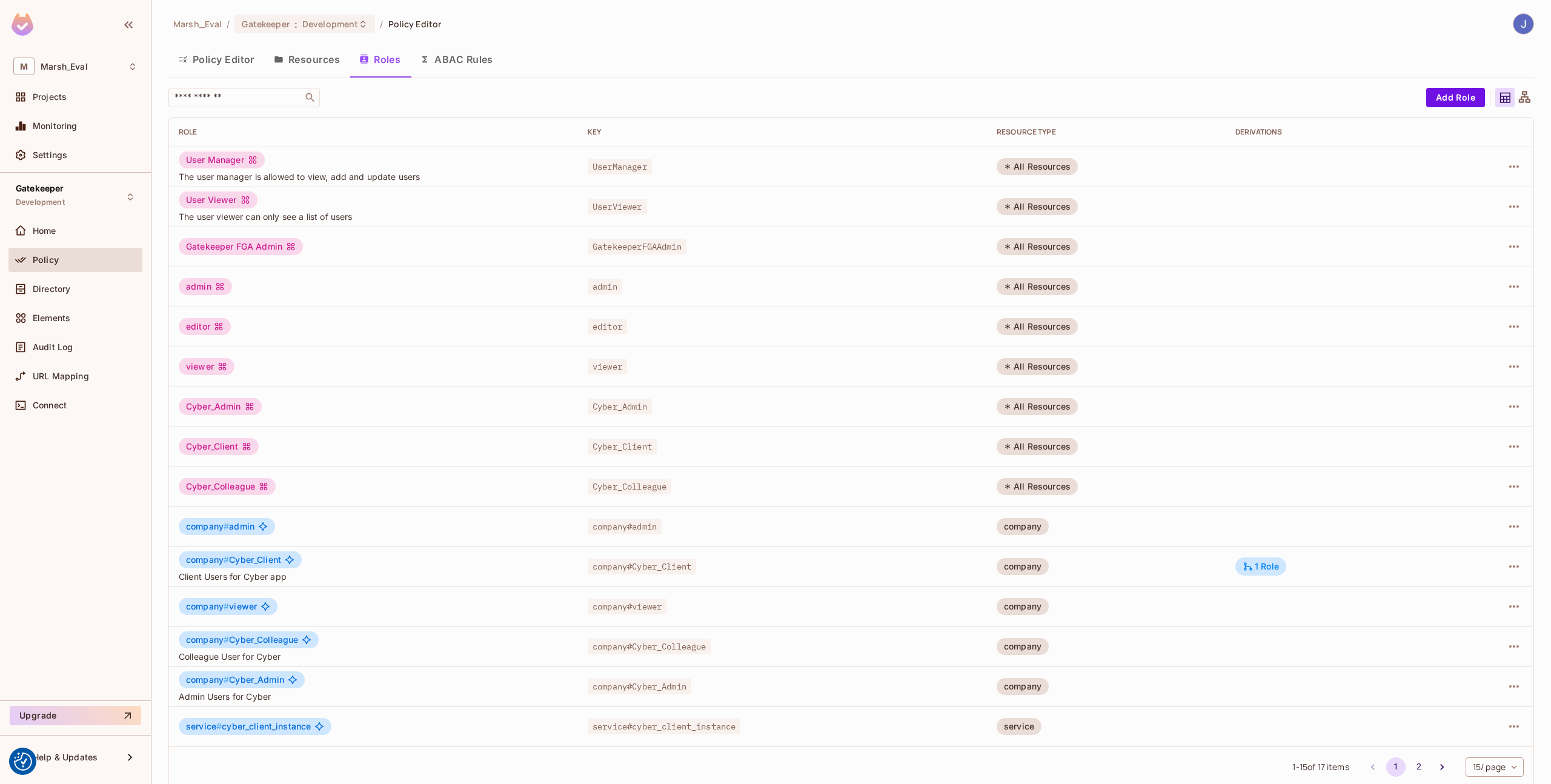
click at [1423, 108] on div "​ Add Role Role Key RESOURCE TYPE Derivations User Manager The user manager is …" at bounding box center [851, 438] width 1365 height 699
click at [1434, 101] on button "Add Role" at bounding box center [1455, 97] width 59 height 19
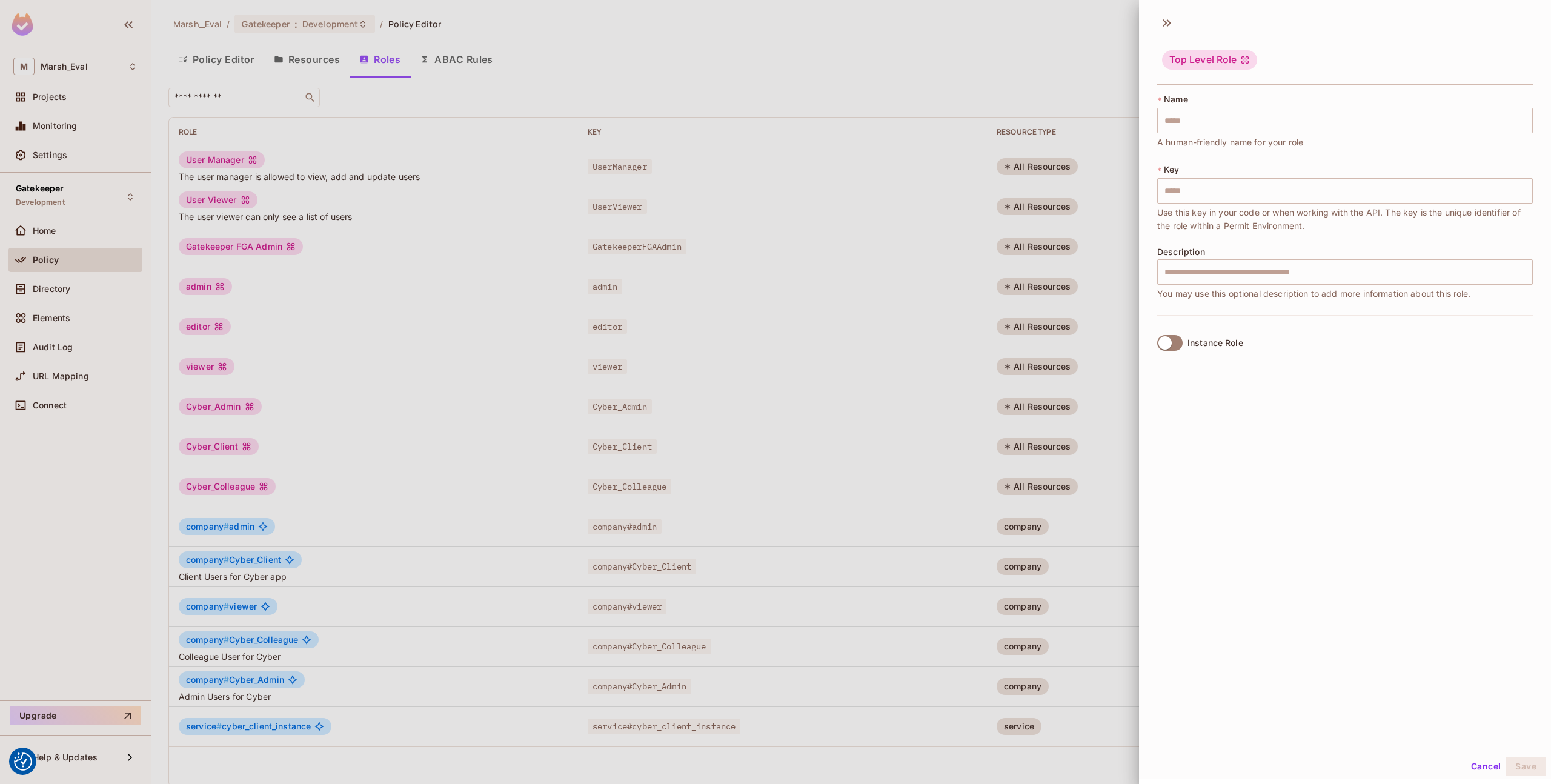
click at [1185, 60] on div "Top Level Role" at bounding box center [1209, 60] width 95 height 19
click at [1185, 348] on label "Instance Role" at bounding box center [1198, 343] width 91 height 26
click at [768, 282] on div at bounding box center [776, 392] width 1551 height 784
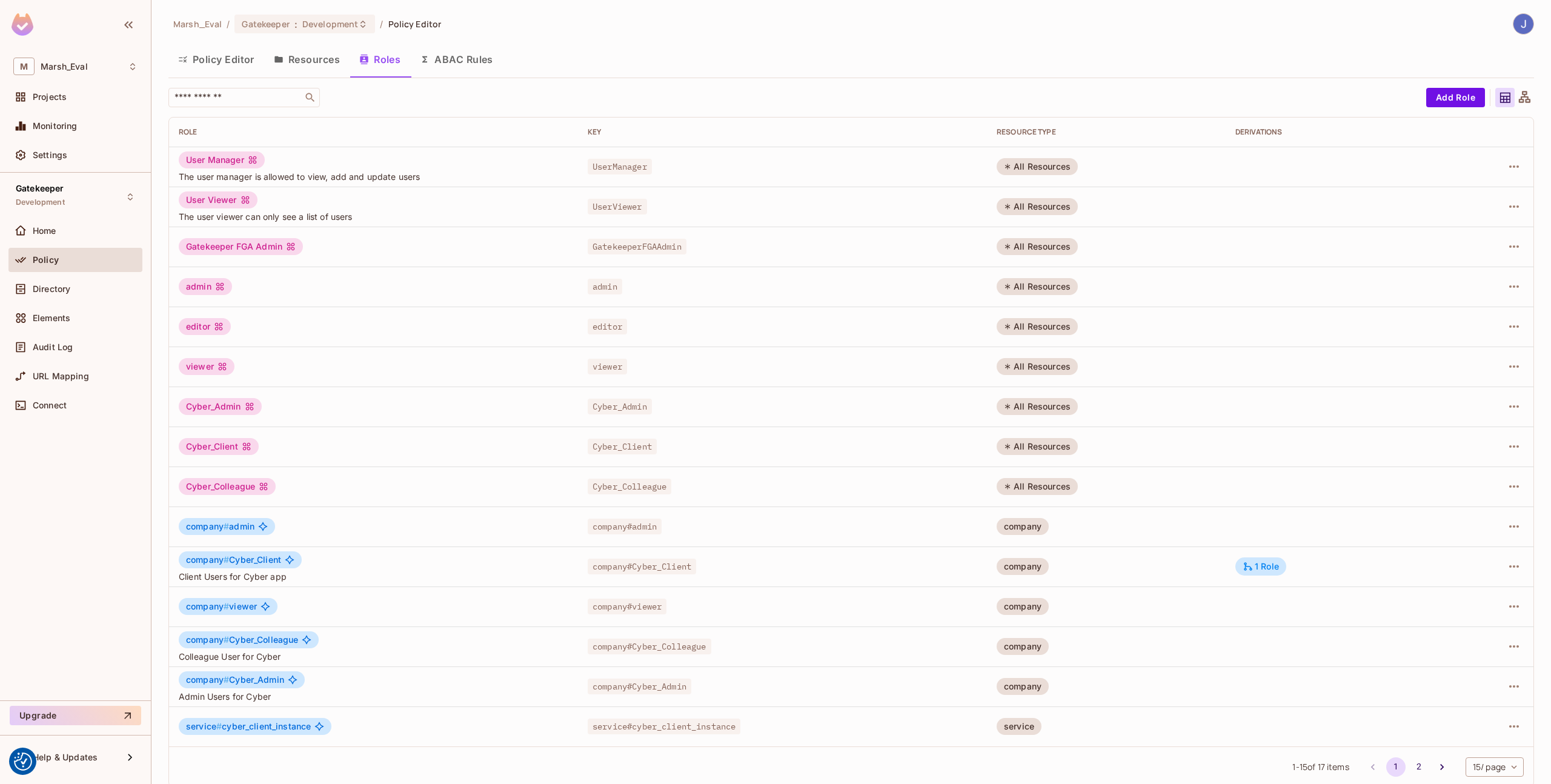
click at [1432, 116] on div "​ Add Role Role Key RESOURCE TYPE Derivations User Manager The user manager is …" at bounding box center [851, 438] width 1365 height 699
click at [1435, 104] on button "Add Role" at bounding box center [1455, 97] width 59 height 19
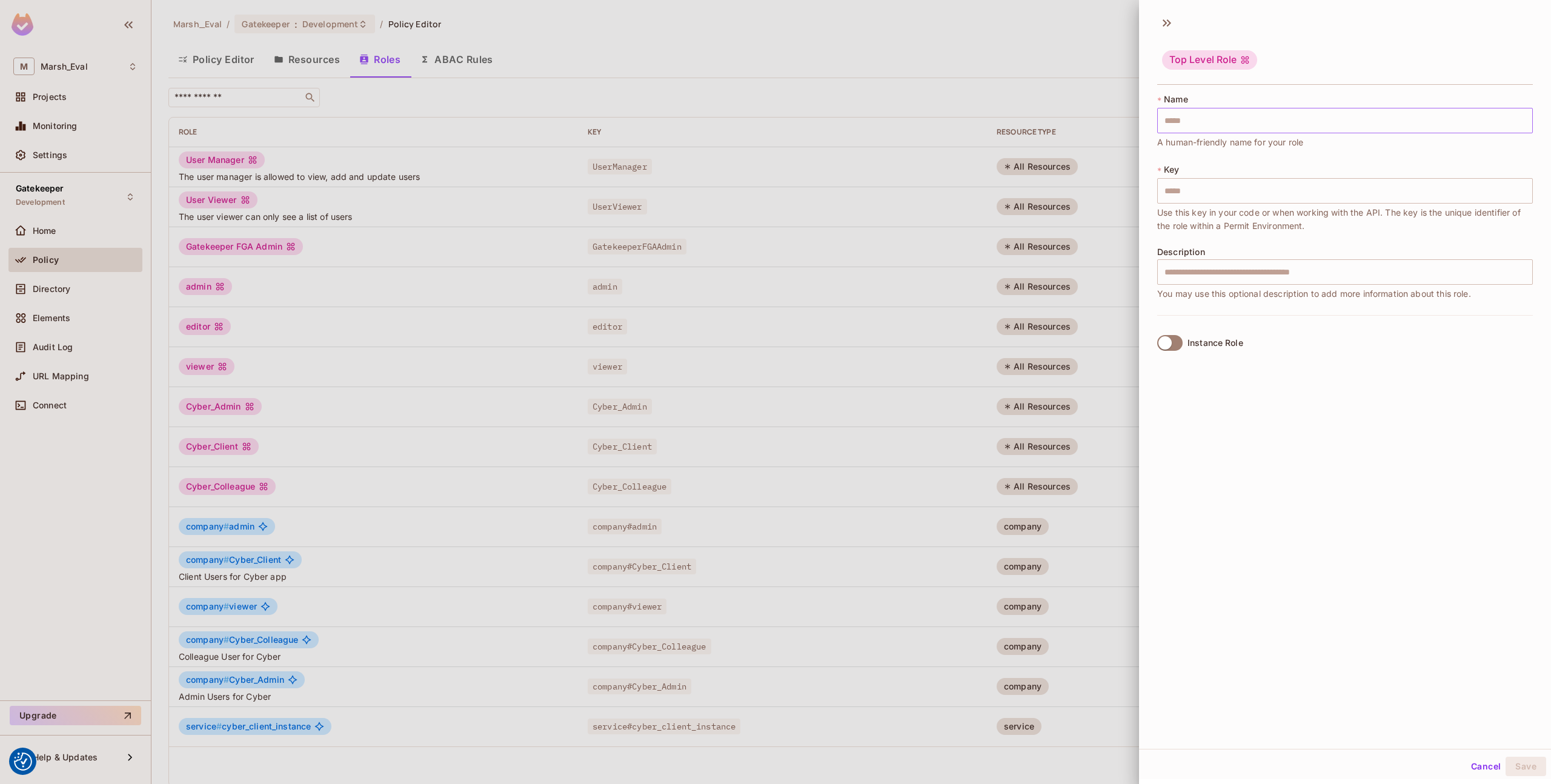
click at [1219, 125] on input "text" at bounding box center [1345, 120] width 376 height 26
type input "*"
type input "**"
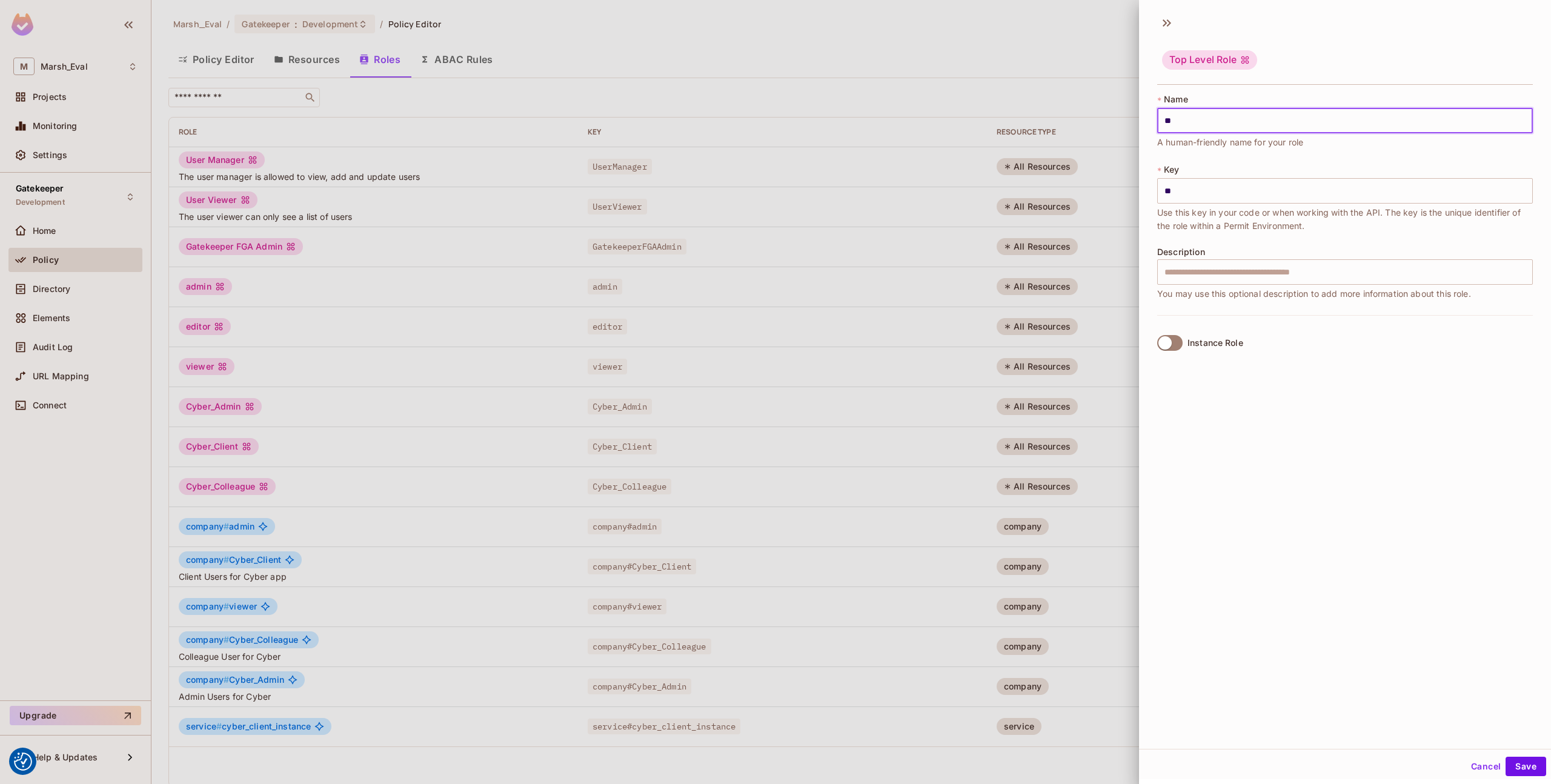
type input "***"
type input "**"
type input "***"
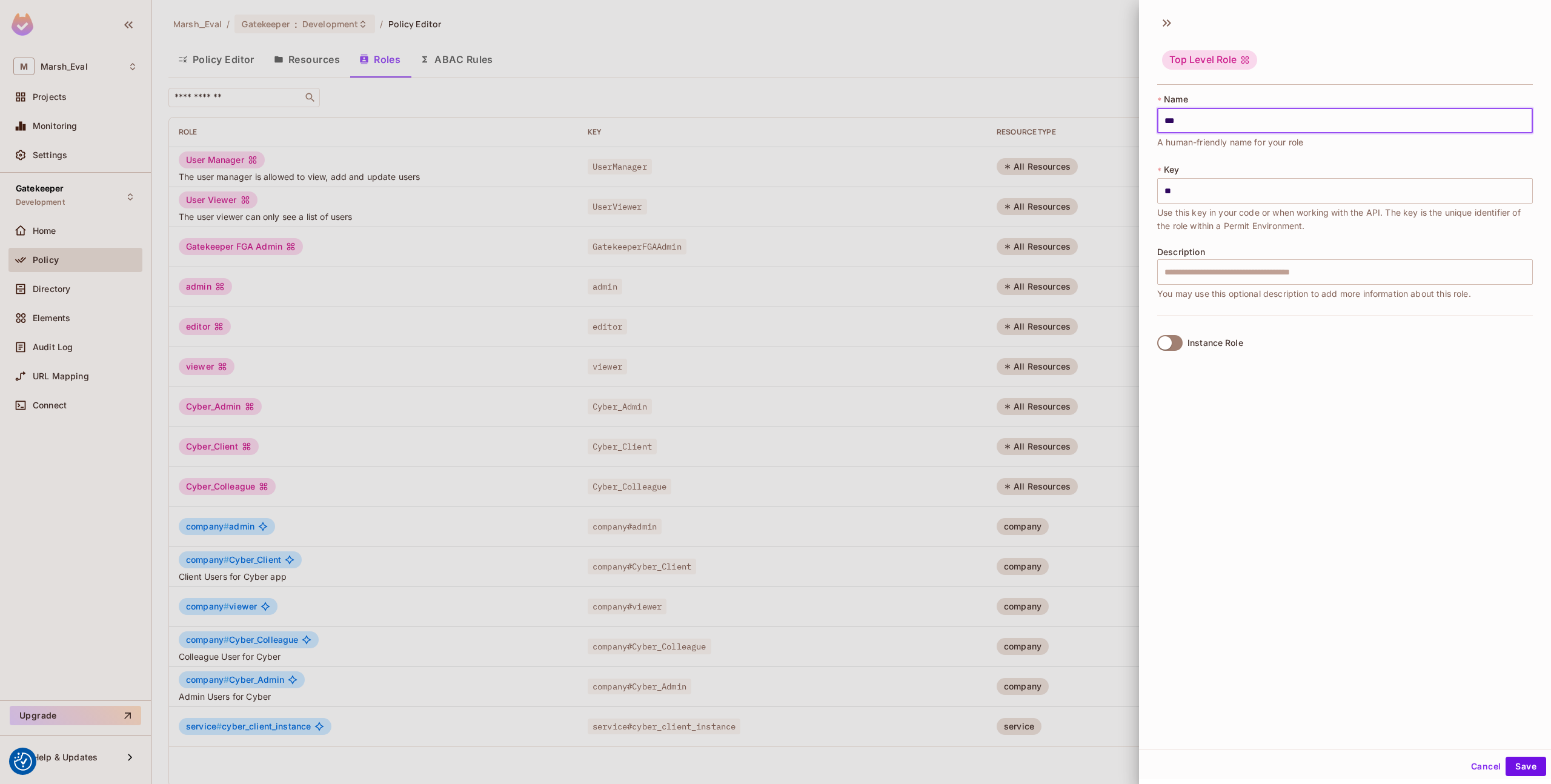
type input "***"
type input "****"
type input "*****"
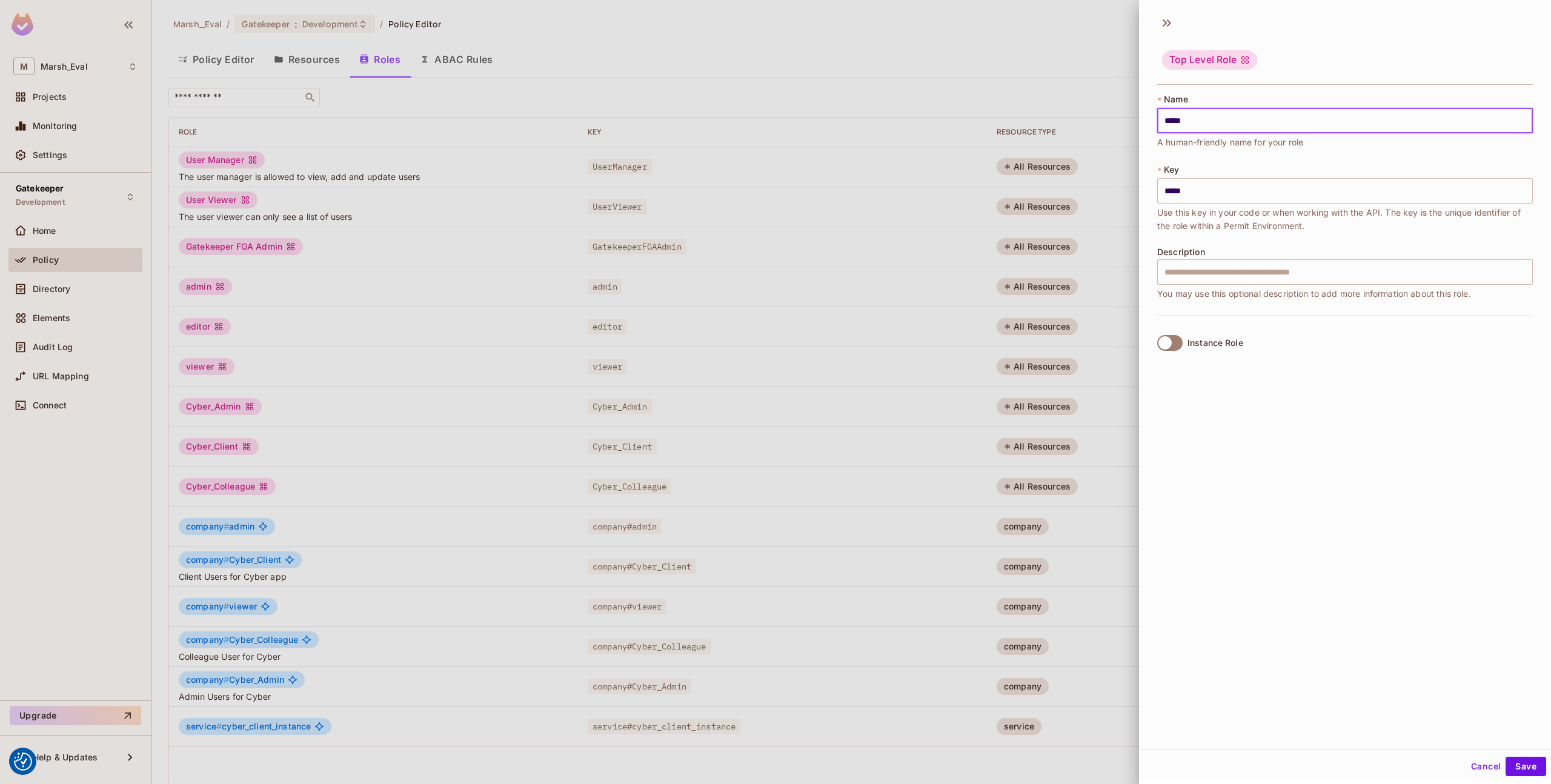
type input "******"
type input "*****"
type input "******"
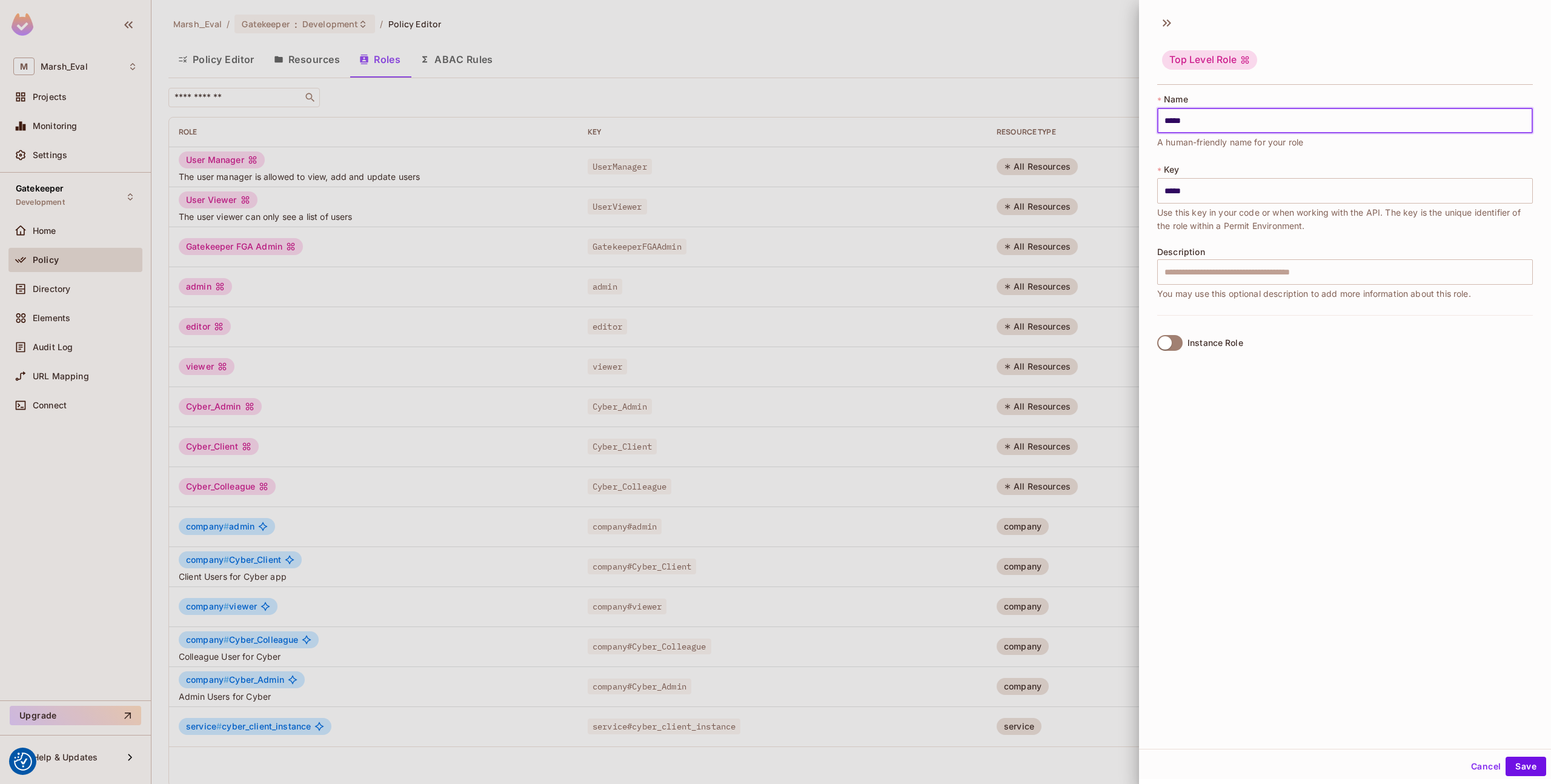
type input "******"
type input "*******"
type input "********"
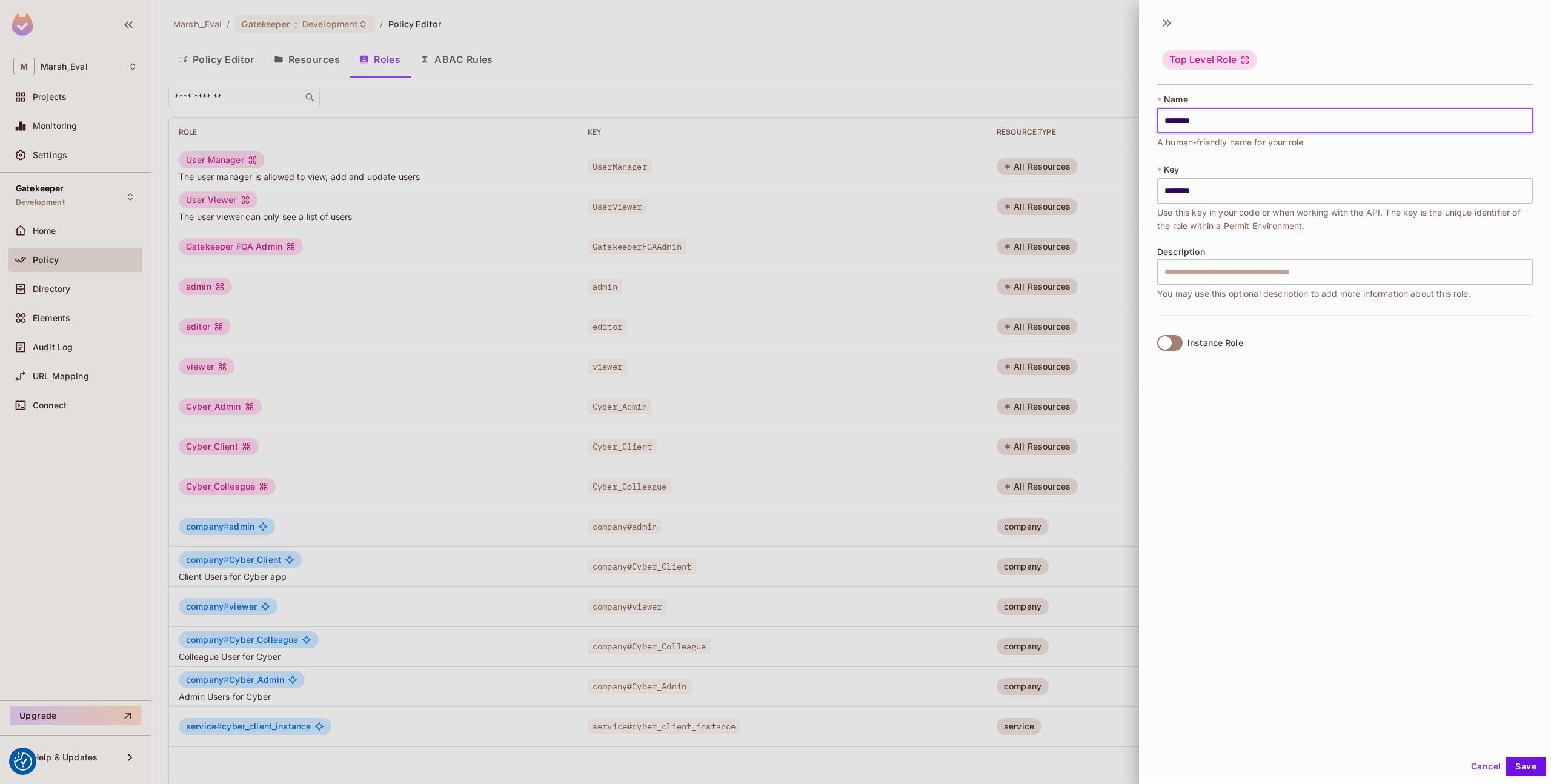
type input "*********"
type input "**********"
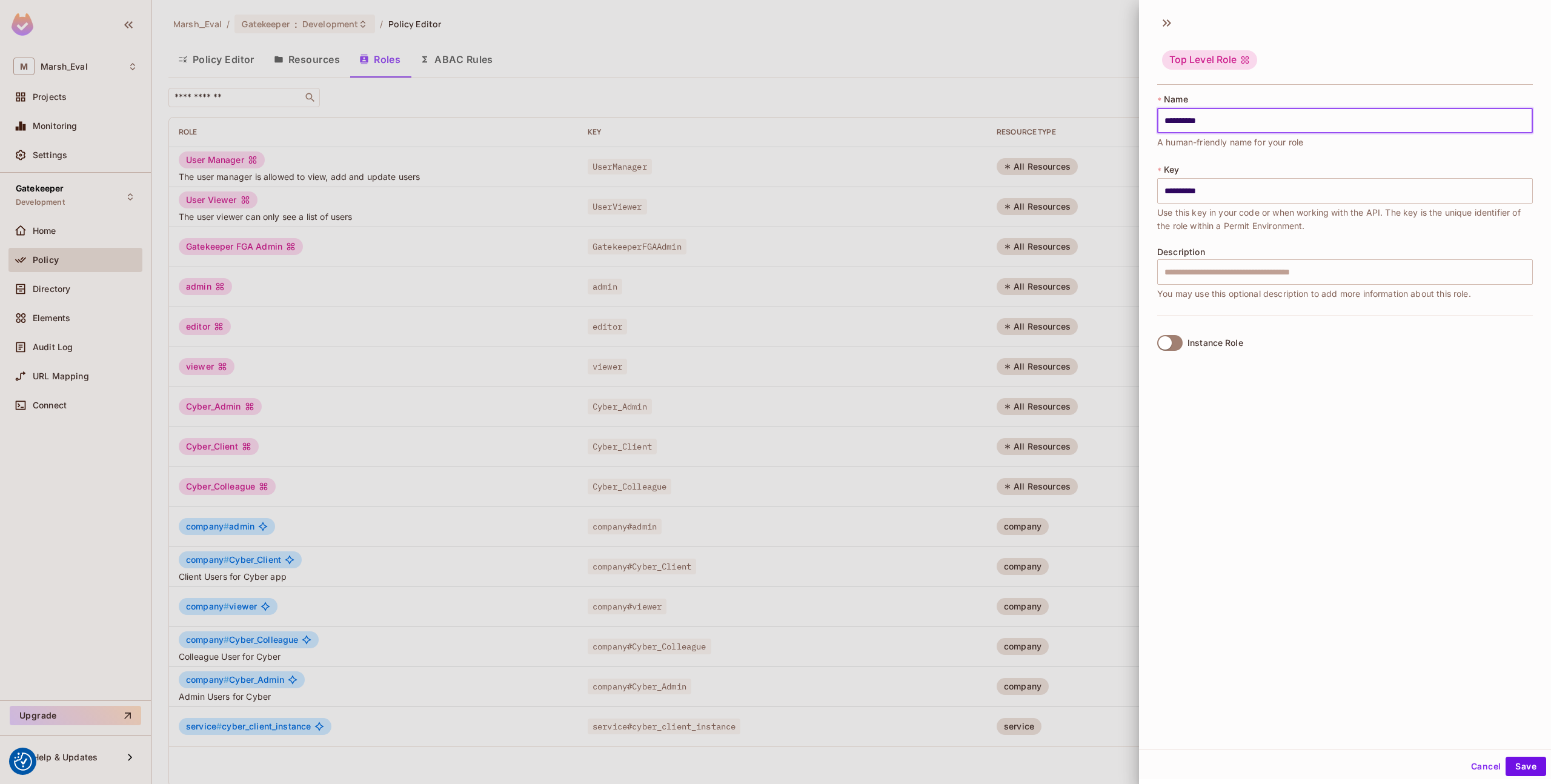
type input "**********"
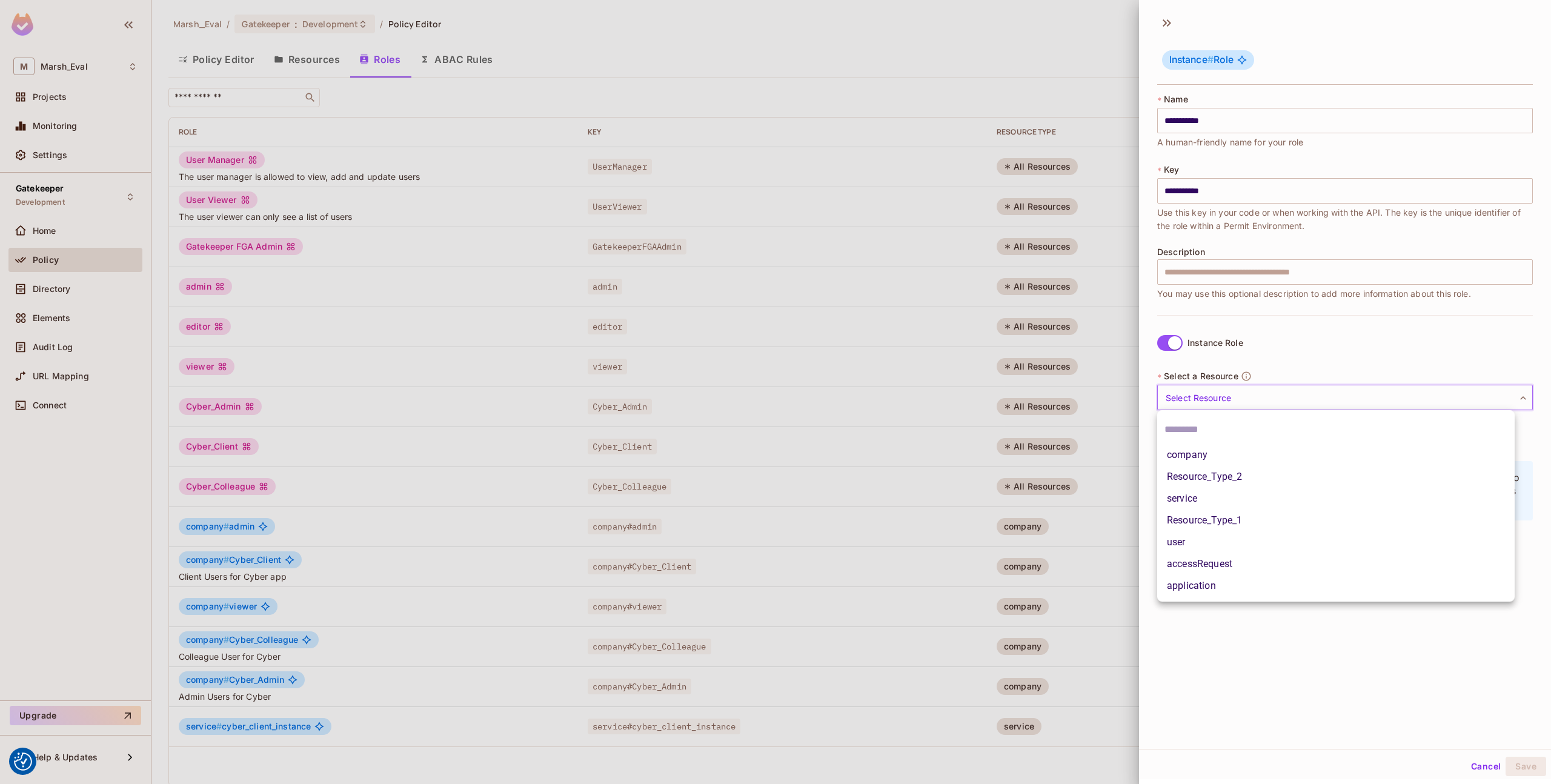
click at [1240, 408] on body "We use cookies to enhance your browsing experience, serve personalized ads or c…" at bounding box center [776, 392] width 1551 height 784
click at [1217, 462] on li "company" at bounding box center [1335, 455] width 357 height 22
type input "*******"
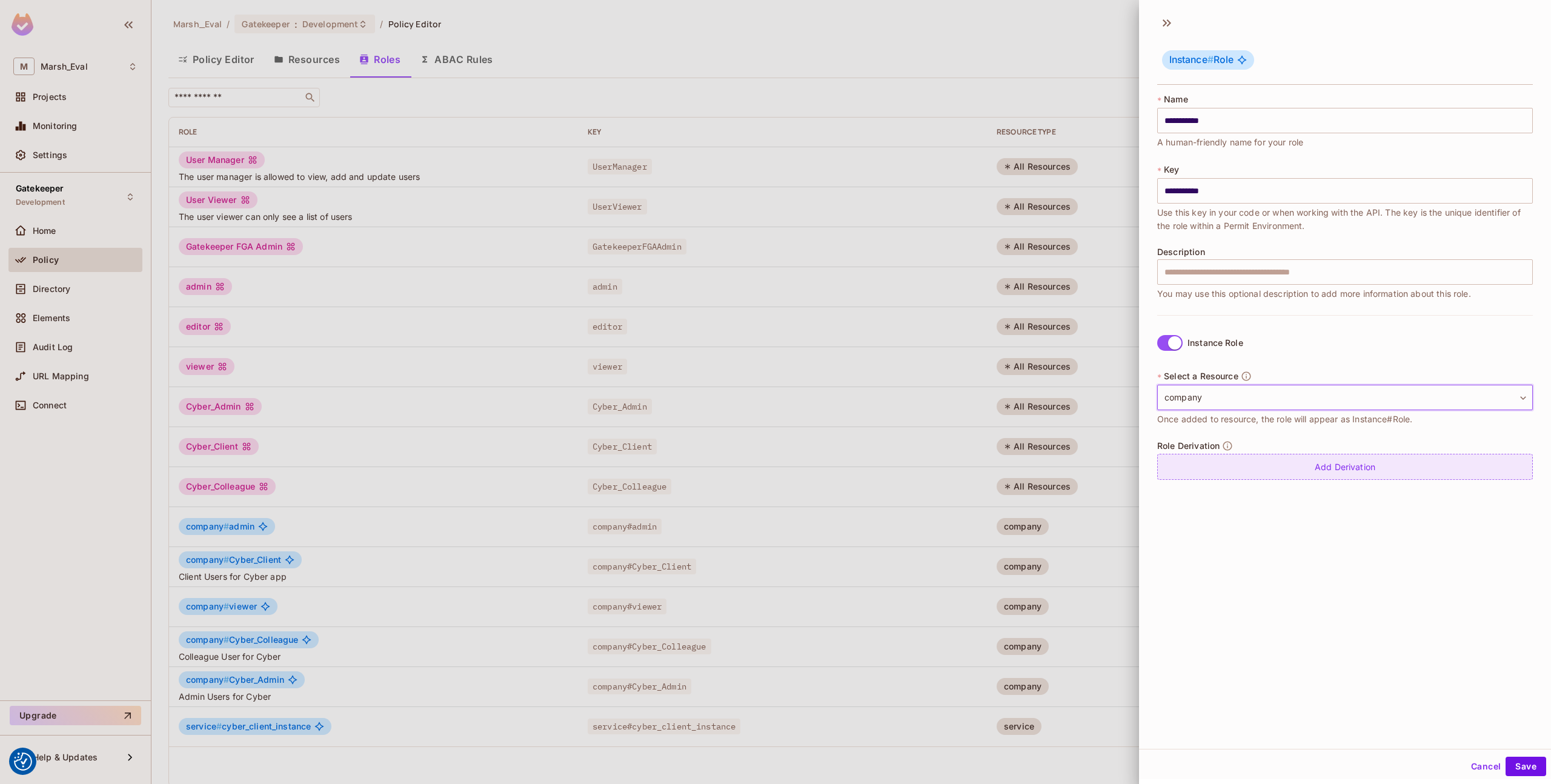
click at [1215, 466] on div "Add Derivation" at bounding box center [1345, 467] width 376 height 26
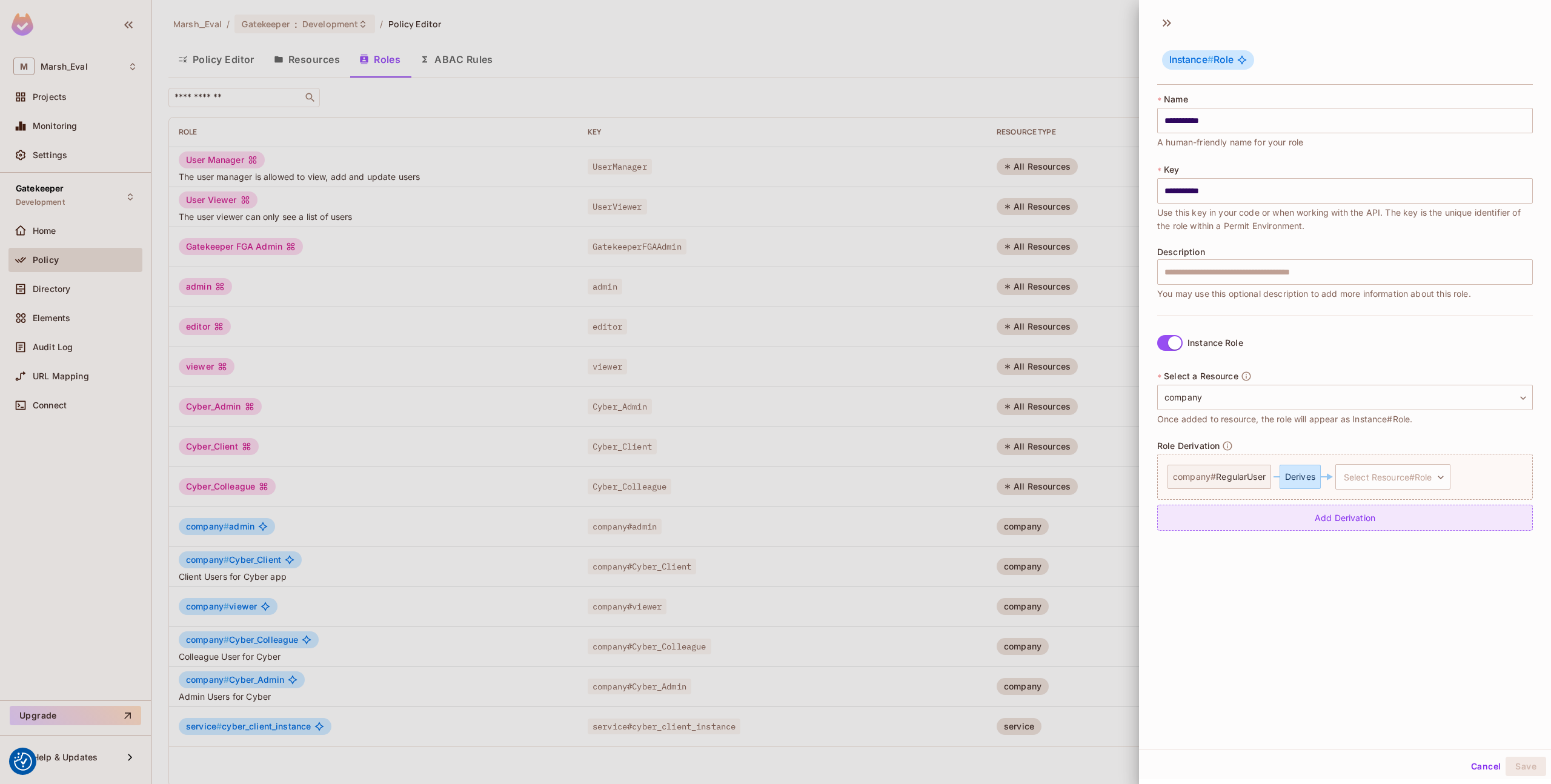
click at [1223, 512] on div "Add Derivation" at bounding box center [1345, 518] width 376 height 26
click at [1514, 536] on div "company # RegularUser Derives Select Resource#Role ​ Select Resource#Role" at bounding box center [1345, 528] width 376 height 46
click at [1520, 526] on icon at bounding box center [1523, 527] width 7 height 7
click at [1515, 486] on div at bounding box center [1523, 477] width 17 height 45
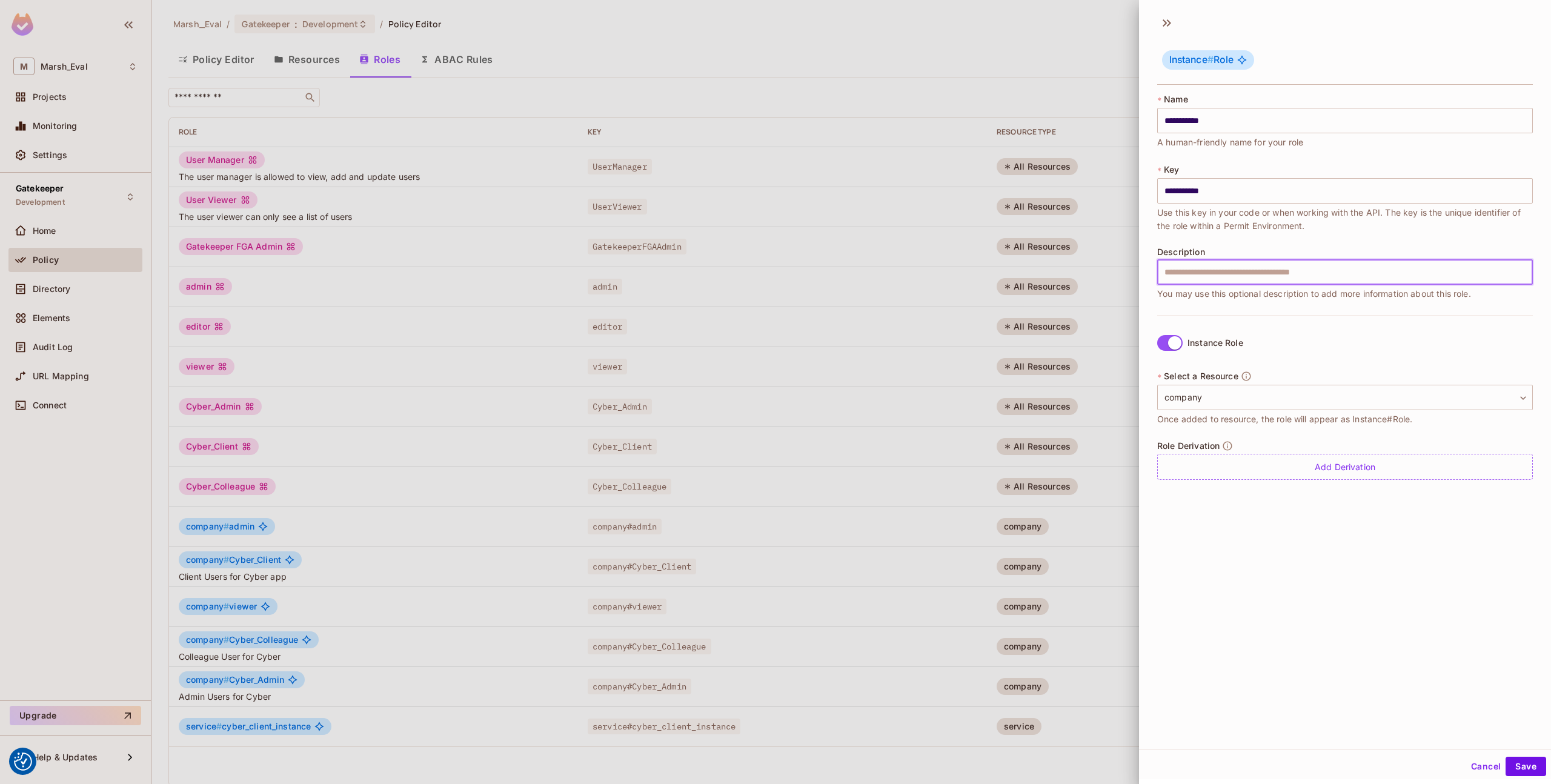
click at [1284, 280] on input "text" at bounding box center [1345, 271] width 376 height 26
type input "*"
type input "**********"
click at [1341, 551] on div "**********" at bounding box center [1345, 378] width 412 height 740
